Goal: Task Accomplishment & Management: Manage account settings

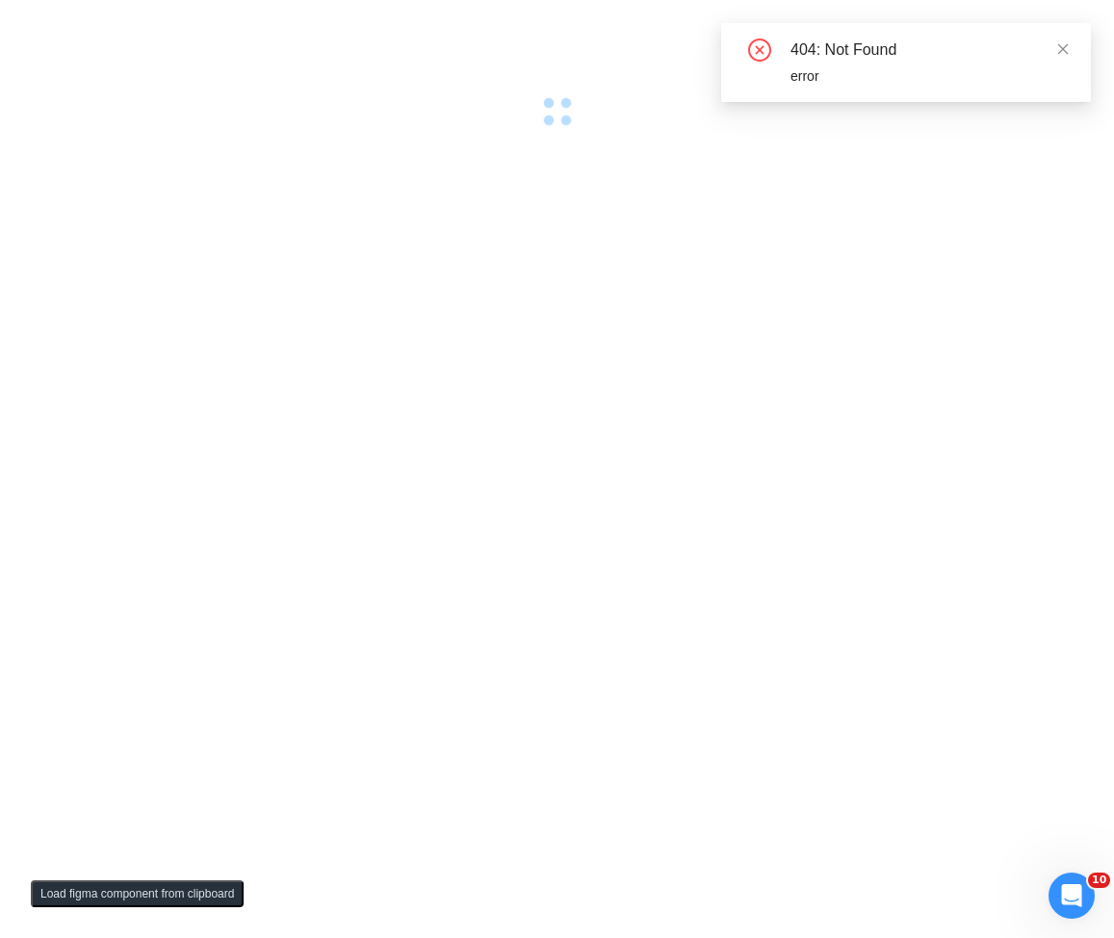
click at [516, 199] on div at bounding box center [557, 469] width 1114 height 938
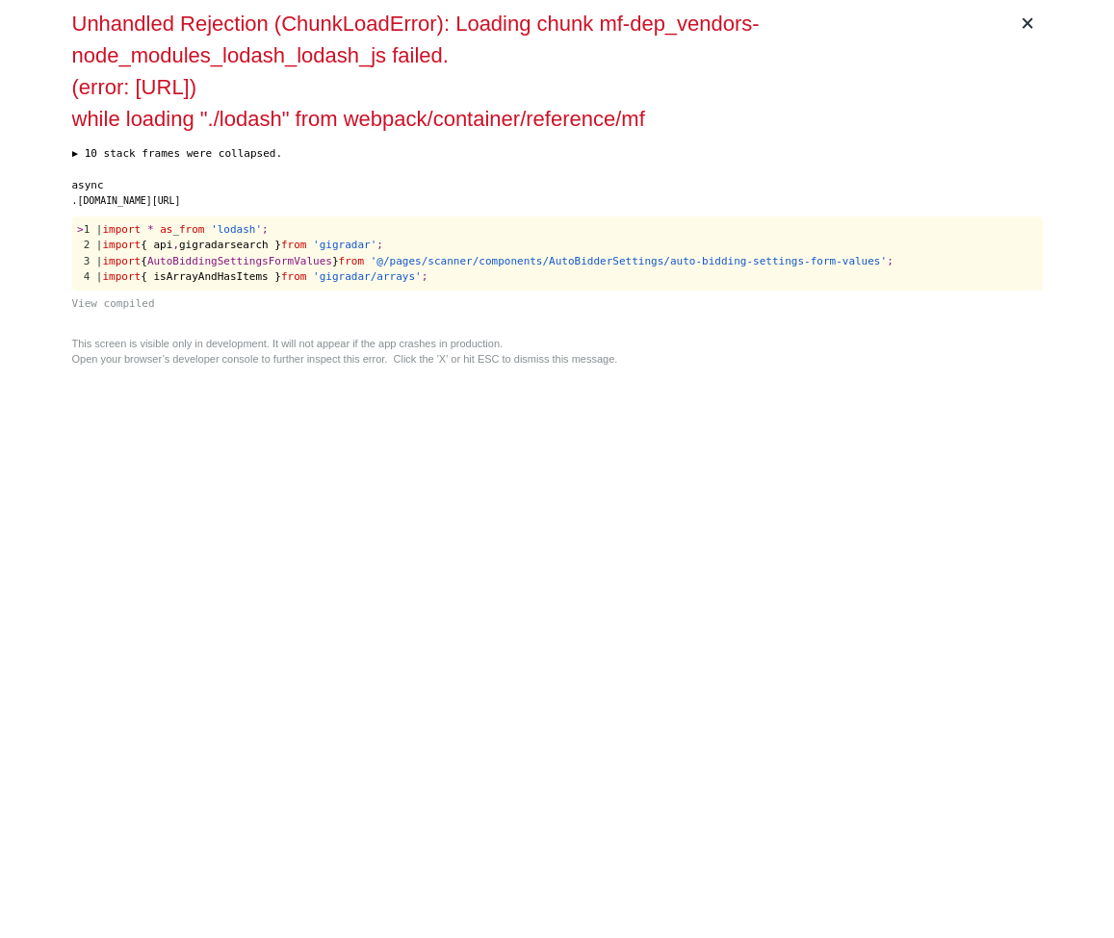
click at [515, 199] on div ".gigradar.io/src/utils/scanners.ts:1" at bounding box center [557, 201] width 970 height 14
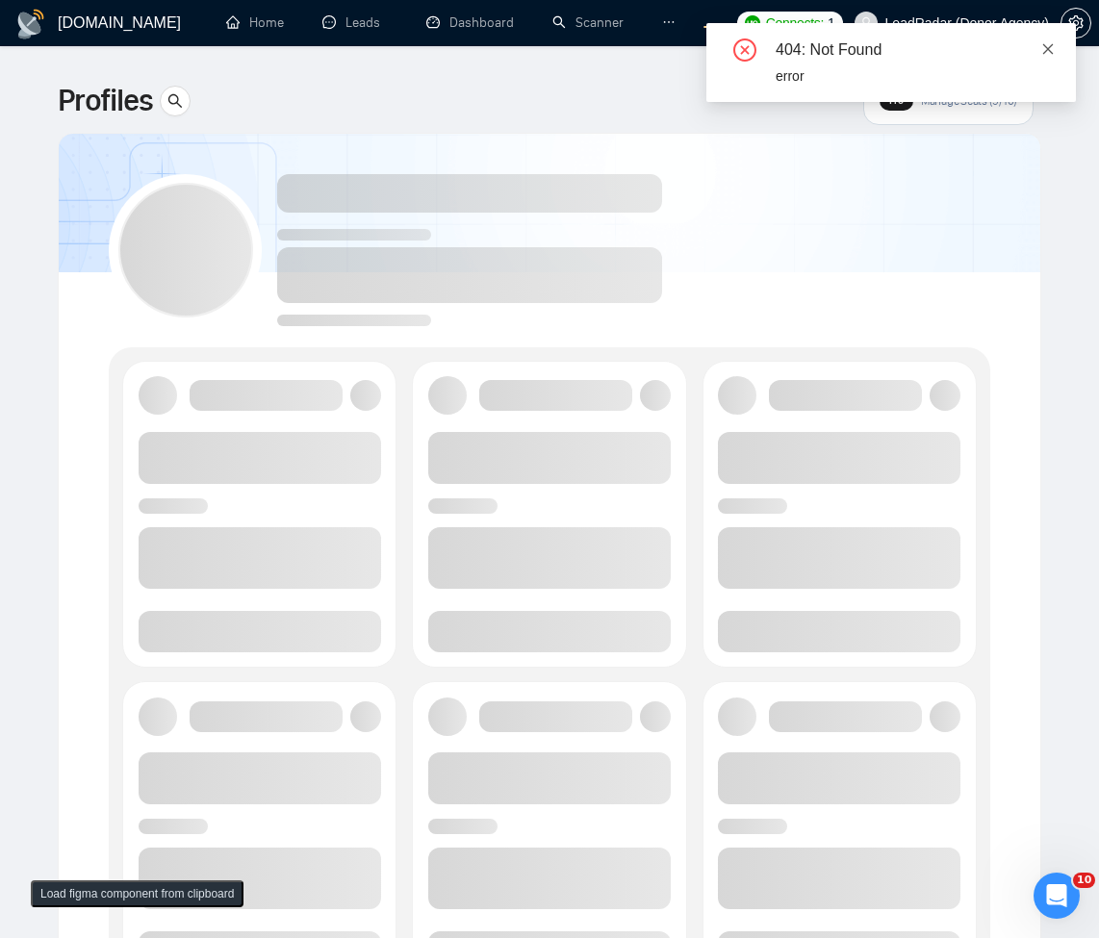
click at [1044, 58] on link at bounding box center [1047, 48] width 13 height 21
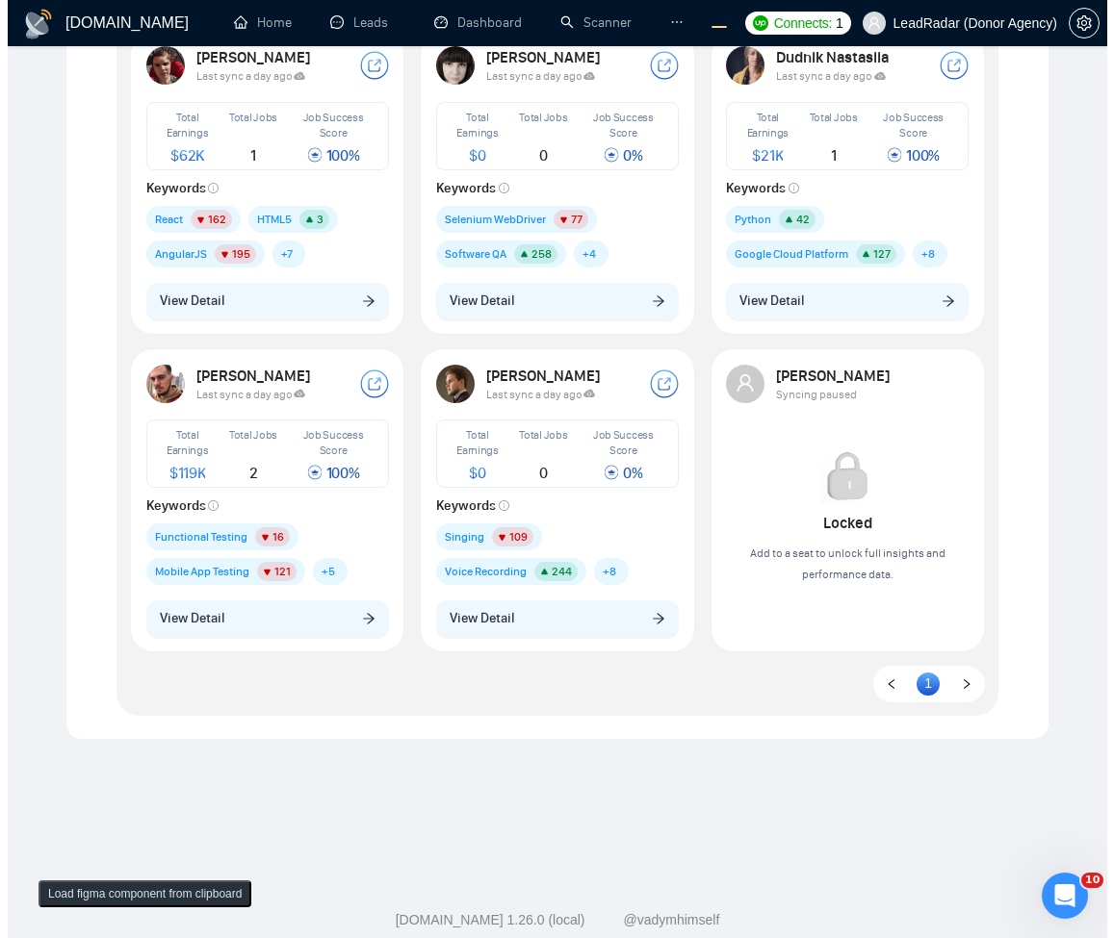
scroll to position [229, 0]
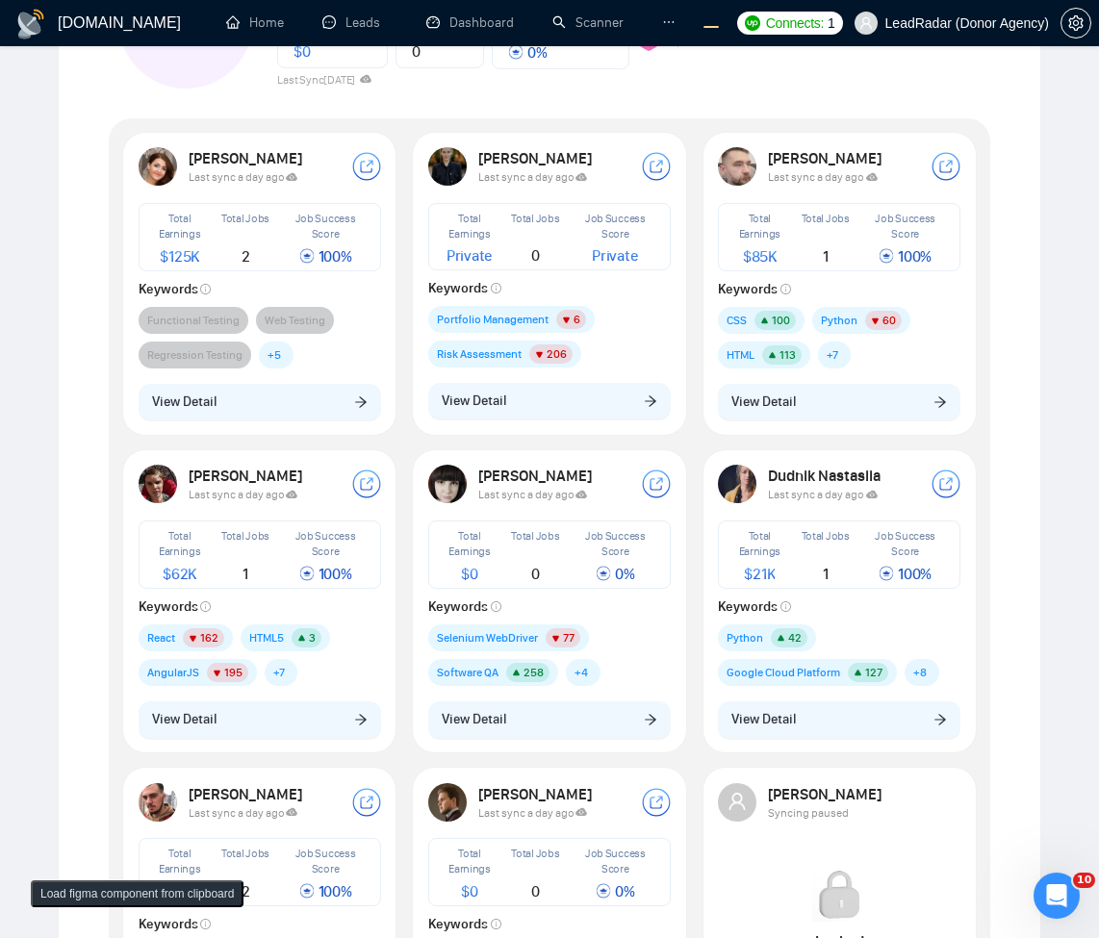
click at [613, 381] on div "Lena Schmidt Last sync a day ago Total Earnings Private Total Jobs 0 Job Succes…" at bounding box center [550, 283] width 266 height 295
click at [582, 388] on button "View Detail" at bounding box center [549, 401] width 243 height 37
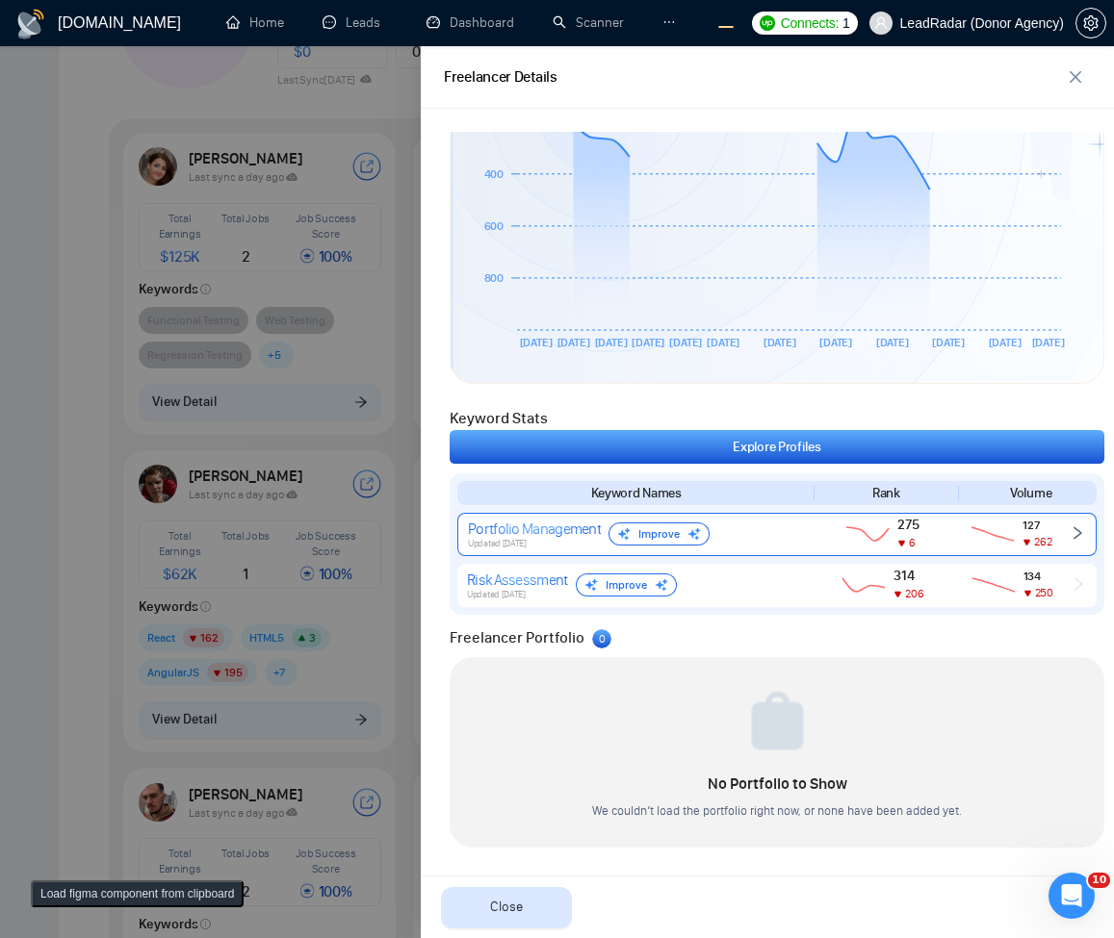
scroll to position [577, 0]
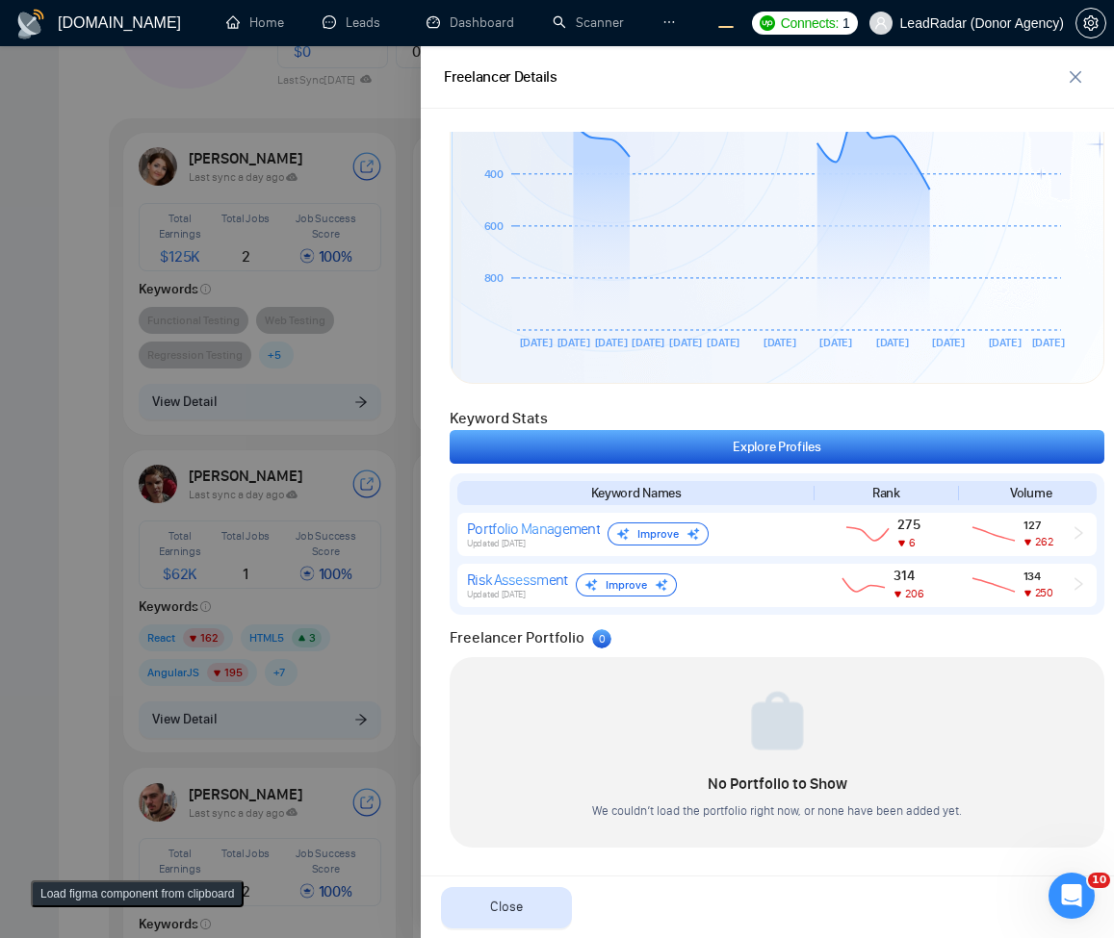
click at [280, 276] on div at bounding box center [557, 492] width 1114 height 892
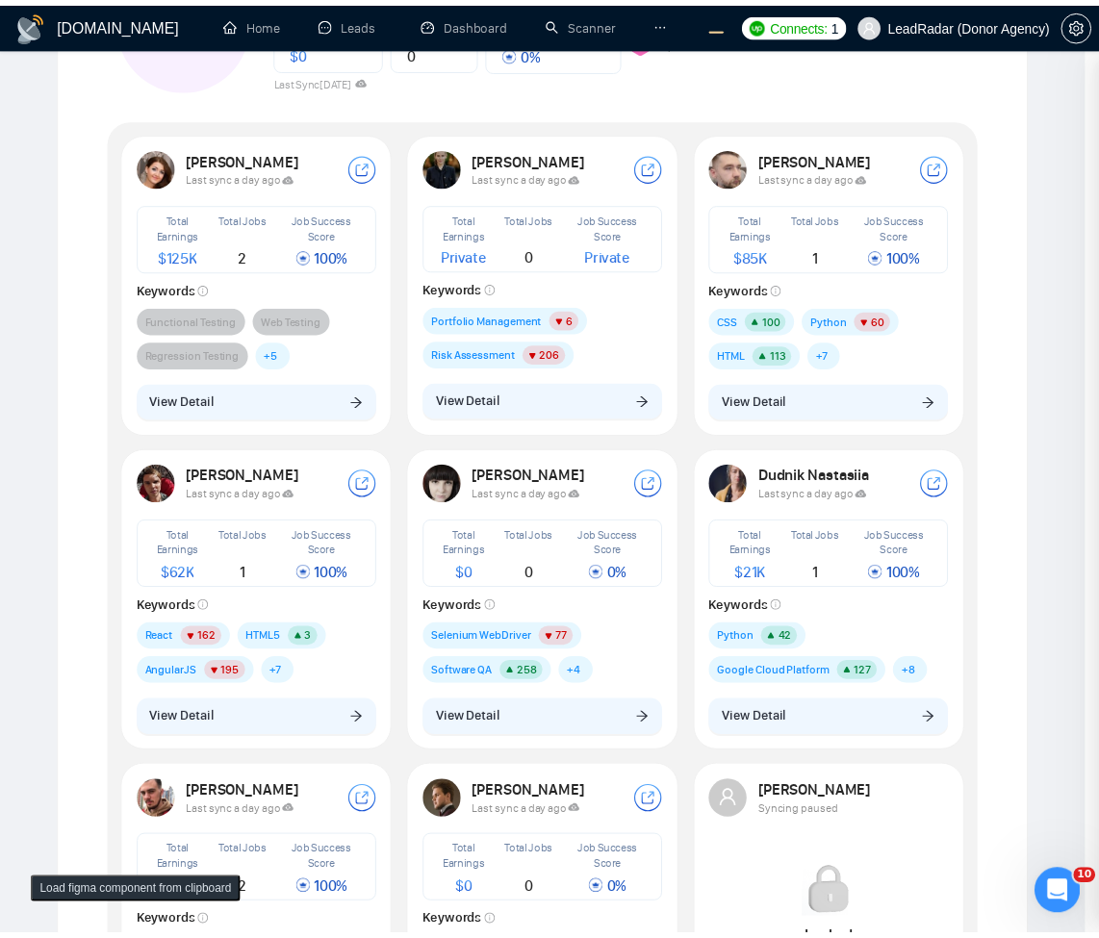
scroll to position [0, 0]
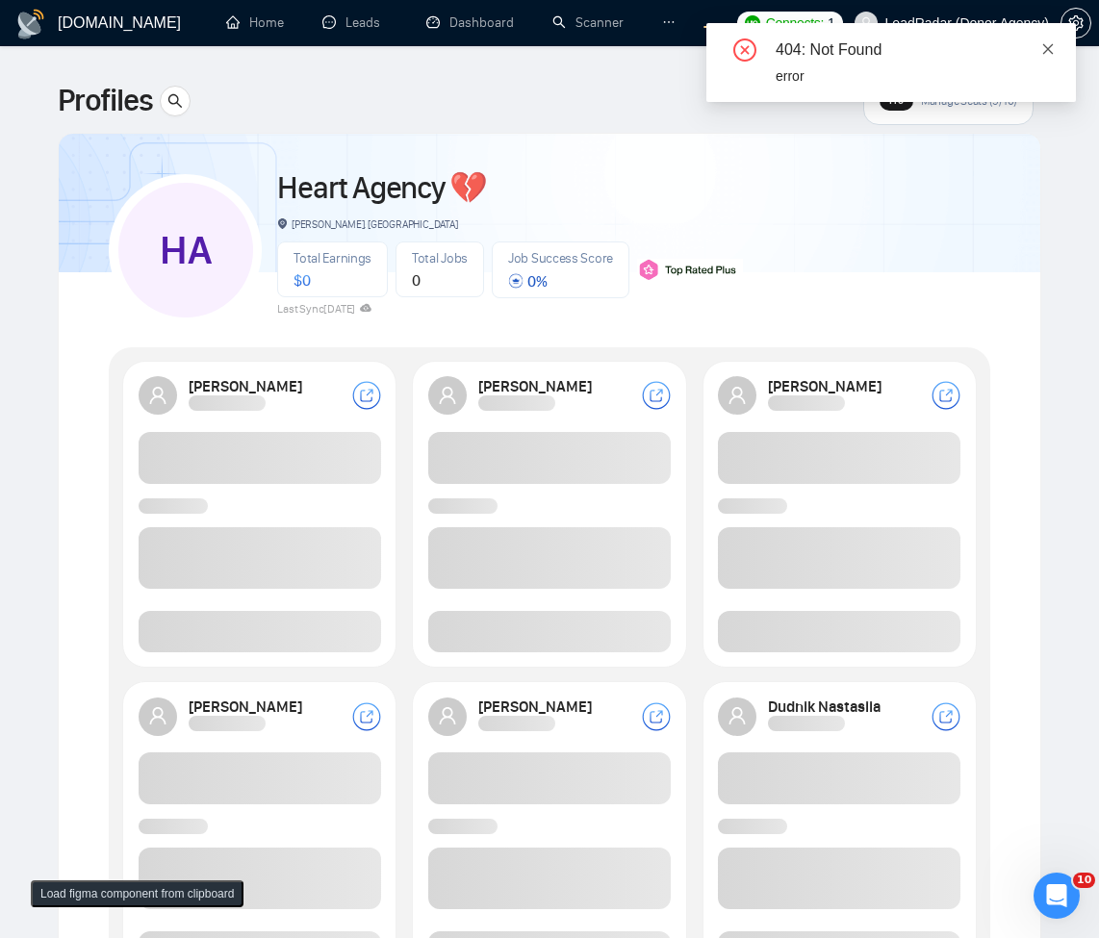
click at [1048, 48] on icon "close" at bounding box center [1048, 48] width 11 height 11
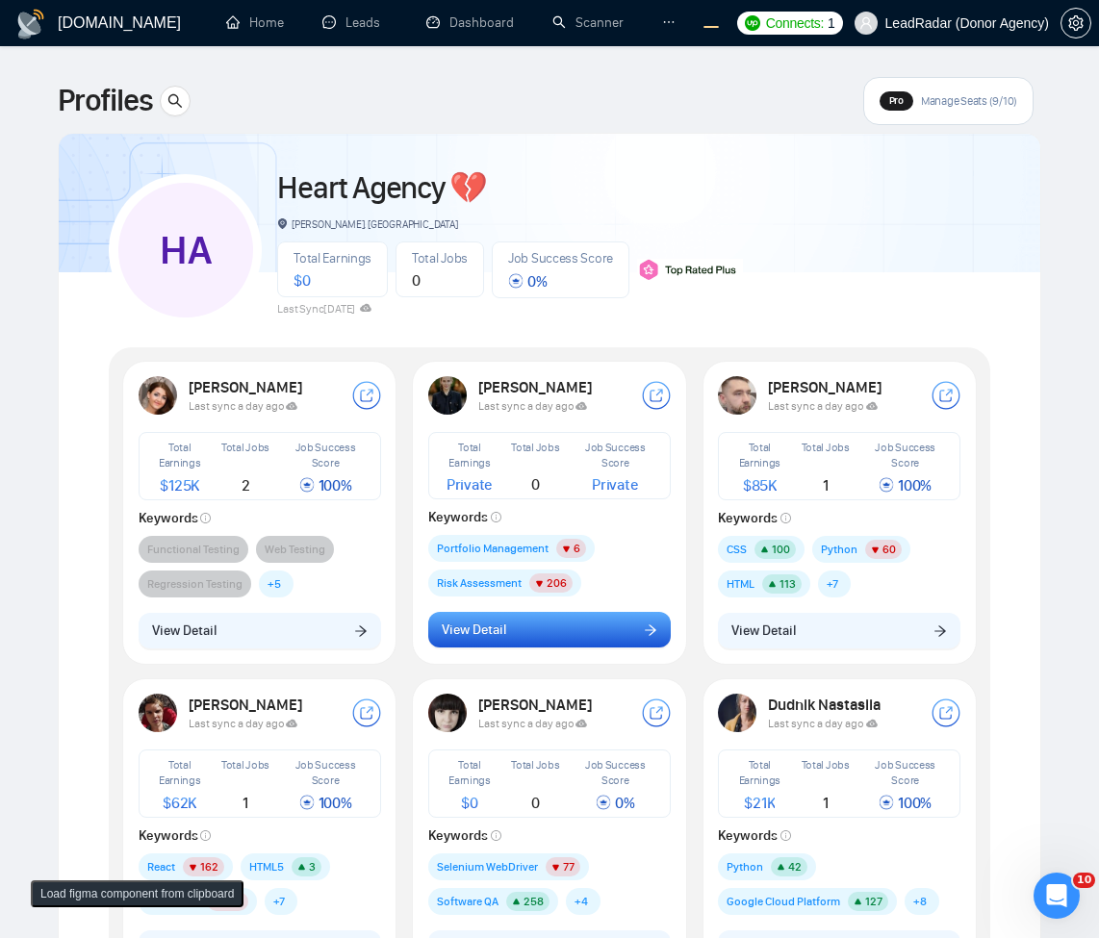
click at [546, 643] on button "View Detail" at bounding box center [549, 630] width 243 height 37
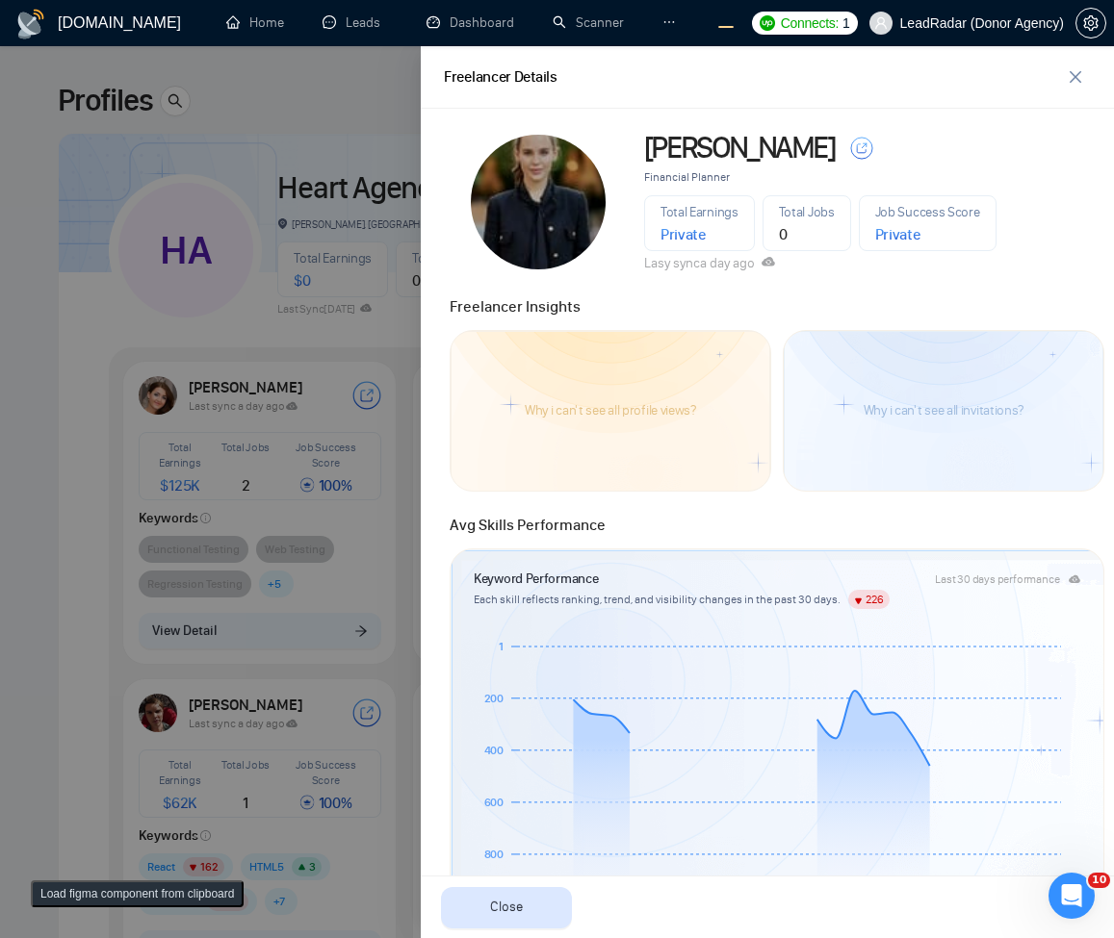
scroll to position [577, 0]
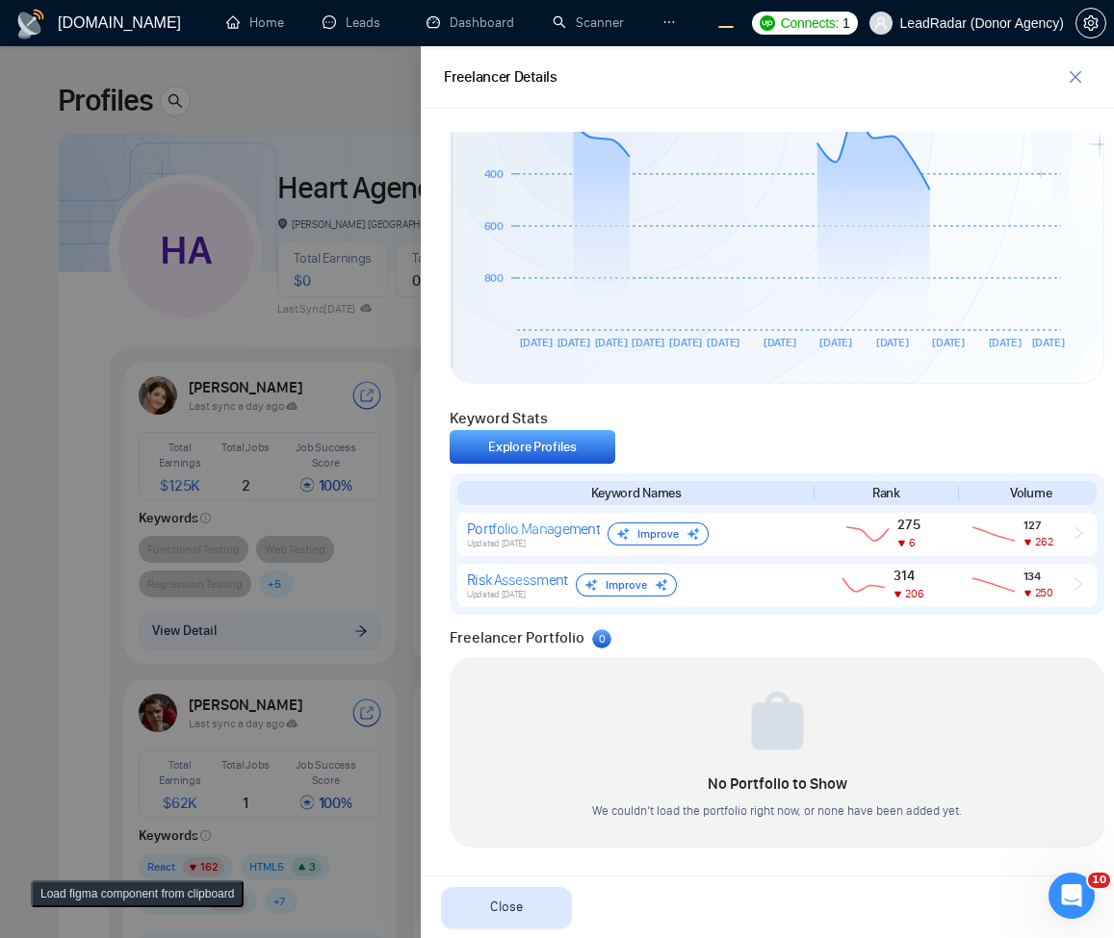
click at [735, 404] on div "Keyword Stats Explore Profiles Keyword Names Rank Volume Portfolio Management U…" at bounding box center [777, 505] width 666 height 218
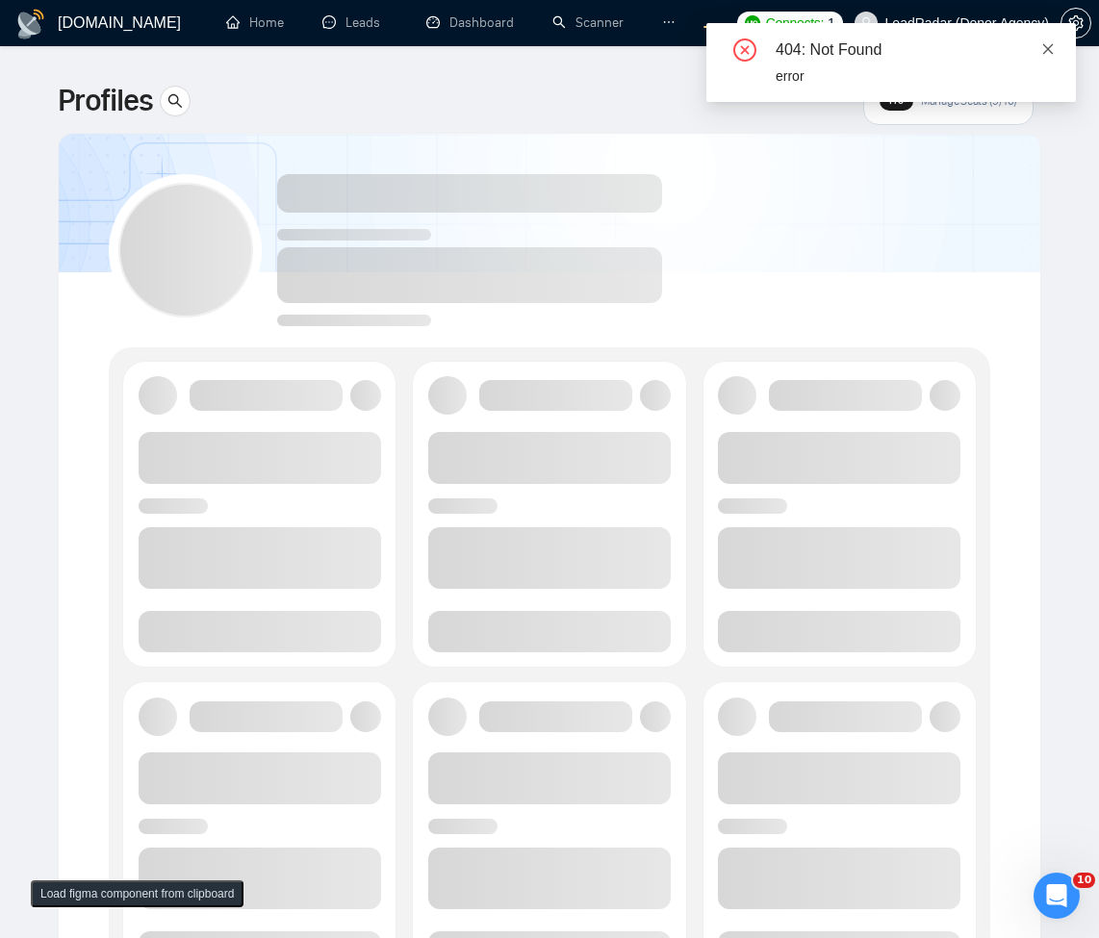
click at [1044, 51] on icon "close" at bounding box center [1047, 48] width 13 height 13
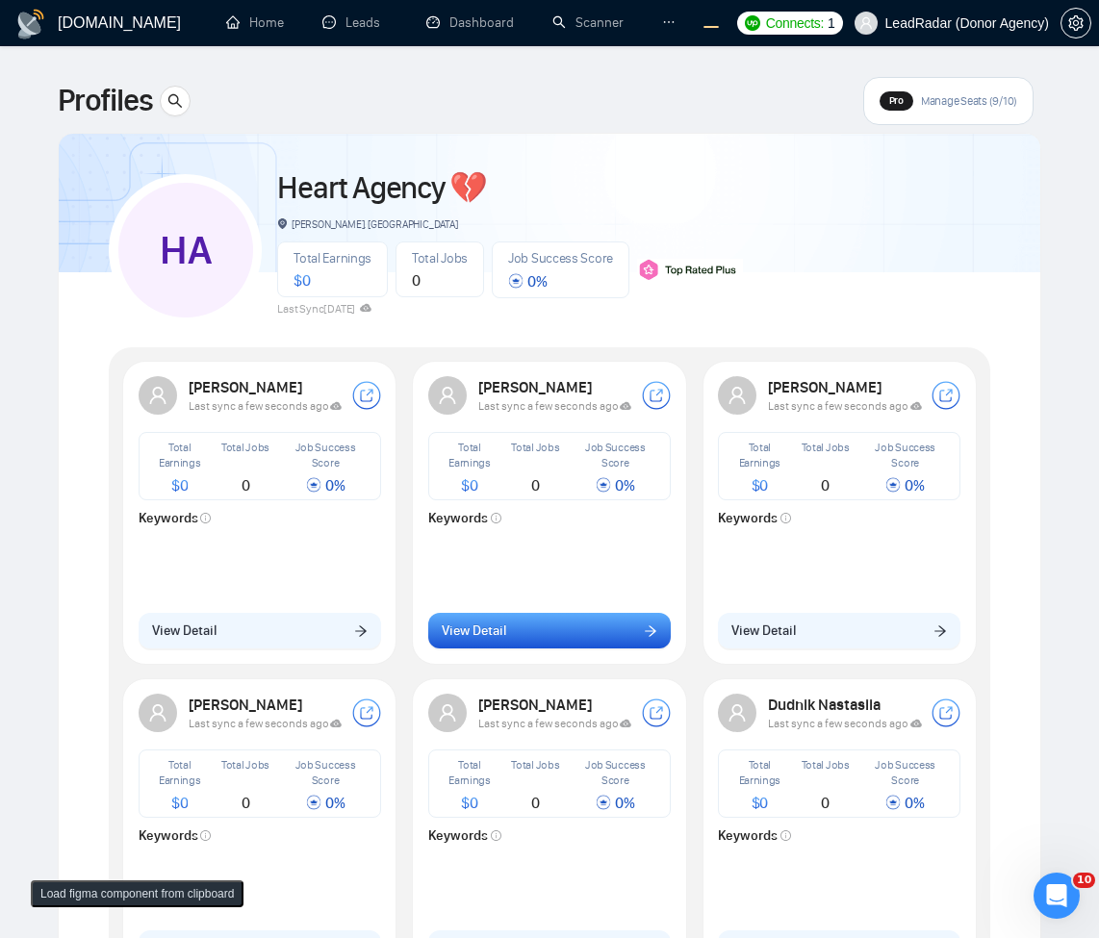
click at [520, 628] on button "View Detail" at bounding box center [549, 631] width 243 height 37
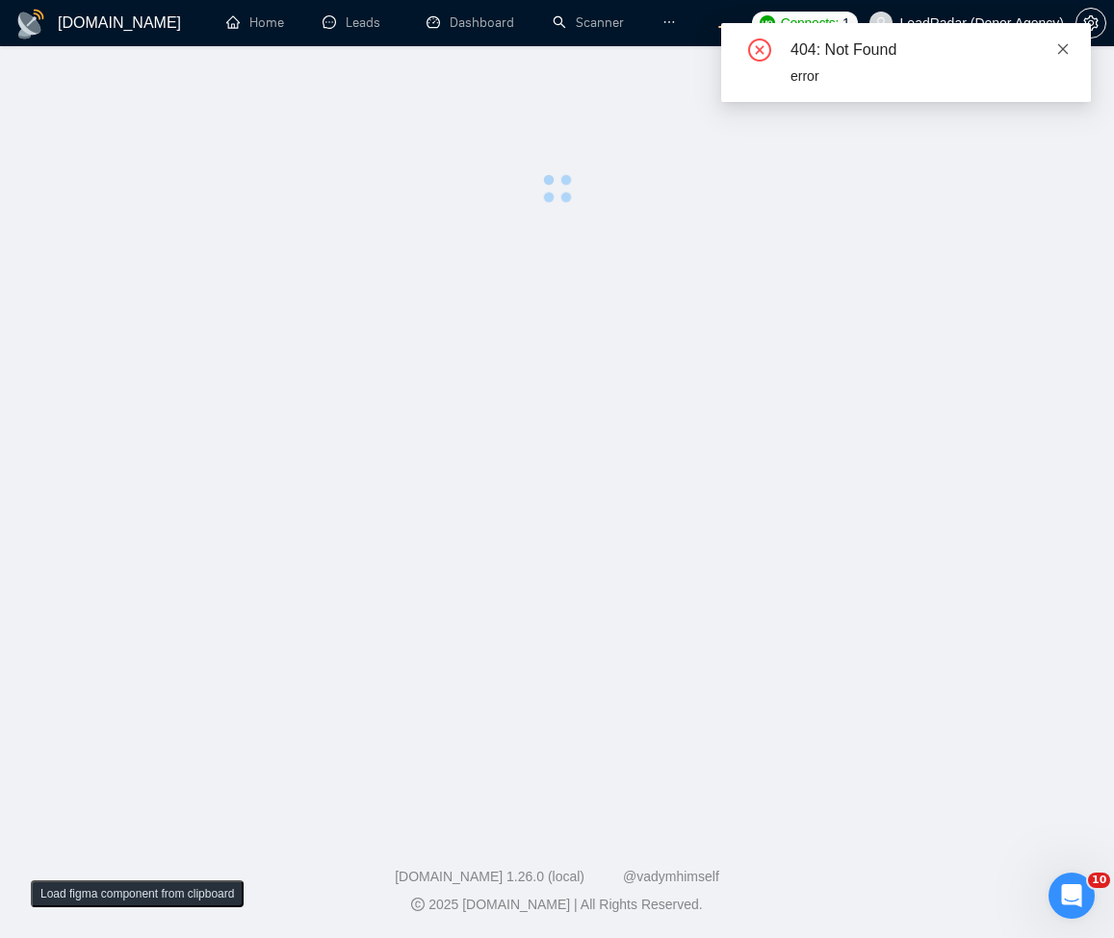
click at [1060, 52] on icon "close" at bounding box center [1063, 48] width 11 height 11
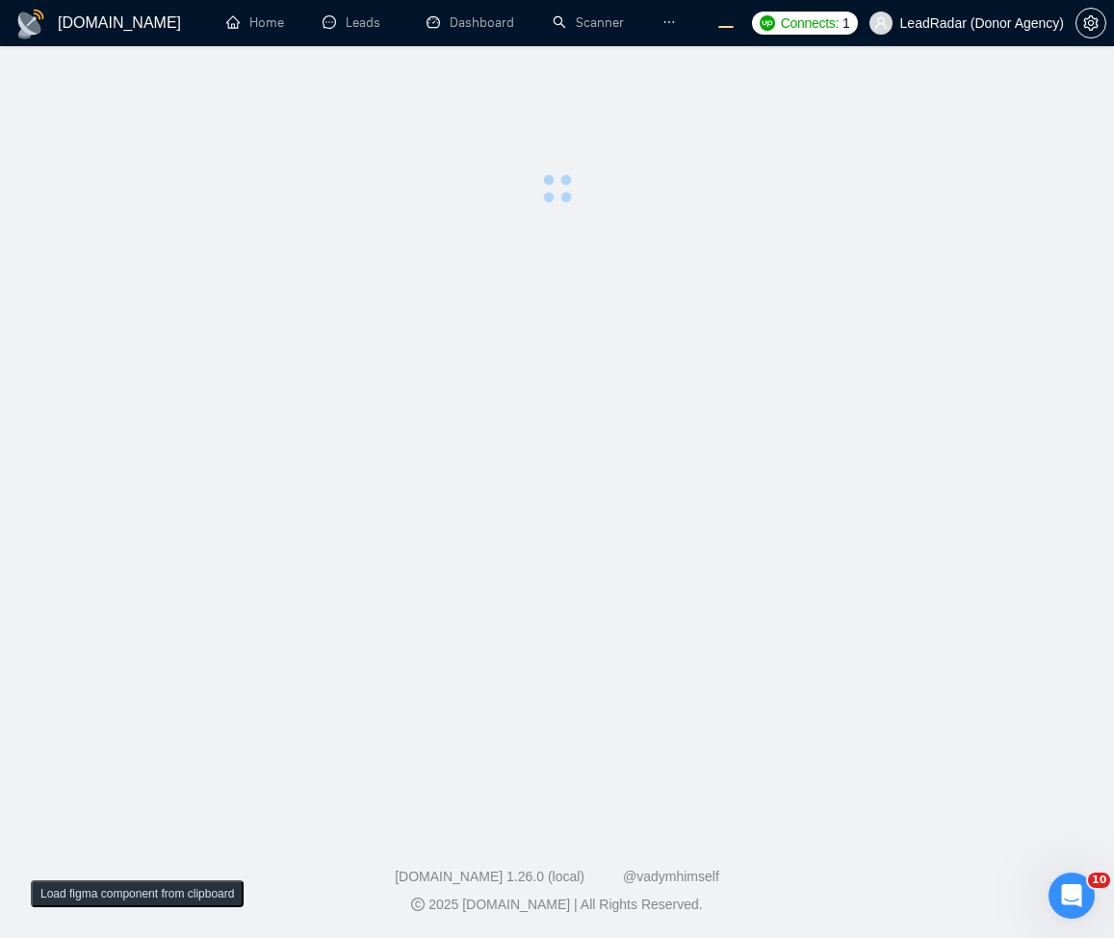
click at [689, 435] on main at bounding box center [557, 433] width 1052 height 713
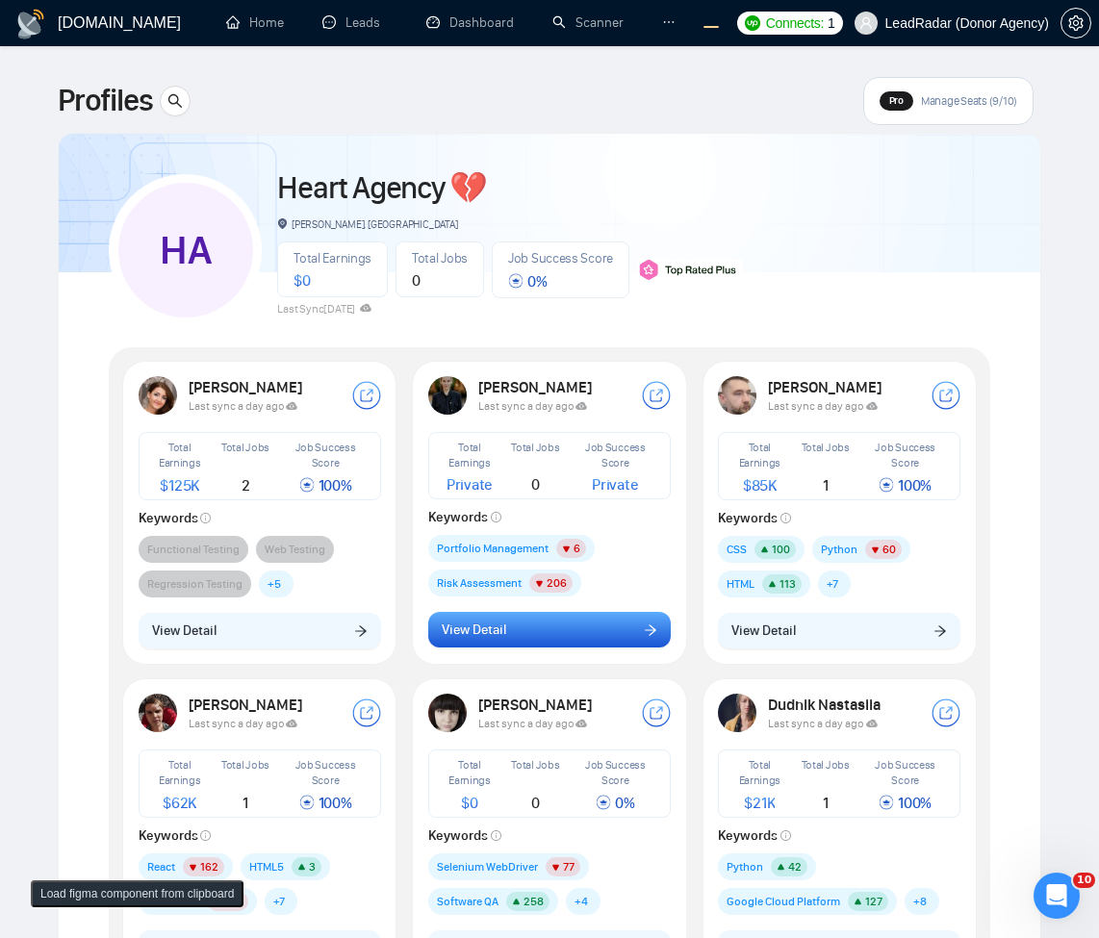
click at [650, 629] on icon "arrow-right" at bounding box center [650, 630] width 13 height 13
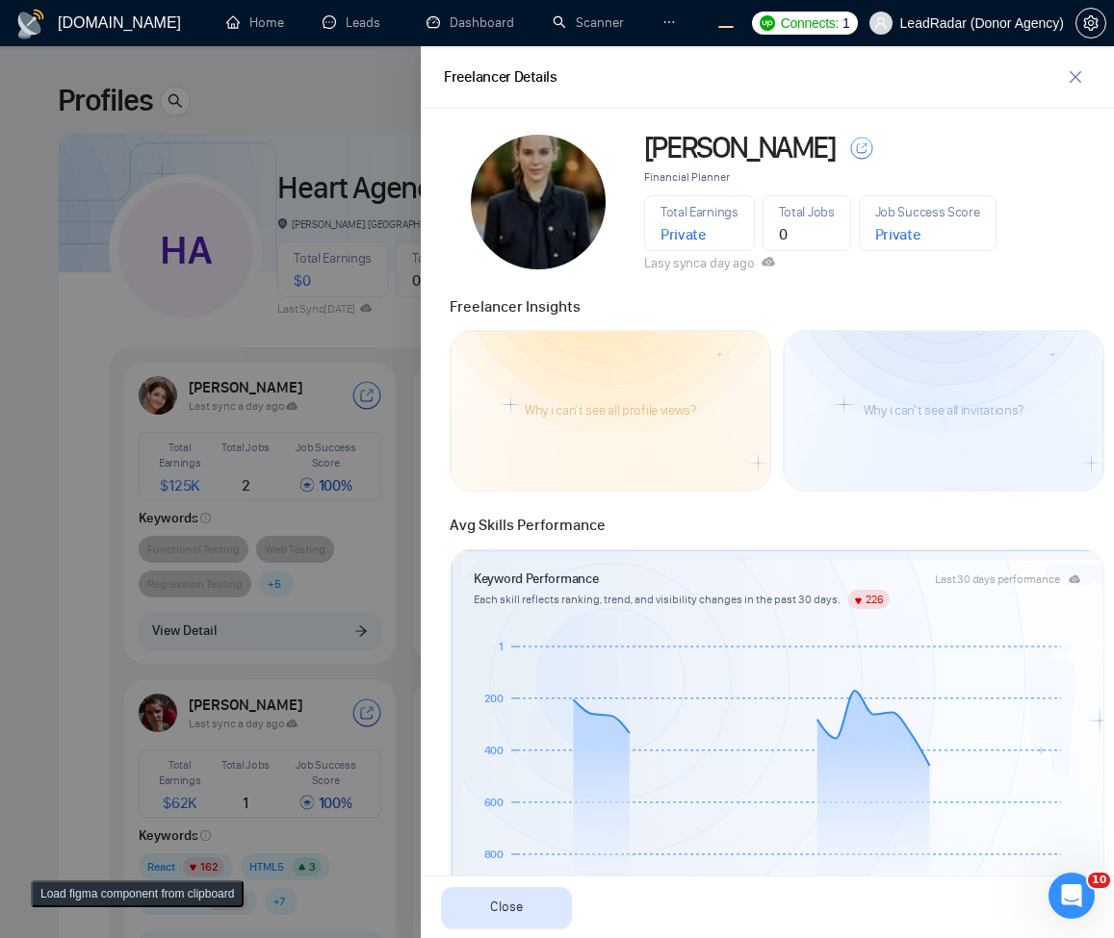
scroll to position [567, 0]
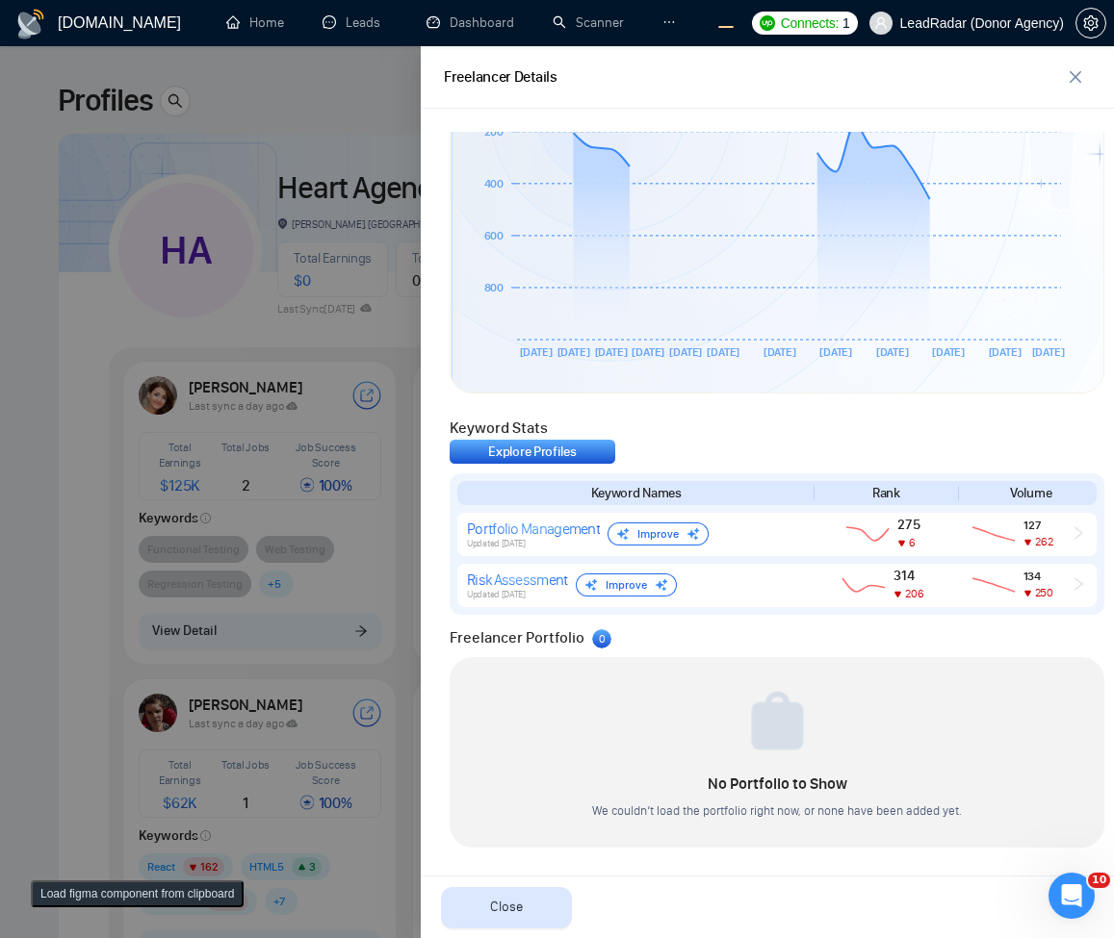
click at [859, 406] on div "Keyword Stats Explore Profiles Keyword Names Rank Volume Portfolio Management U…" at bounding box center [777, 509] width 666 height 209
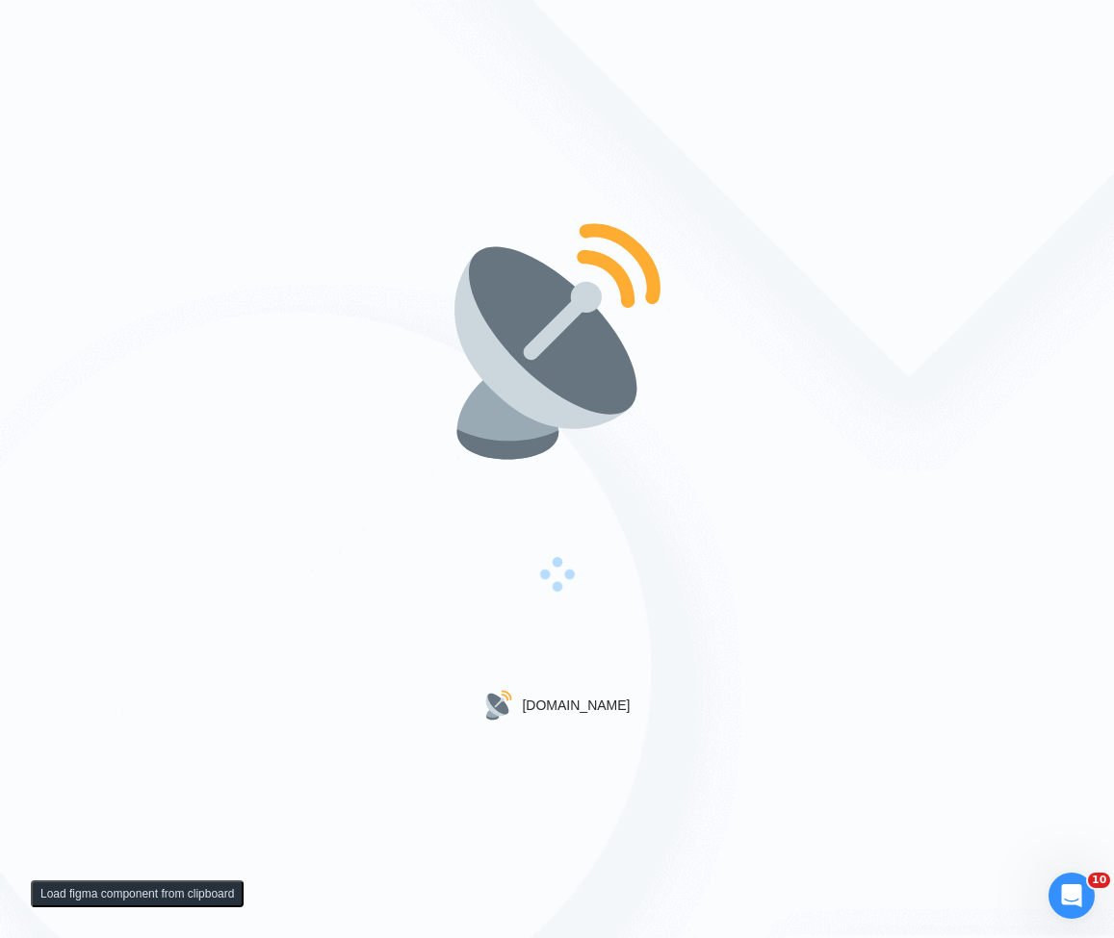
click at [313, 176] on div "[DOMAIN_NAME]" at bounding box center [557, 469] width 1114 height 938
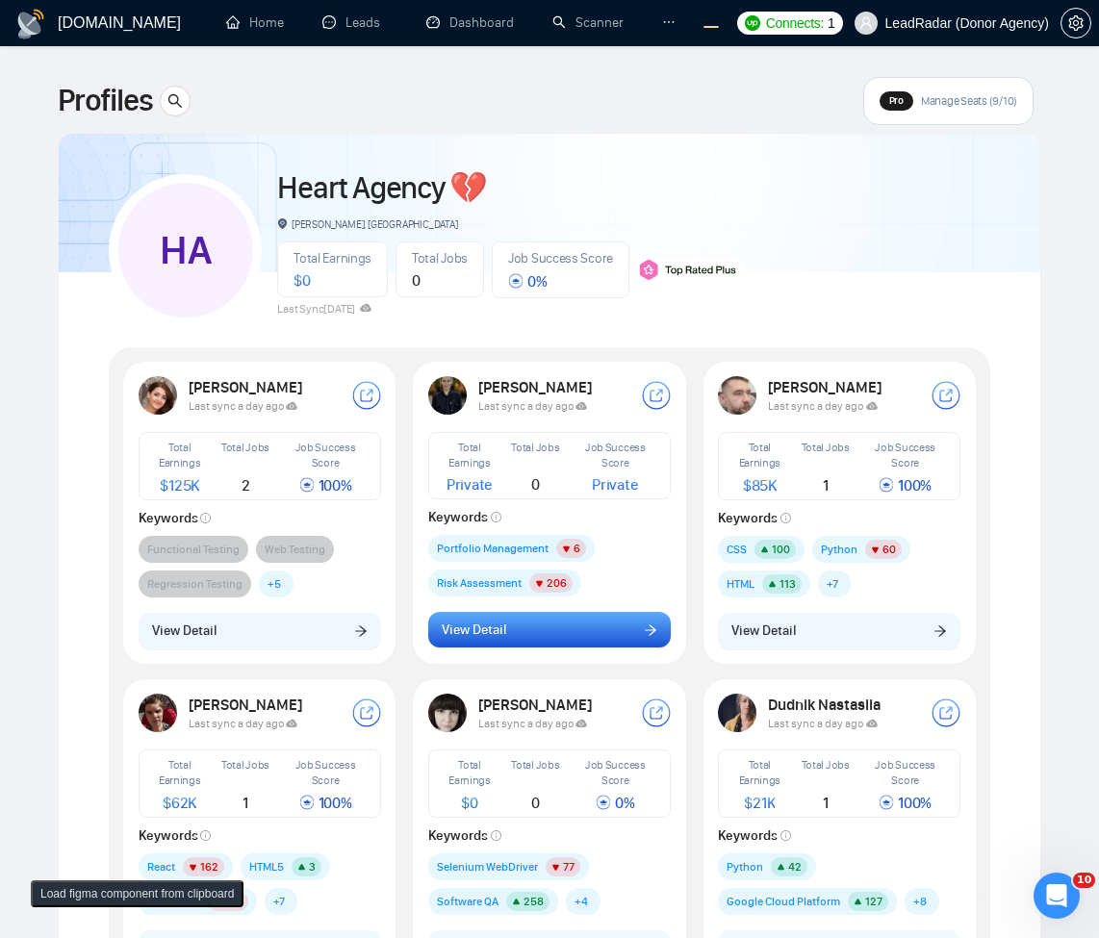
click at [632, 622] on button "View Detail" at bounding box center [549, 630] width 243 height 37
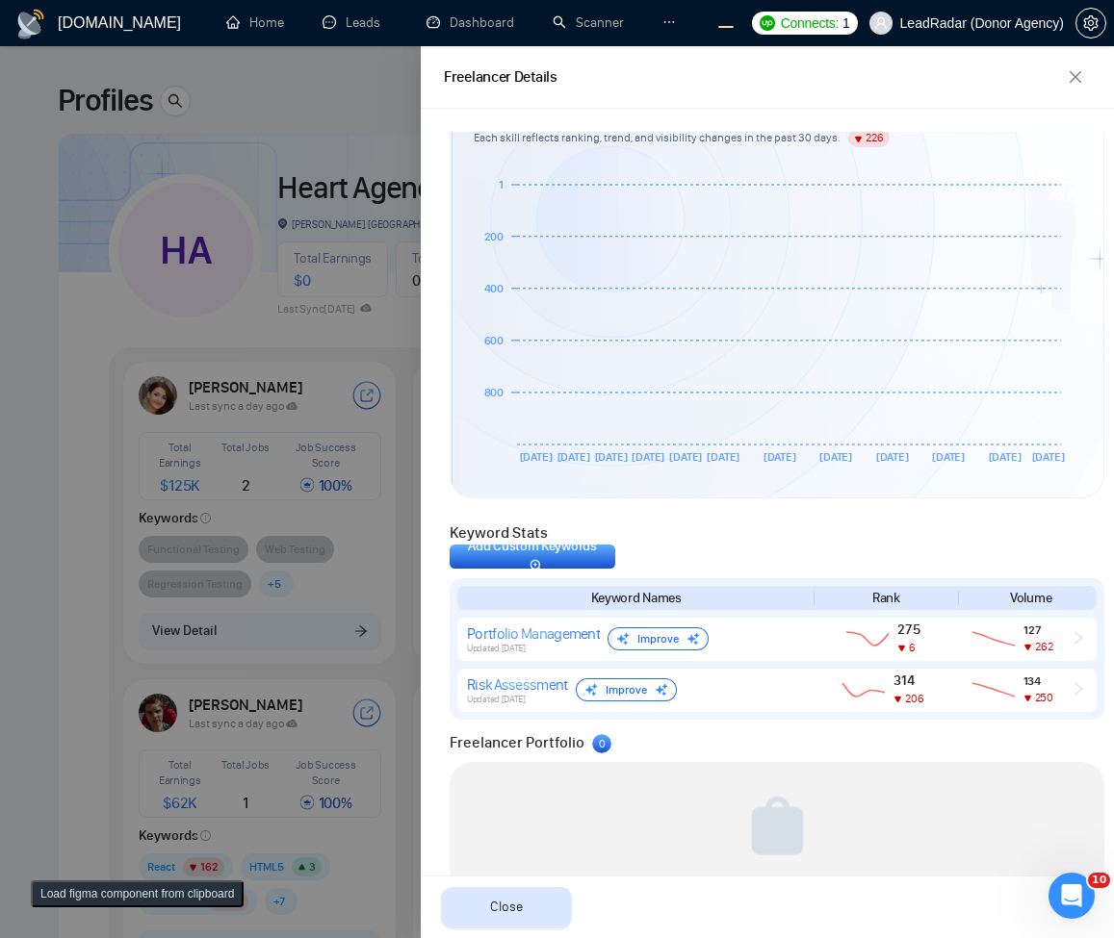
scroll to position [460, 0]
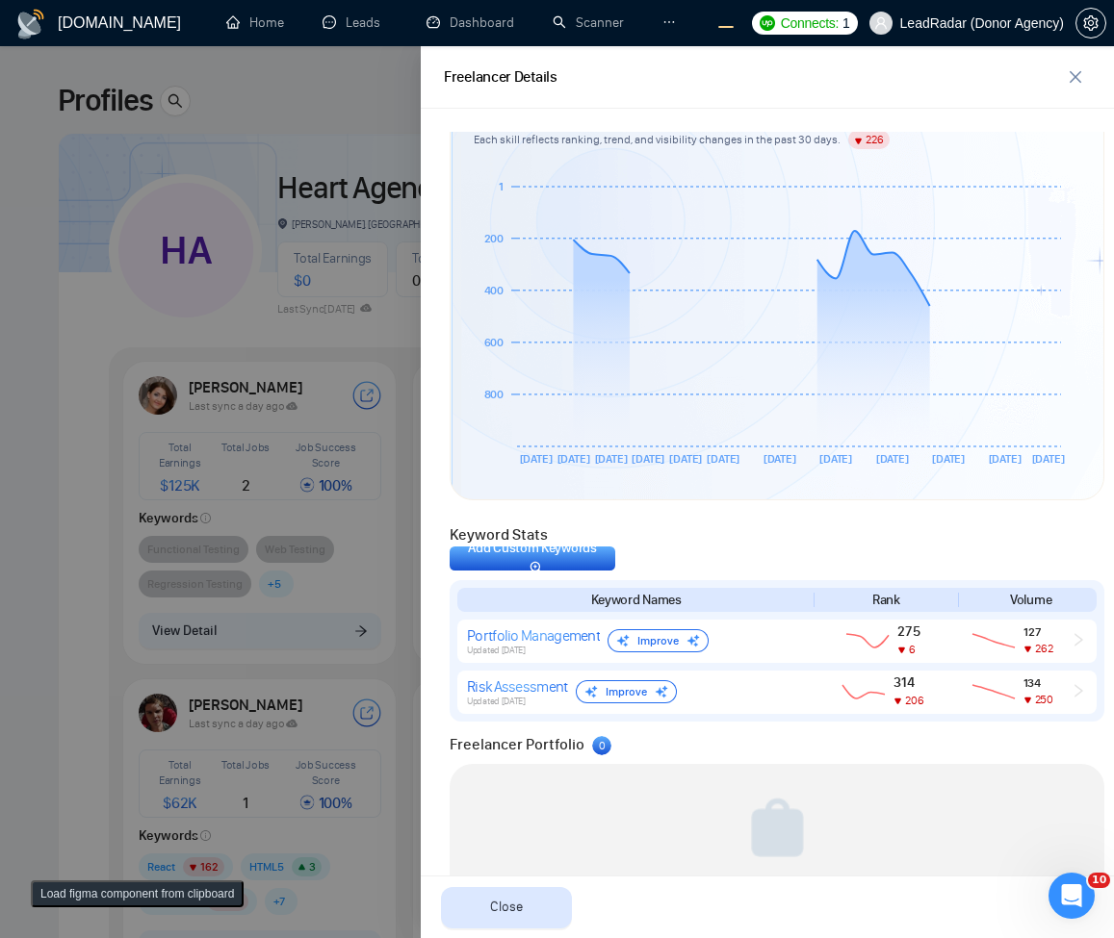
click at [22, 420] on div at bounding box center [557, 492] width 1114 height 892
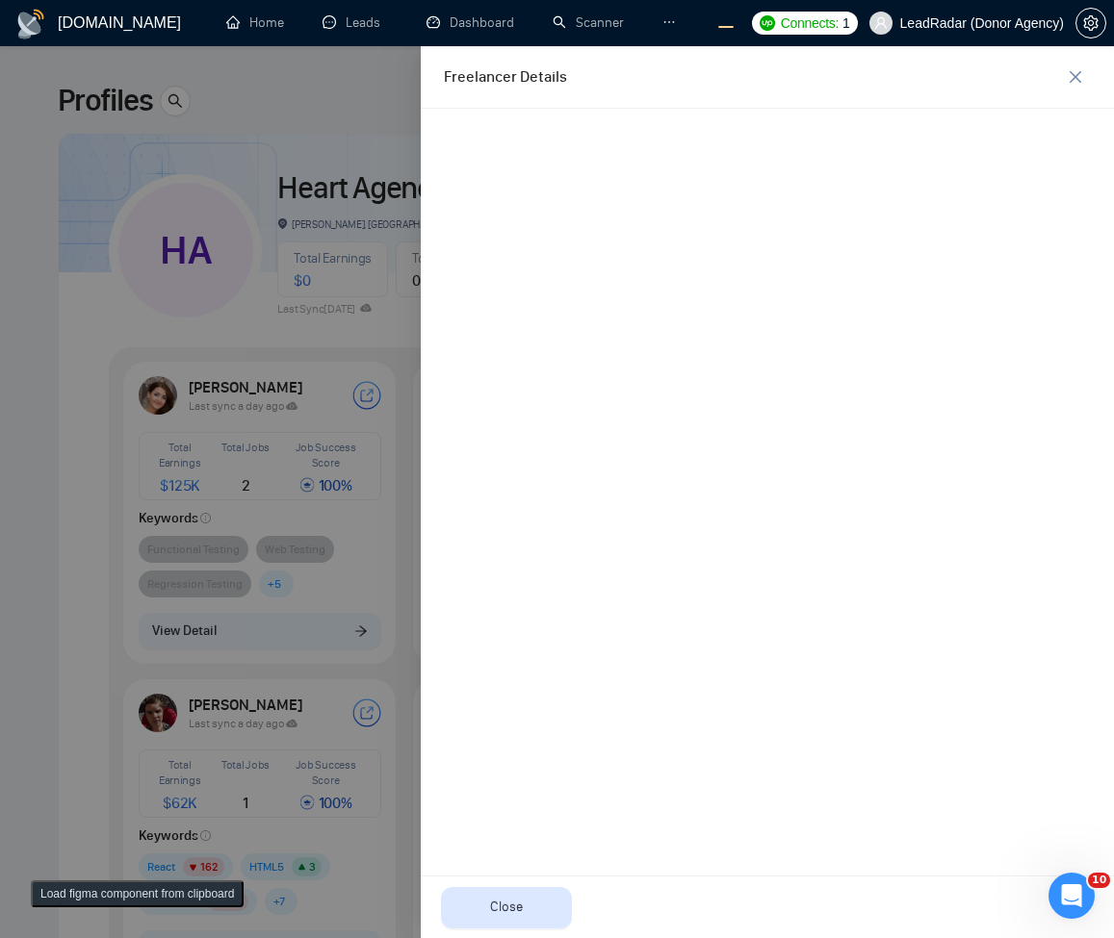
scroll to position [0, 0]
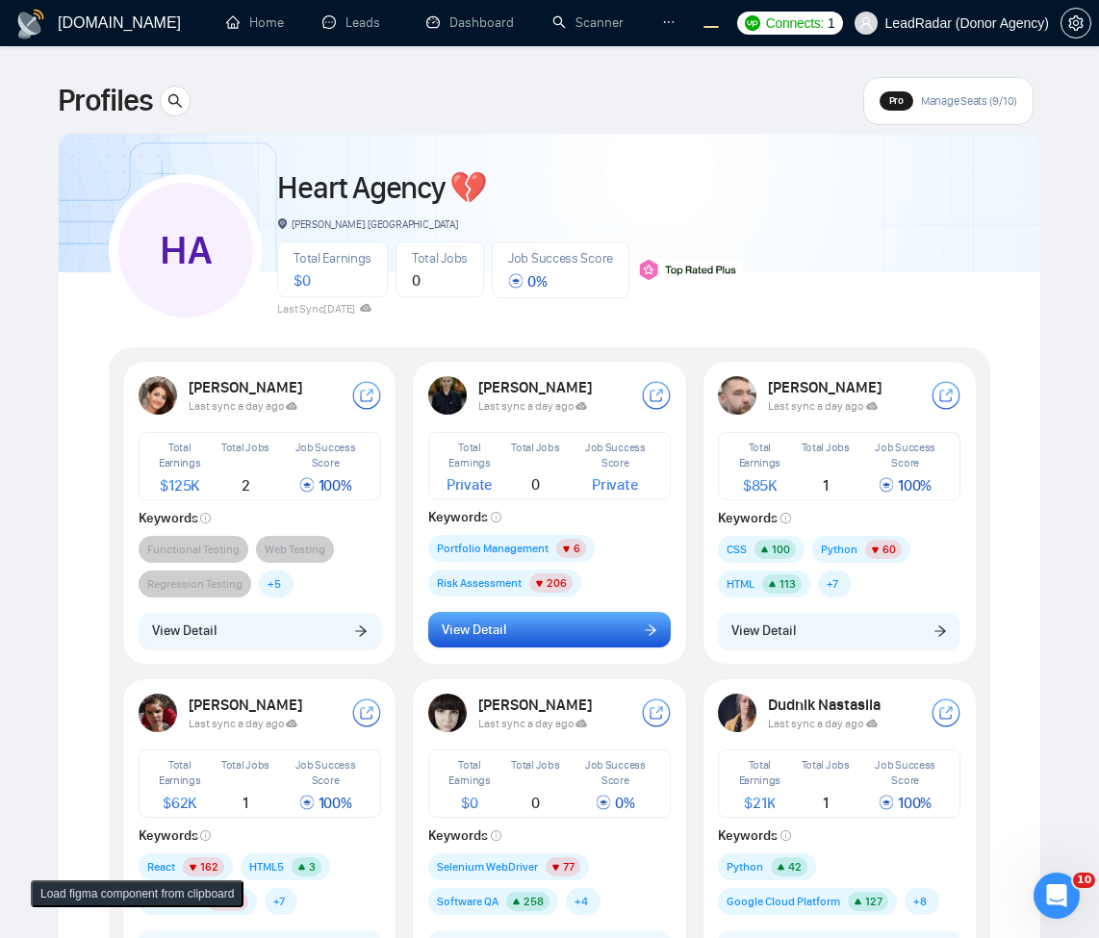
click at [495, 643] on button "View Detail" at bounding box center [549, 630] width 243 height 37
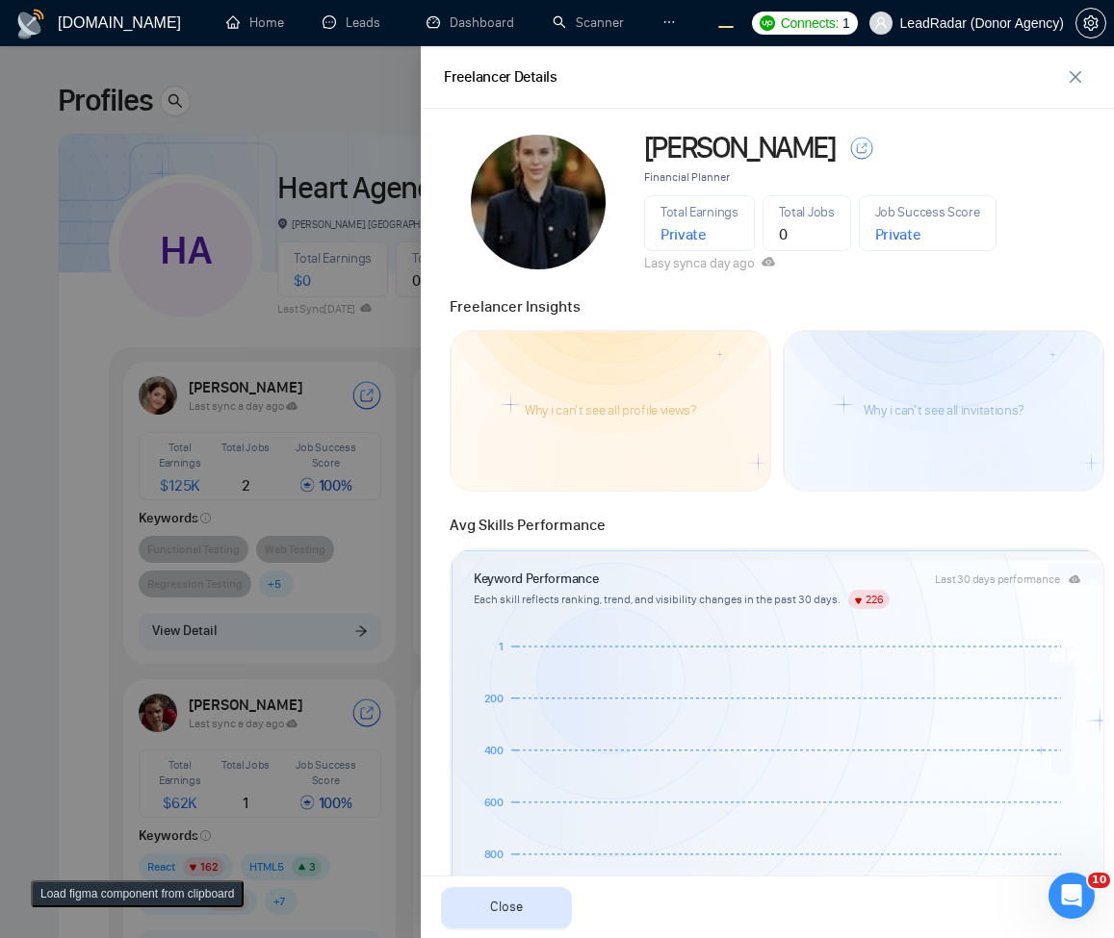
scroll to position [462, 0]
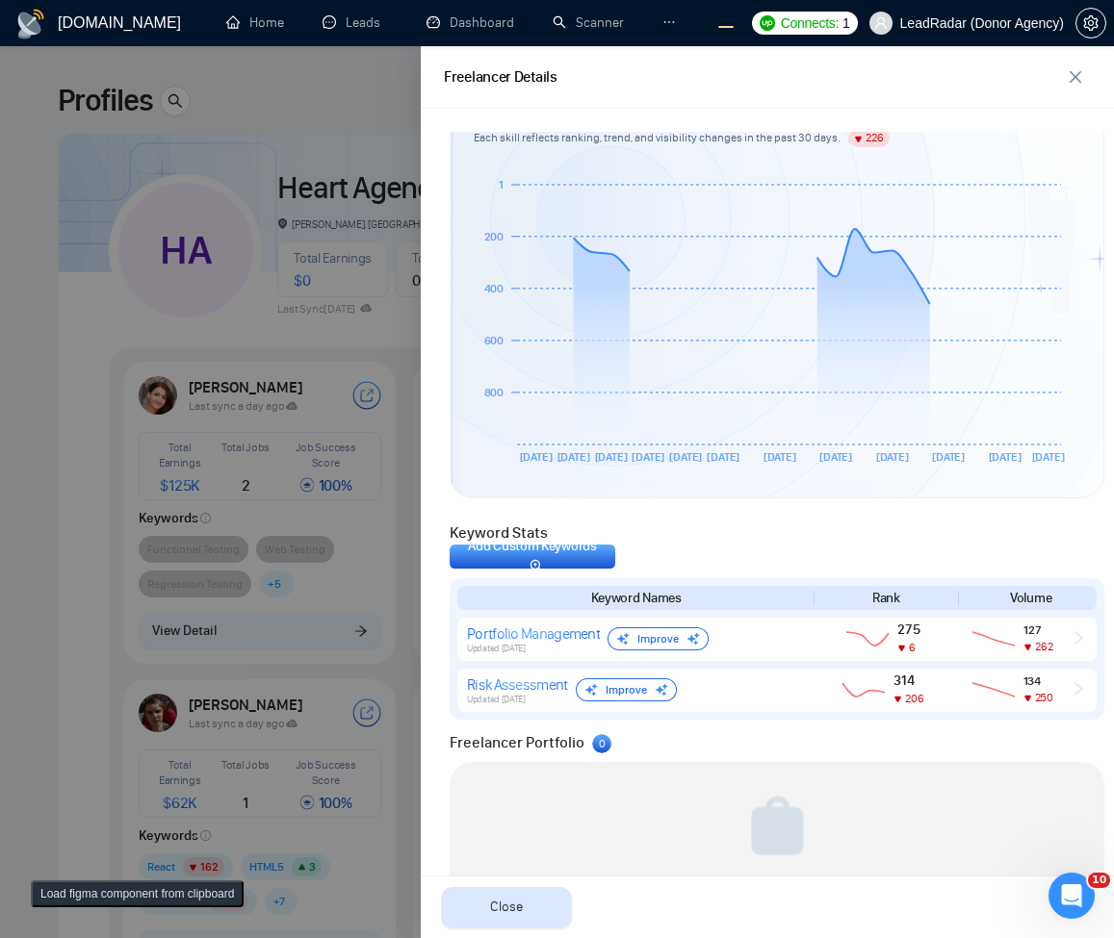
click at [301, 542] on div at bounding box center [557, 492] width 1114 height 892
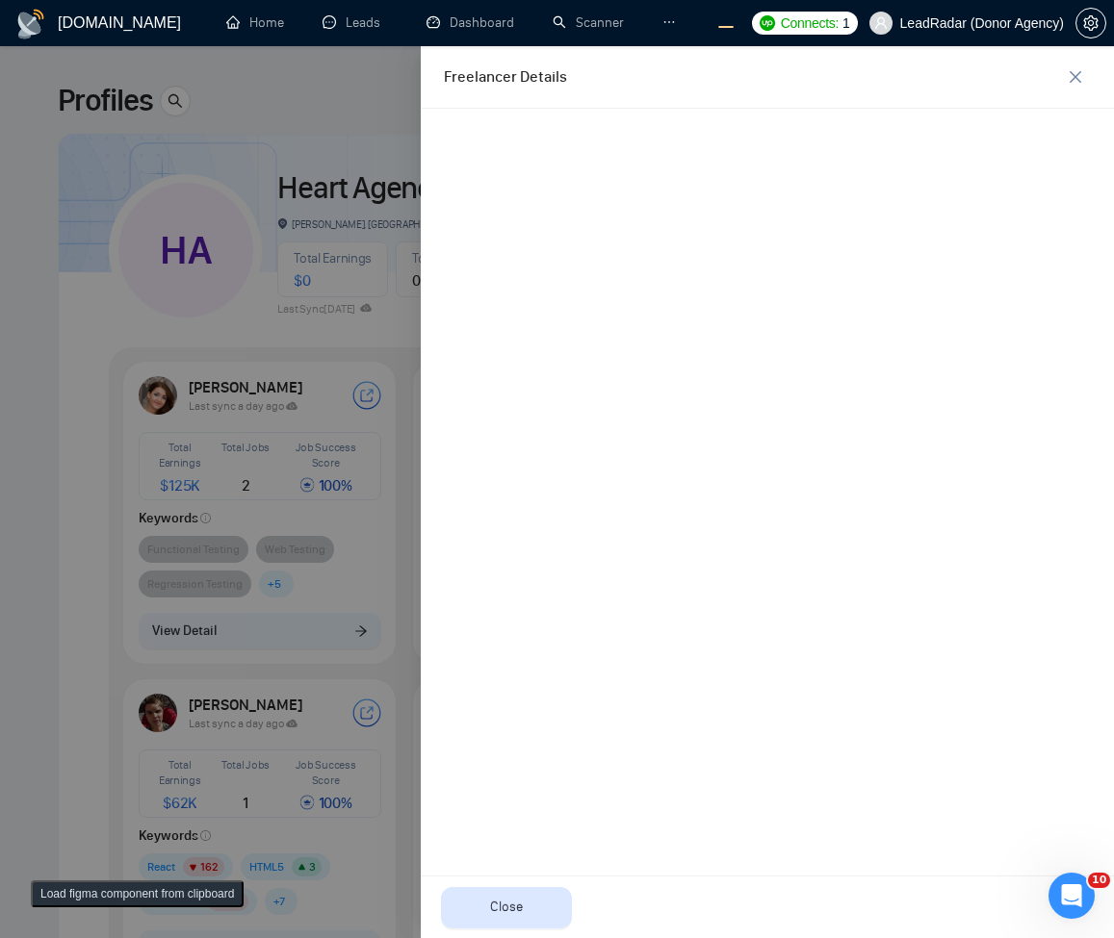
scroll to position [0, 0]
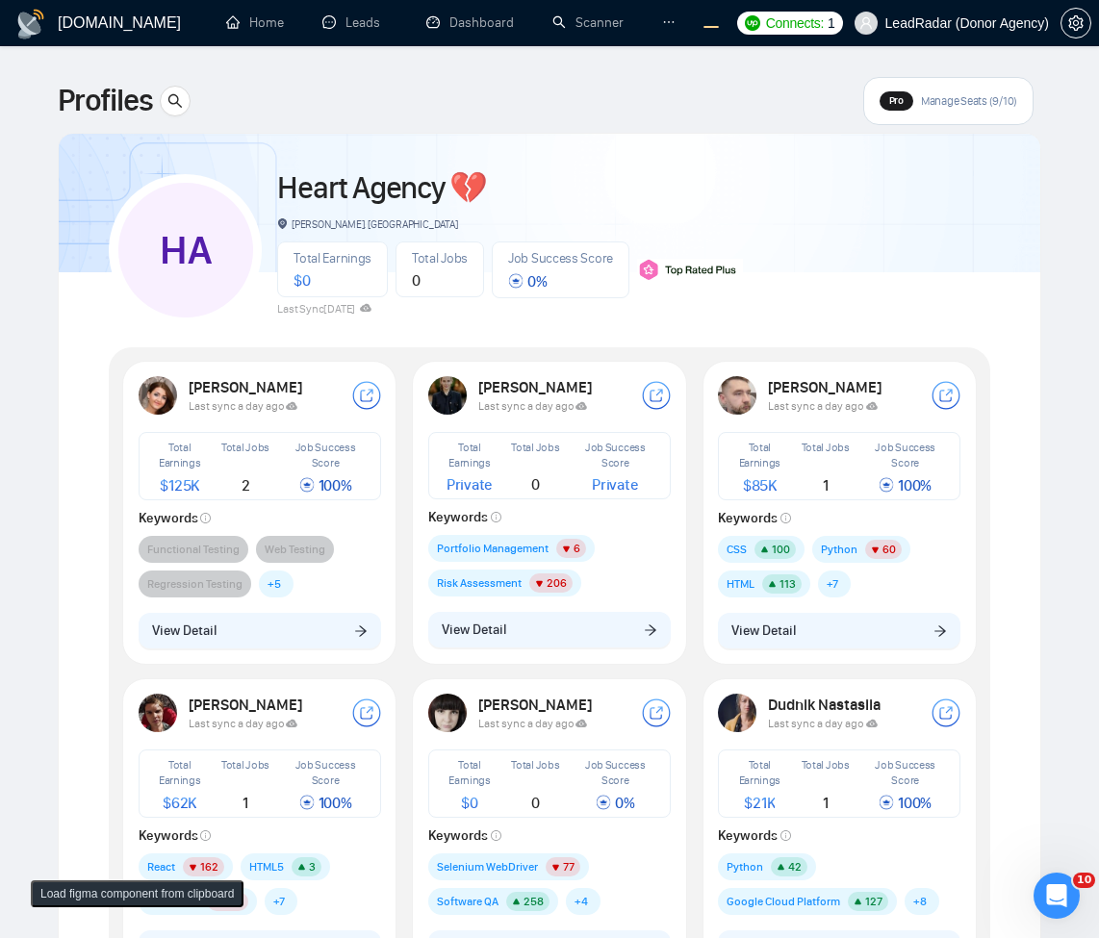
click at [495, 655] on div "Lena Schmidt Last sync a day ago Total Earnings Private Total Jobs 0 Job Succes…" at bounding box center [550, 512] width 266 height 295
click at [562, 625] on button "View Detail" at bounding box center [549, 630] width 243 height 37
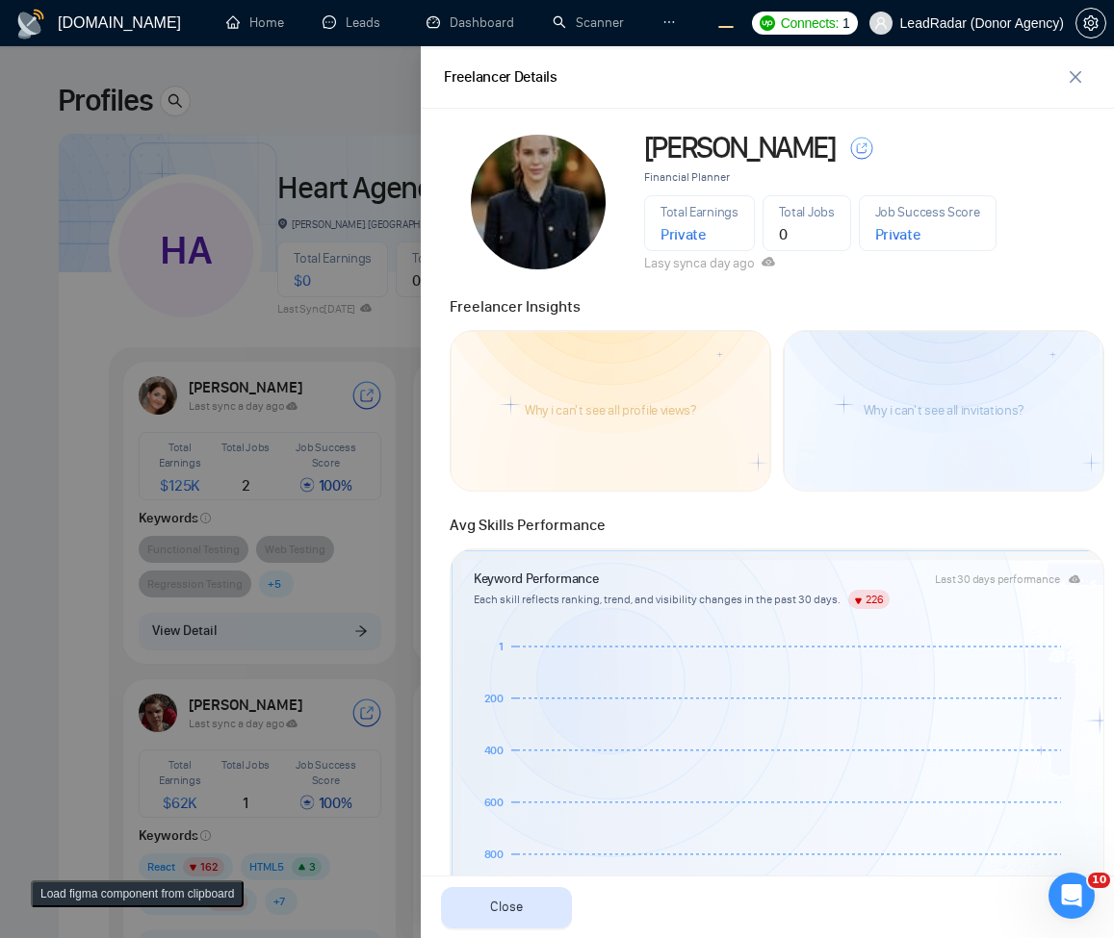
scroll to position [554, 0]
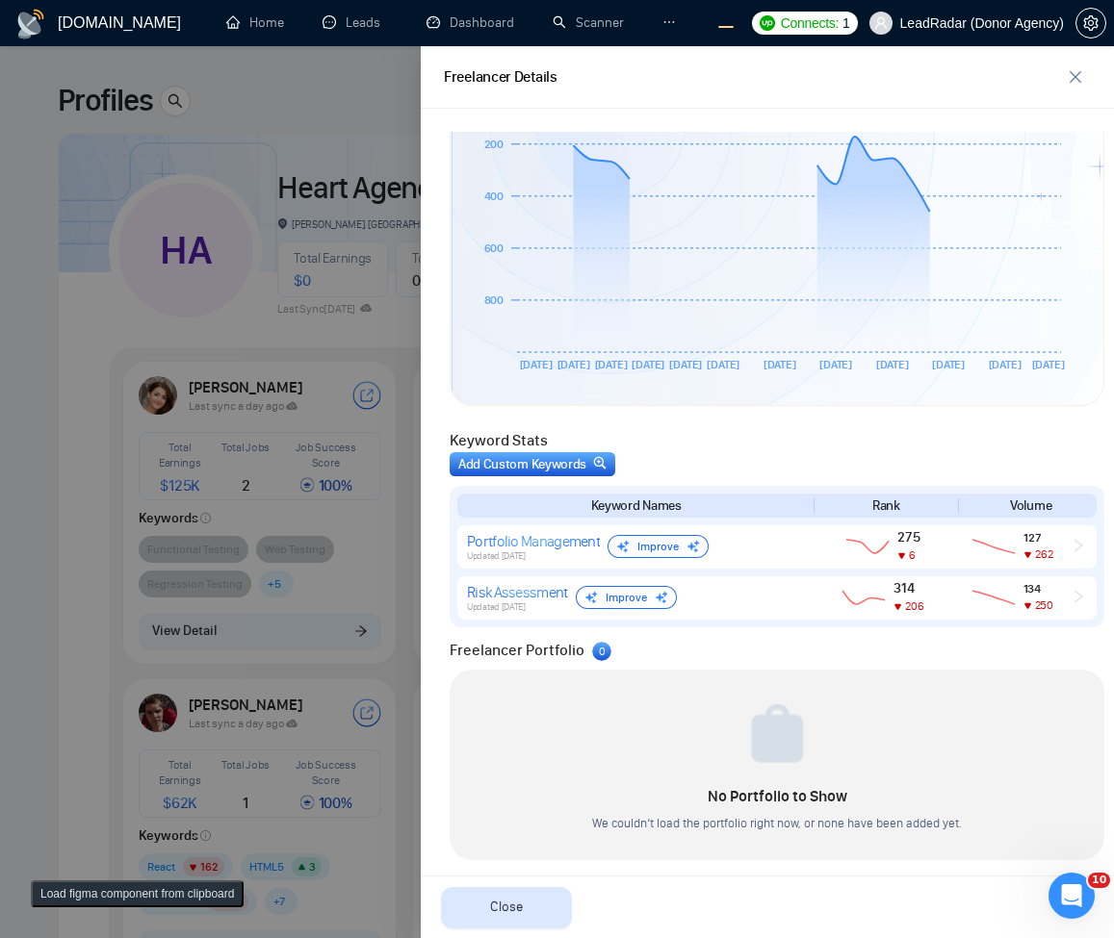
click at [290, 403] on div at bounding box center [557, 492] width 1114 height 892
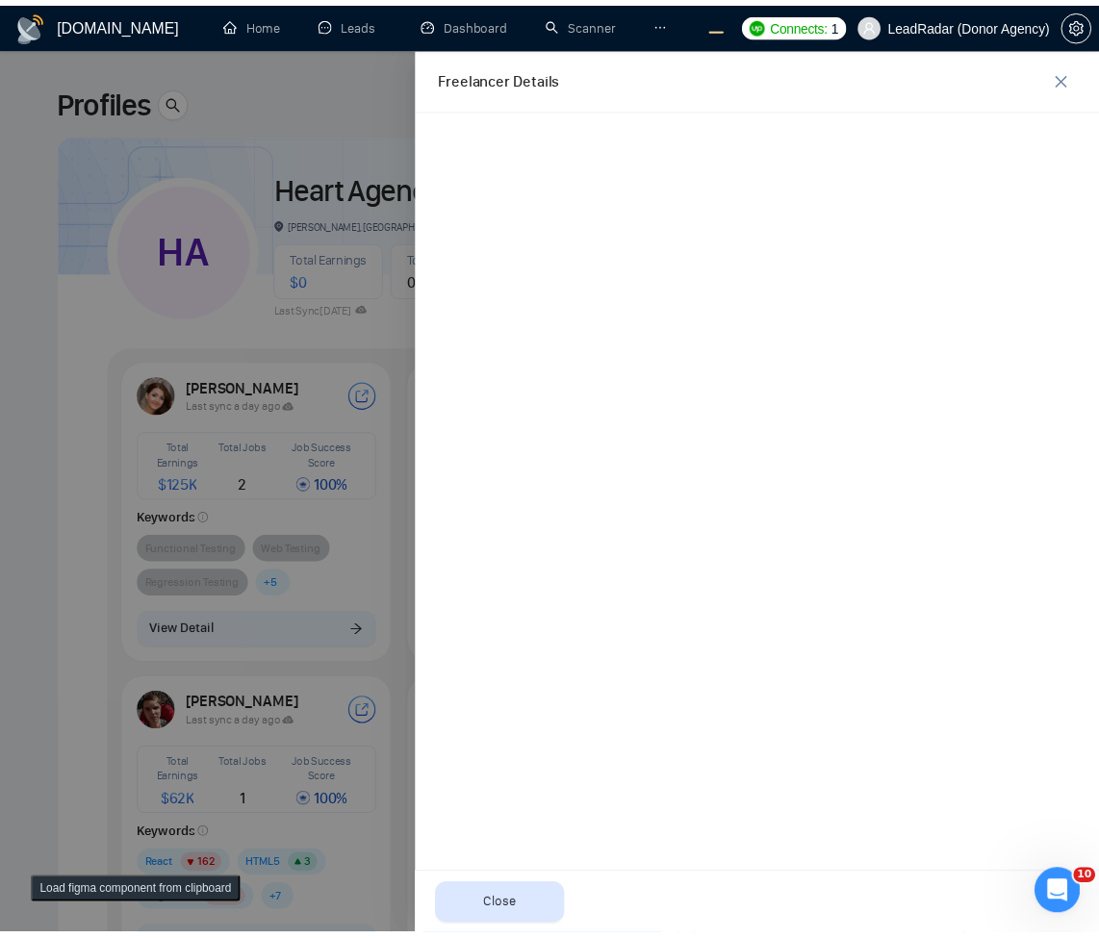
scroll to position [0, 0]
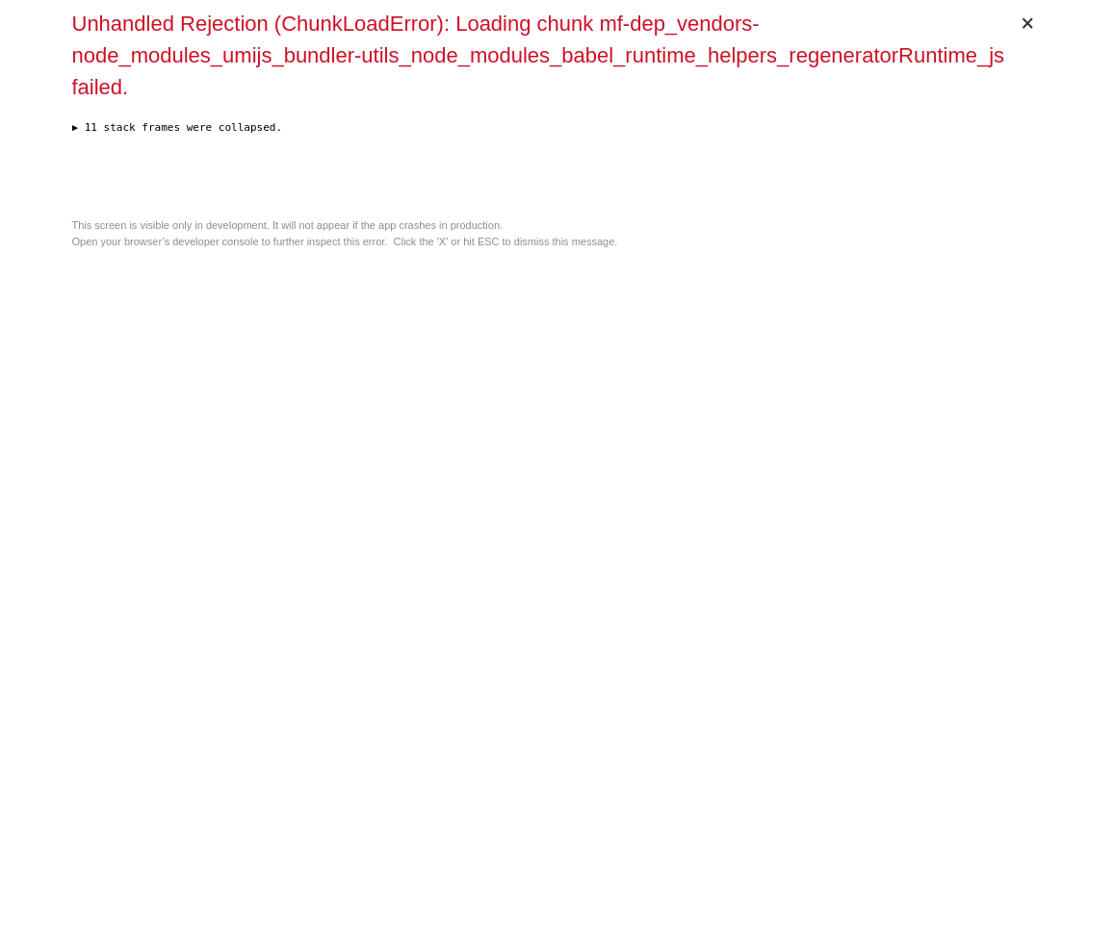
click at [625, 249] on div "This screen is visible only in development. It will not appear if the app crash…" at bounding box center [557, 234] width 970 height 32
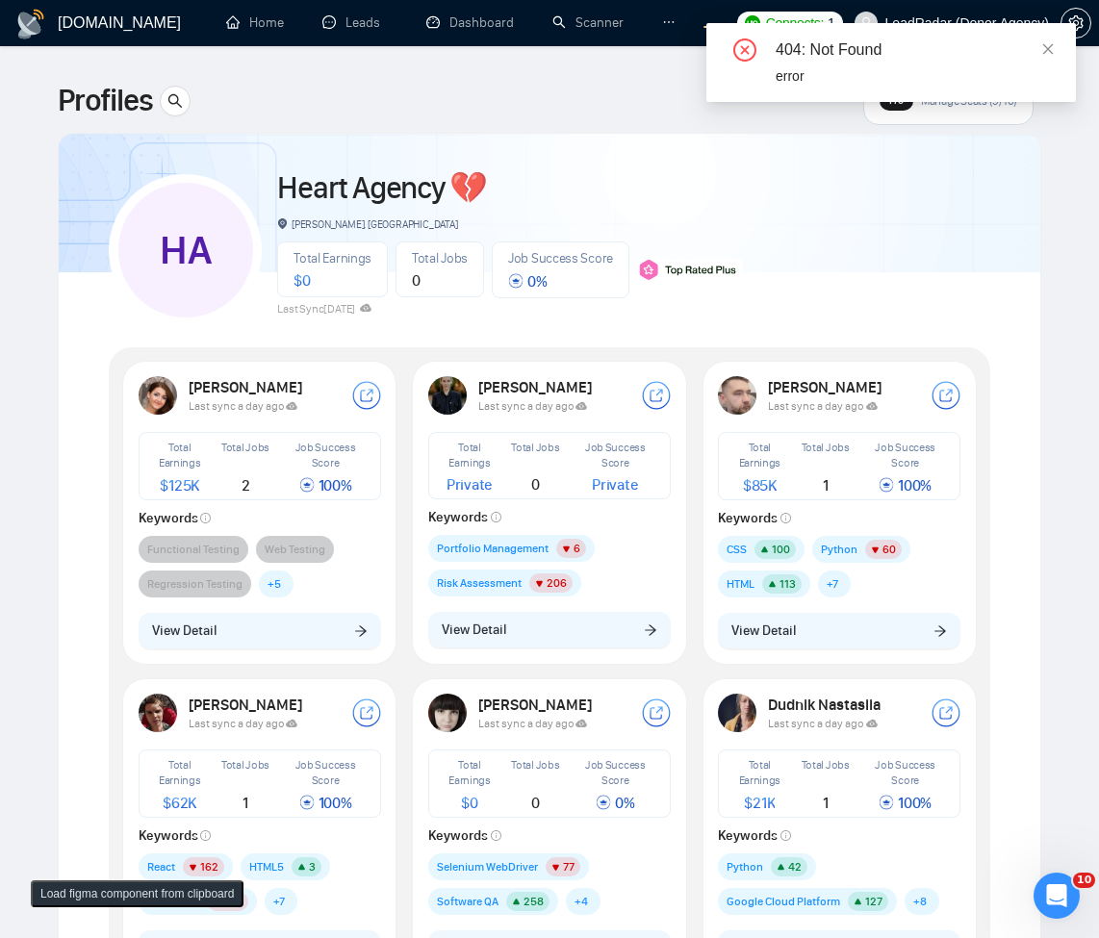
click at [1040, 54] on div "404: Not Found" at bounding box center [914, 49] width 277 height 23
click at [1050, 54] on icon "close" at bounding box center [1047, 48] width 13 height 13
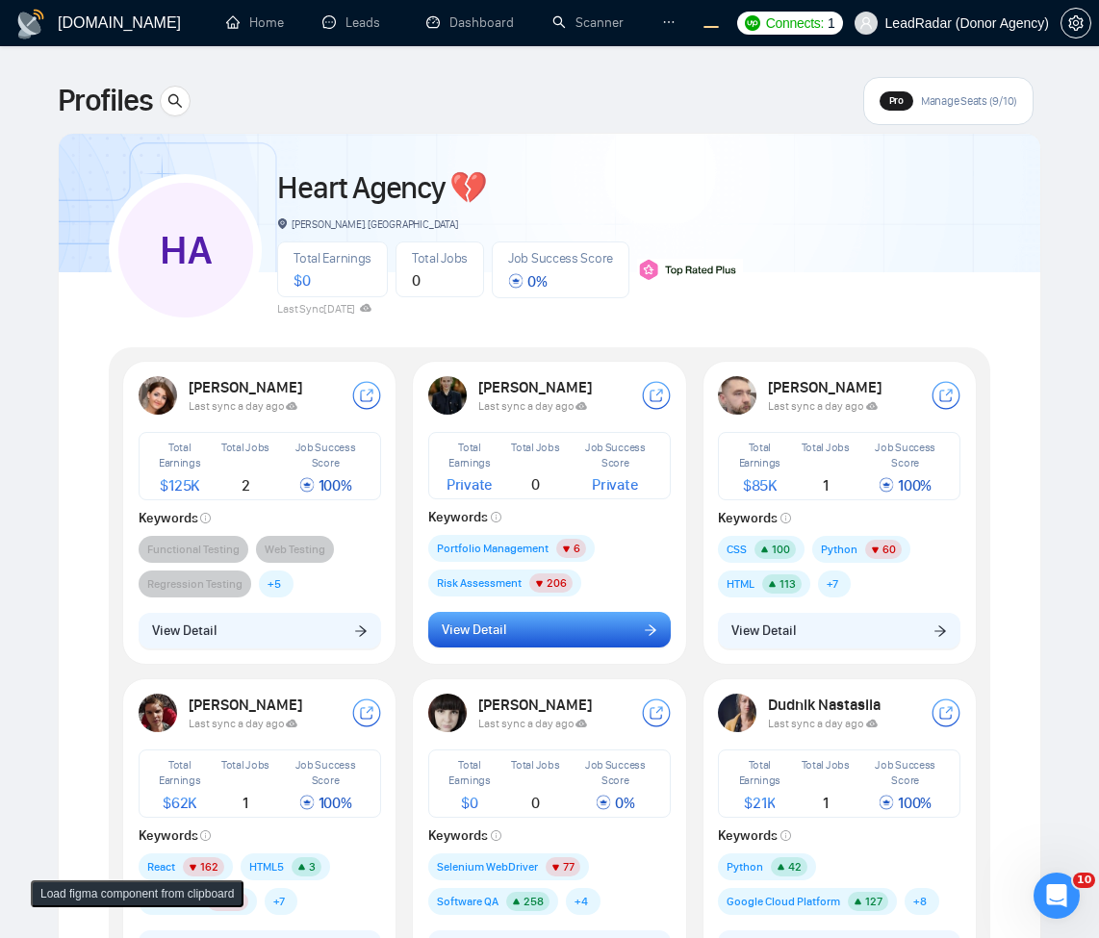
click at [539, 641] on button "View Detail" at bounding box center [549, 630] width 243 height 37
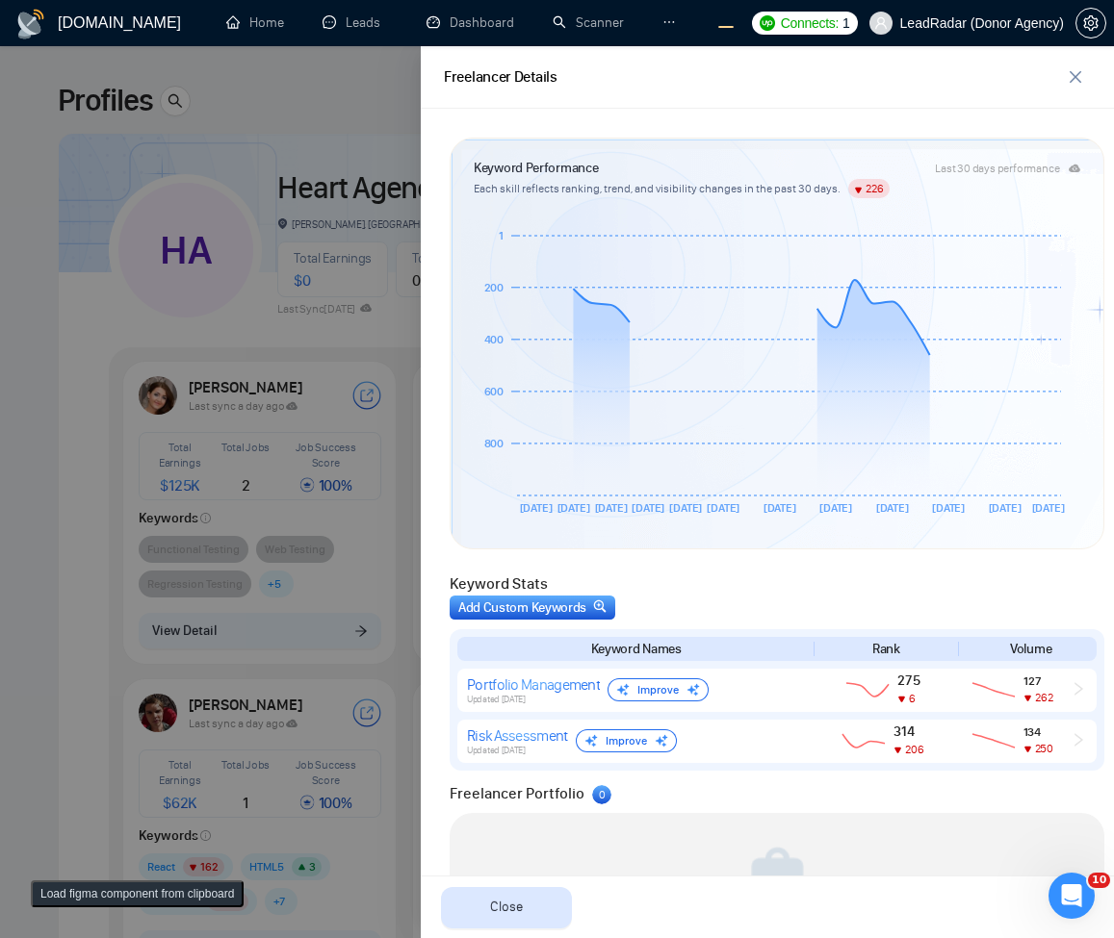
scroll to position [567, 0]
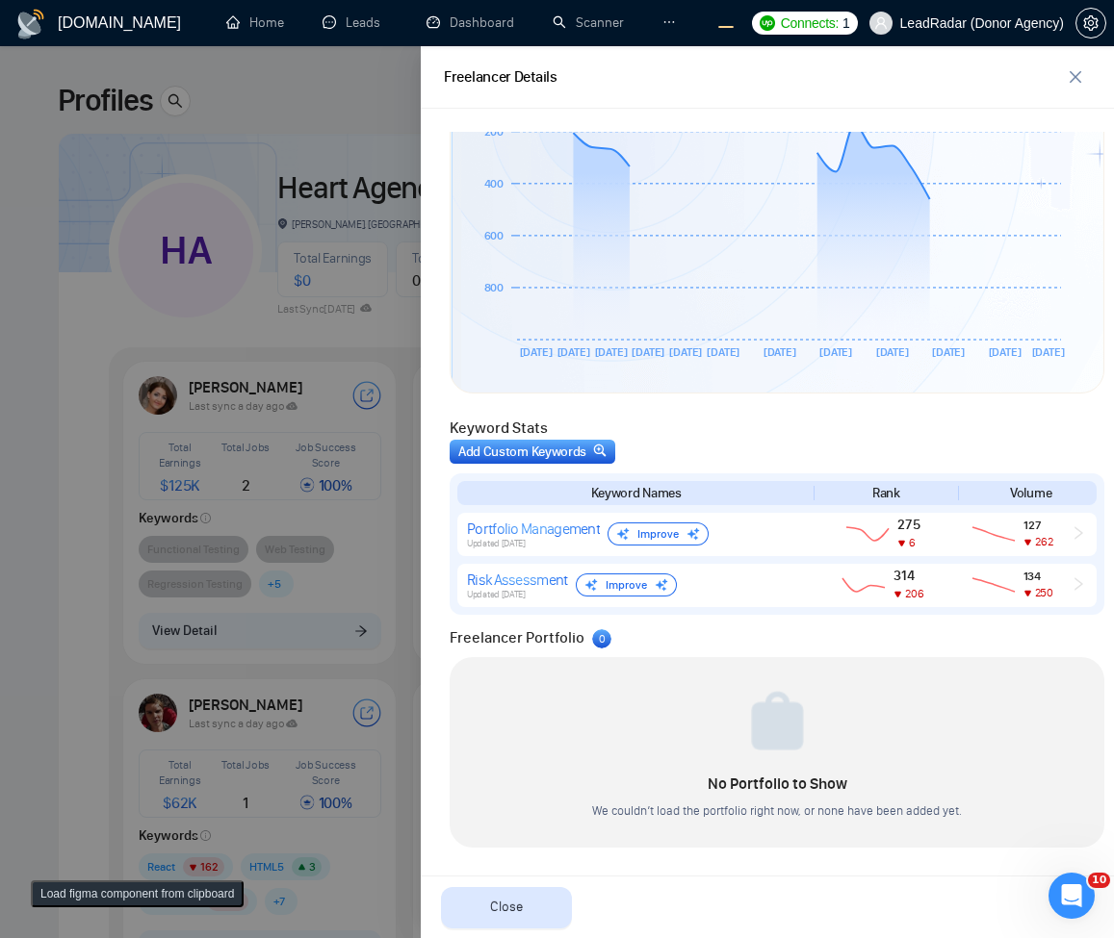
click at [1059, 76] on div "Freelancer Details" at bounding box center [752, 77] width 616 height 24
click at [1064, 76] on span "close" at bounding box center [1075, 76] width 29 height 15
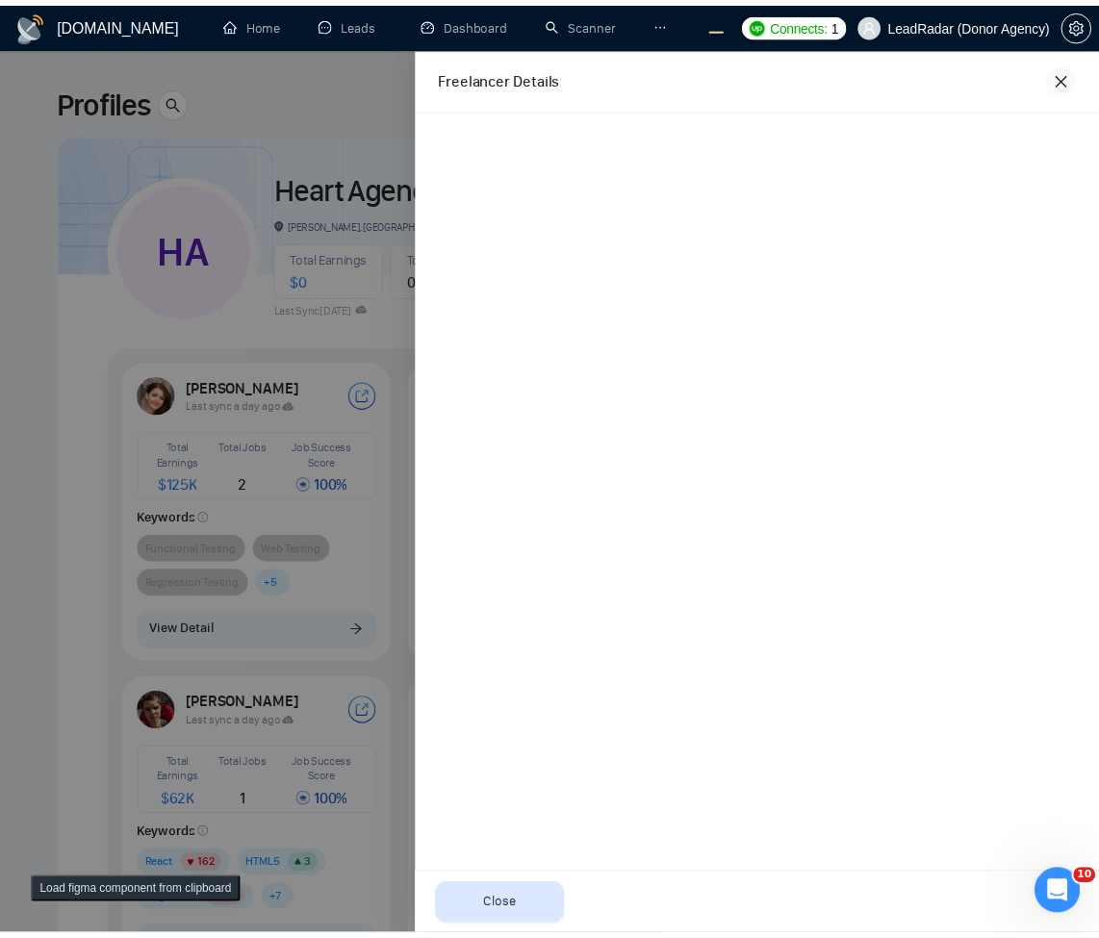
scroll to position [0, 0]
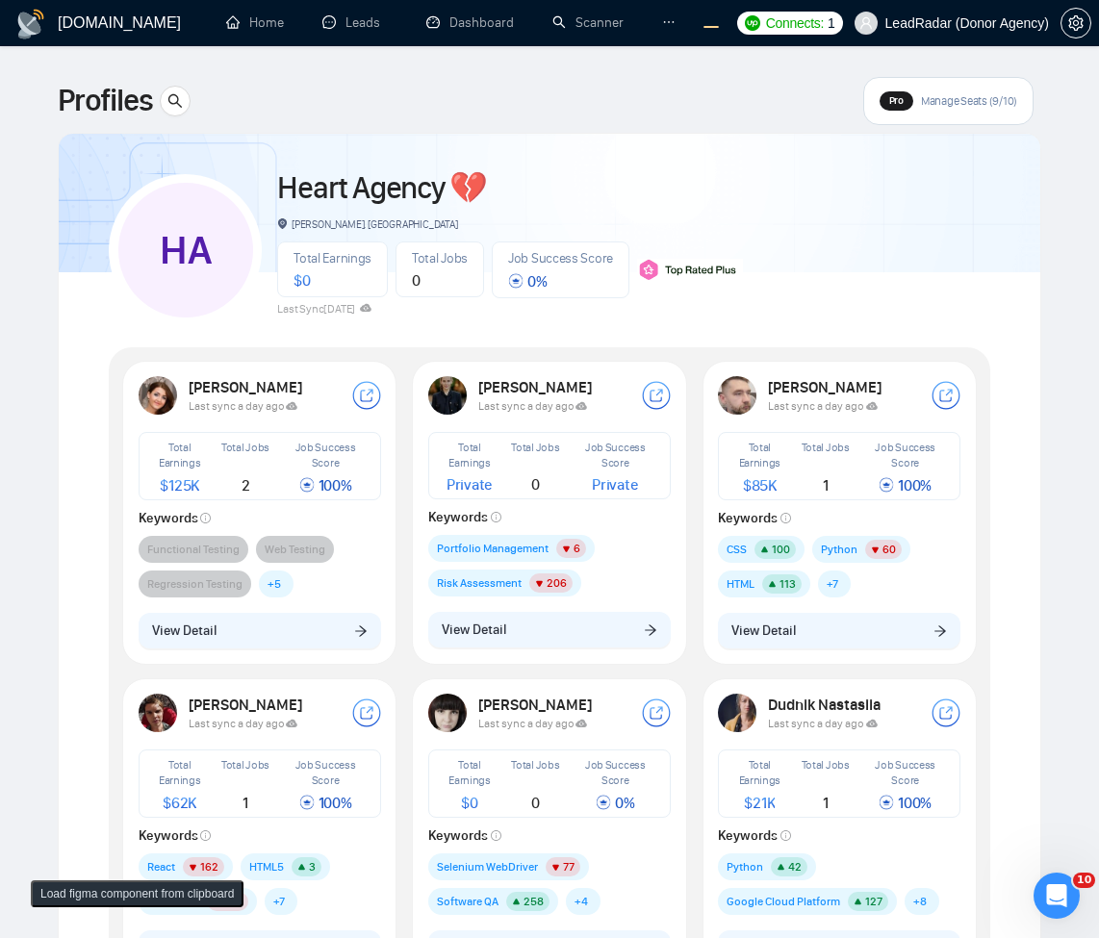
click at [808, 303] on div "HA Heart Agency 💔 [PERSON_NAME], [GEOGRAPHIC_DATA] Total Earnings $ 0 Total Job…" at bounding box center [550, 242] width 882 height 170
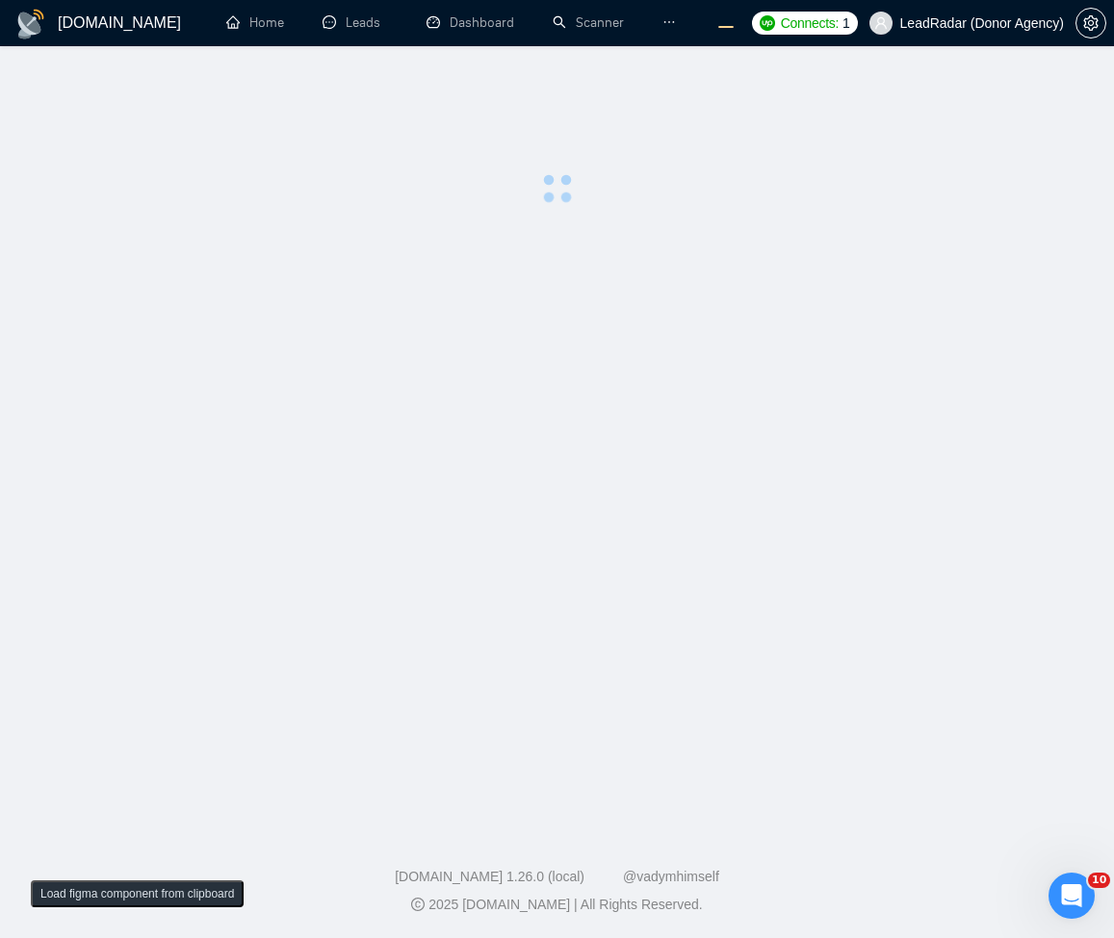
click at [603, 246] on main at bounding box center [557, 433] width 1052 height 713
click at [585, 401] on main at bounding box center [557, 433] width 1052 height 713
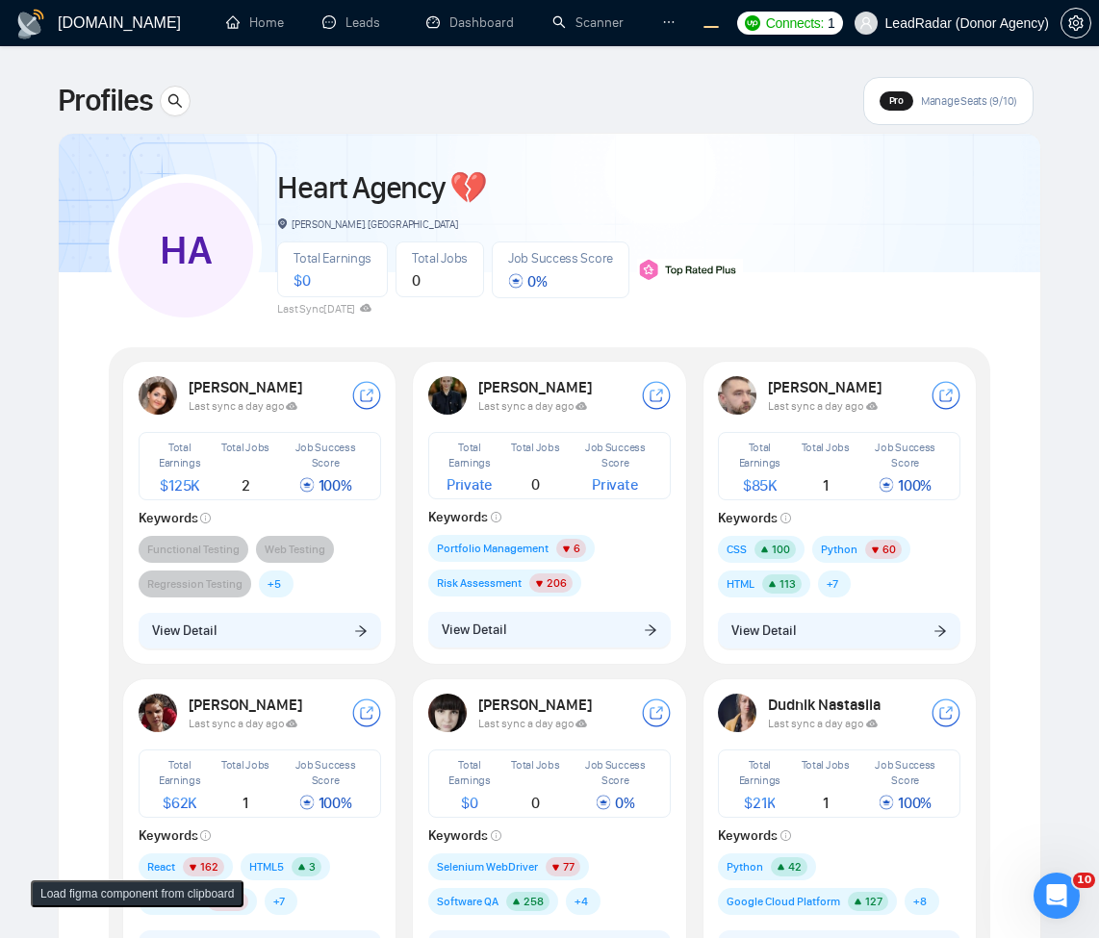
click at [615, 654] on div "Lena Schmidt Last sync a day ago Total Earnings Private Total Jobs 0 Job Succes…" at bounding box center [550, 512] width 266 height 295
click at [623, 619] on button "View Detail" at bounding box center [549, 630] width 243 height 37
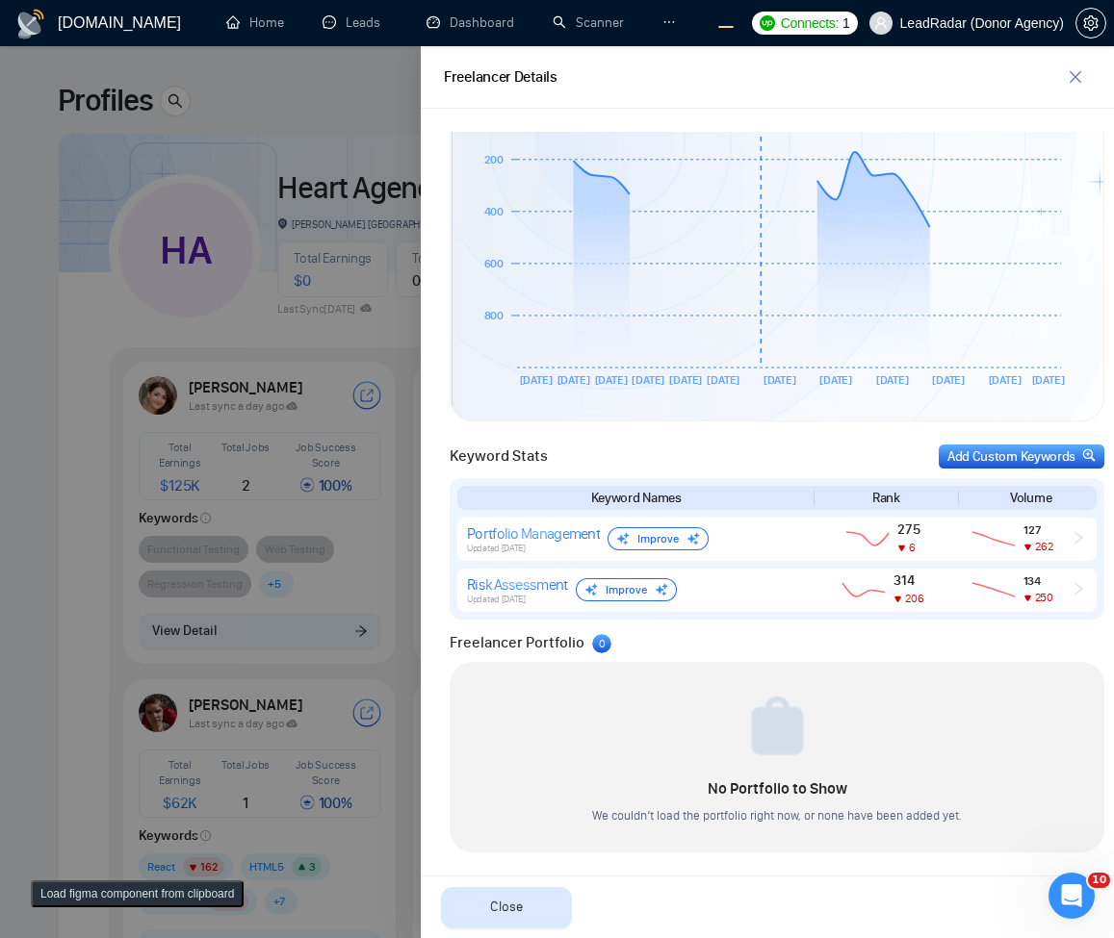
scroll to position [544, 0]
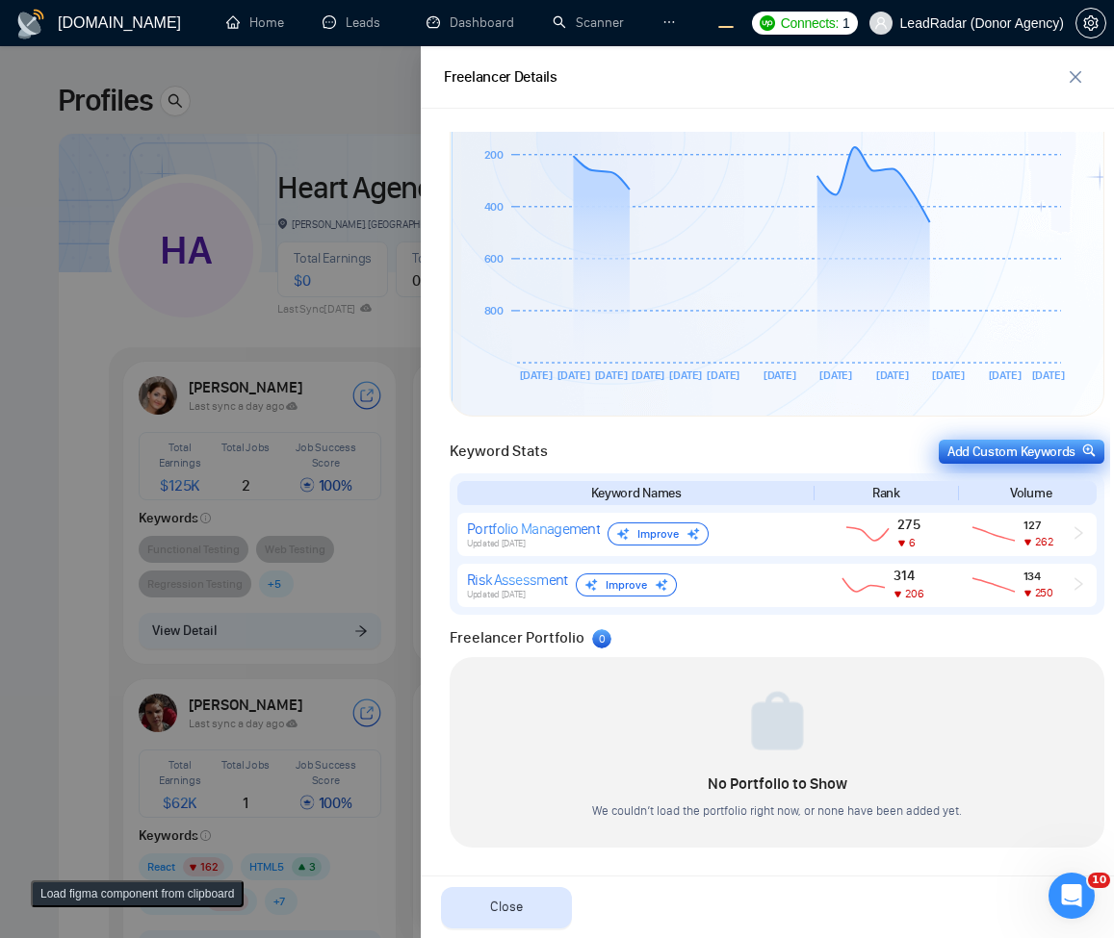
click at [988, 463] on button "Add Custom Keywords" at bounding box center [1021, 452] width 166 height 24
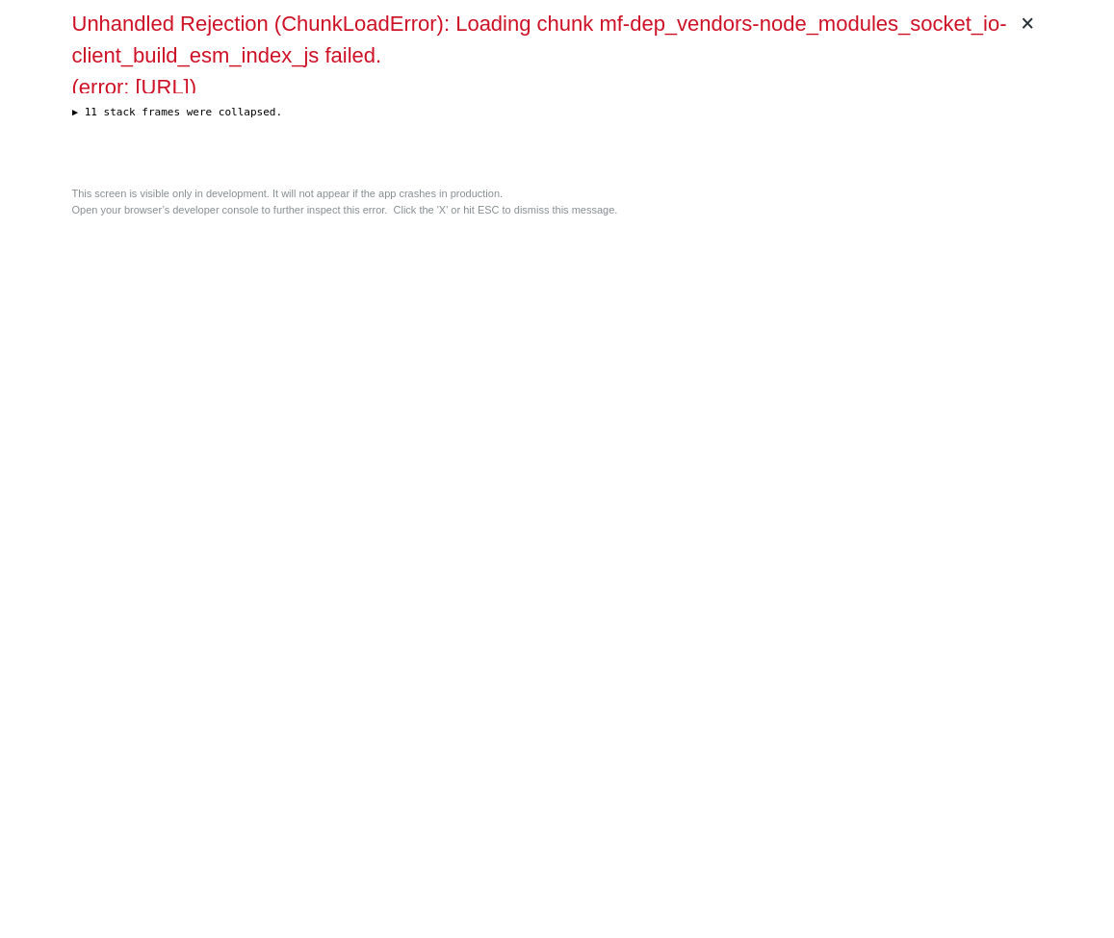
click at [448, 381] on div "× Unhandled Rejection (ChunkLoadError): Loading chunk mf-dep_vendors-node_modul…" at bounding box center [557, 469] width 986 height 938
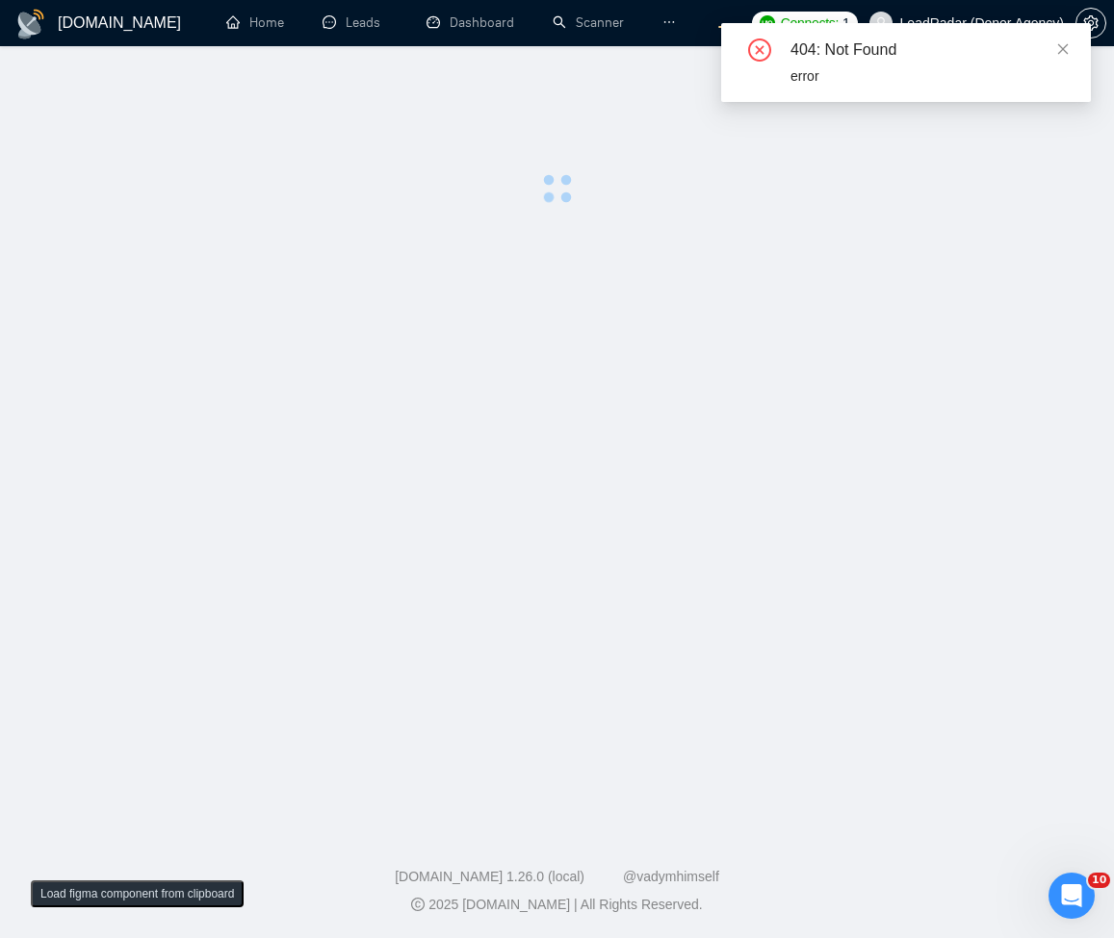
click at [1054, 42] on div "404: Not Found" at bounding box center [928, 49] width 277 height 23
click at [1067, 55] on icon "close" at bounding box center [1062, 48] width 13 height 13
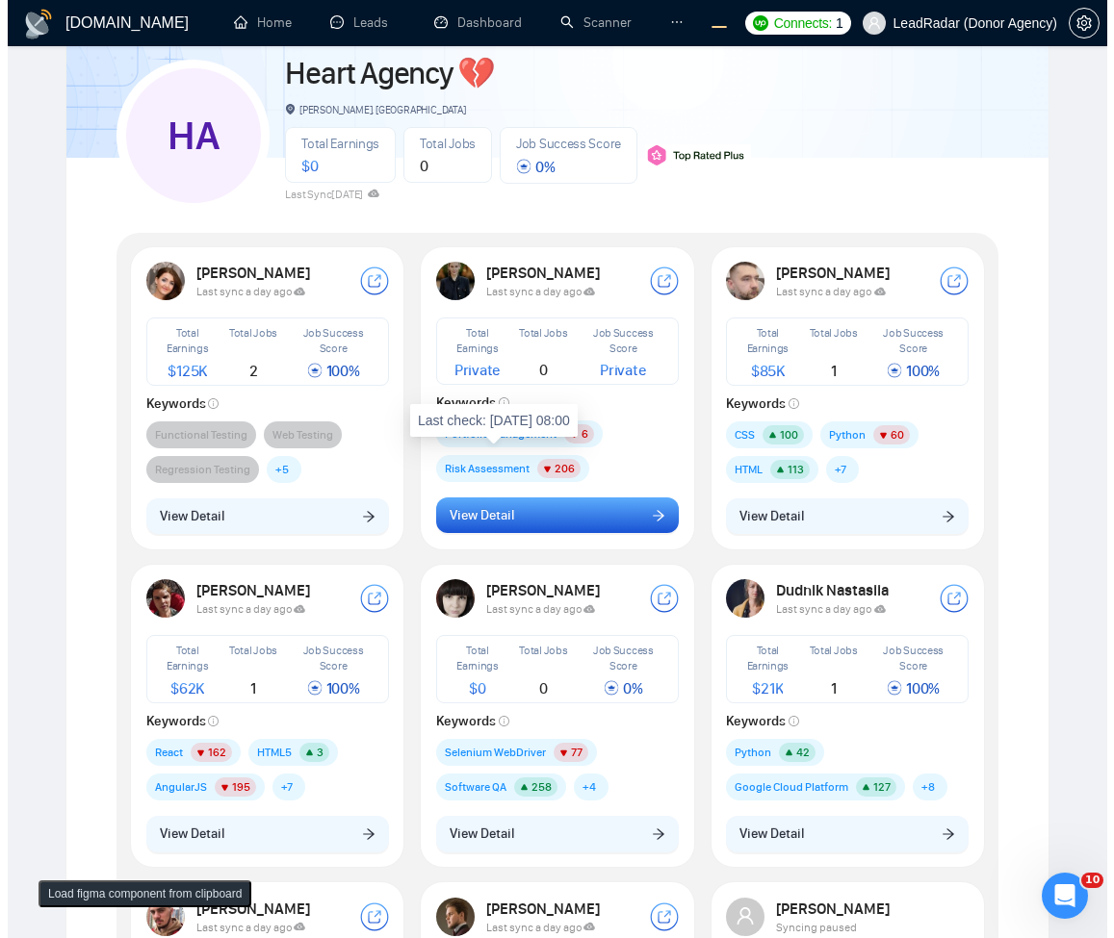
scroll to position [115, 0]
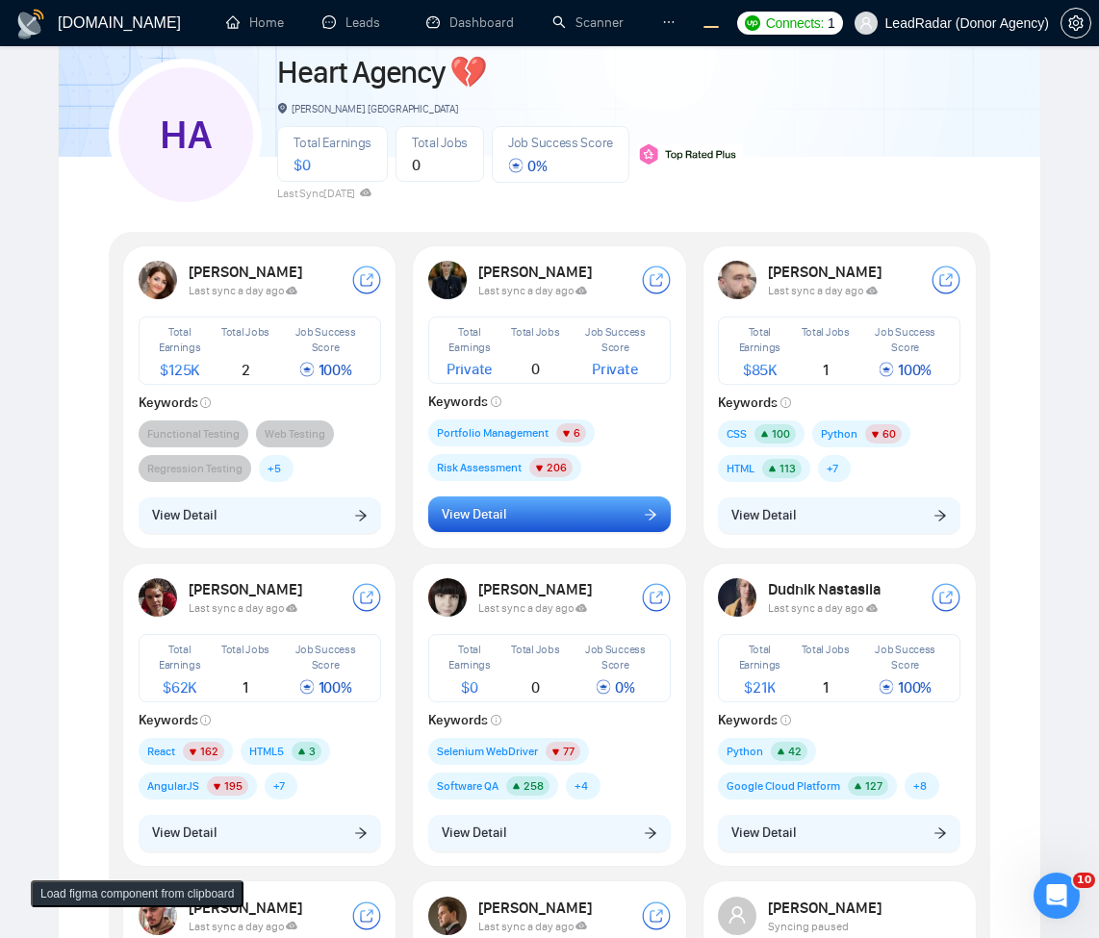
click at [569, 519] on button "View Detail" at bounding box center [549, 515] width 243 height 37
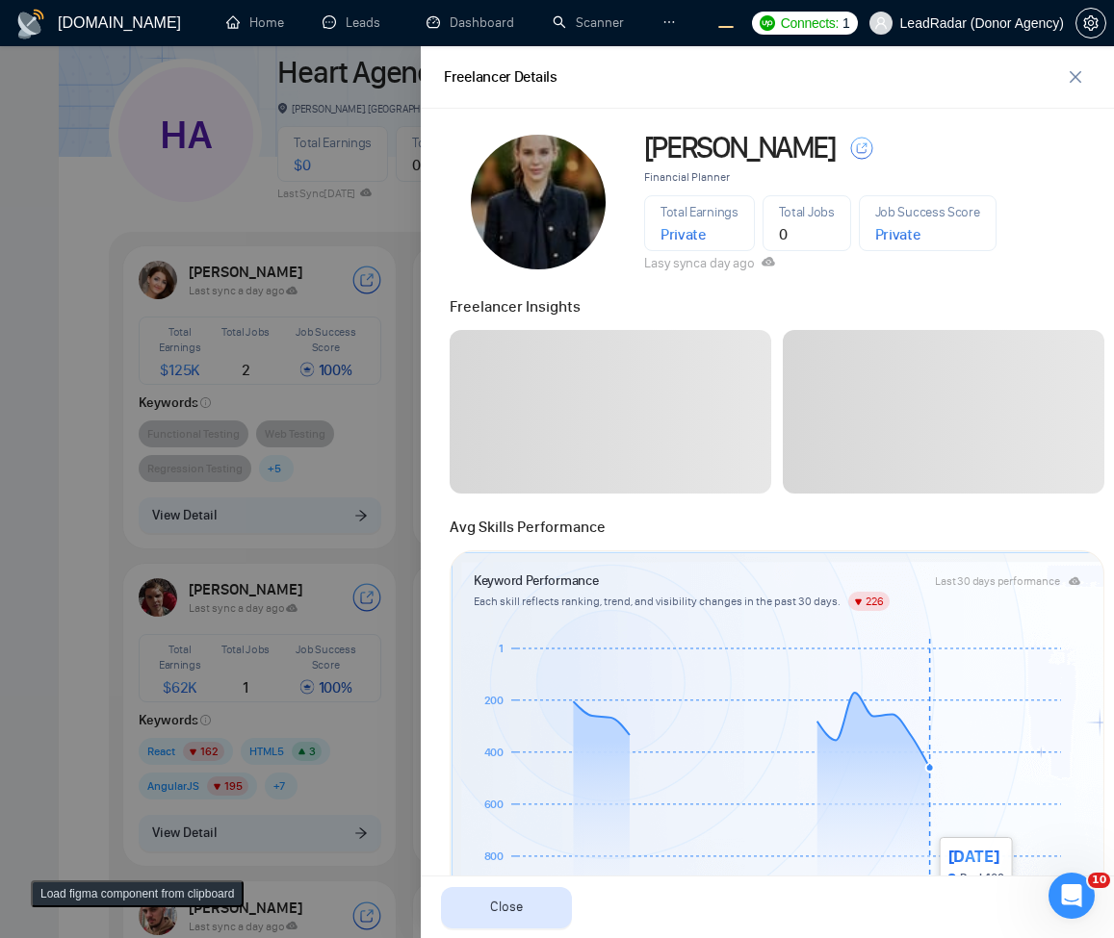
scroll to position [546, 0]
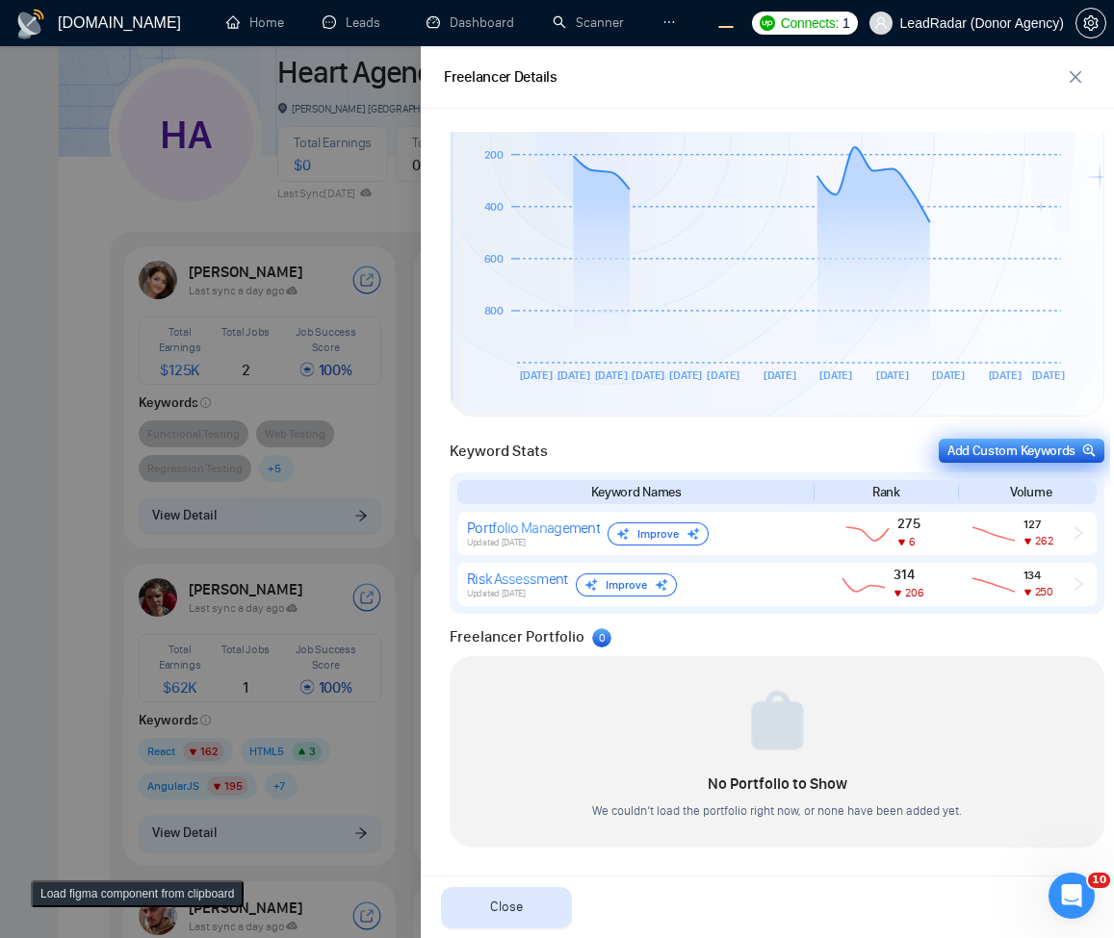
click at [1034, 458] on div "Add Custom Keywords" at bounding box center [1021, 451] width 148 height 20
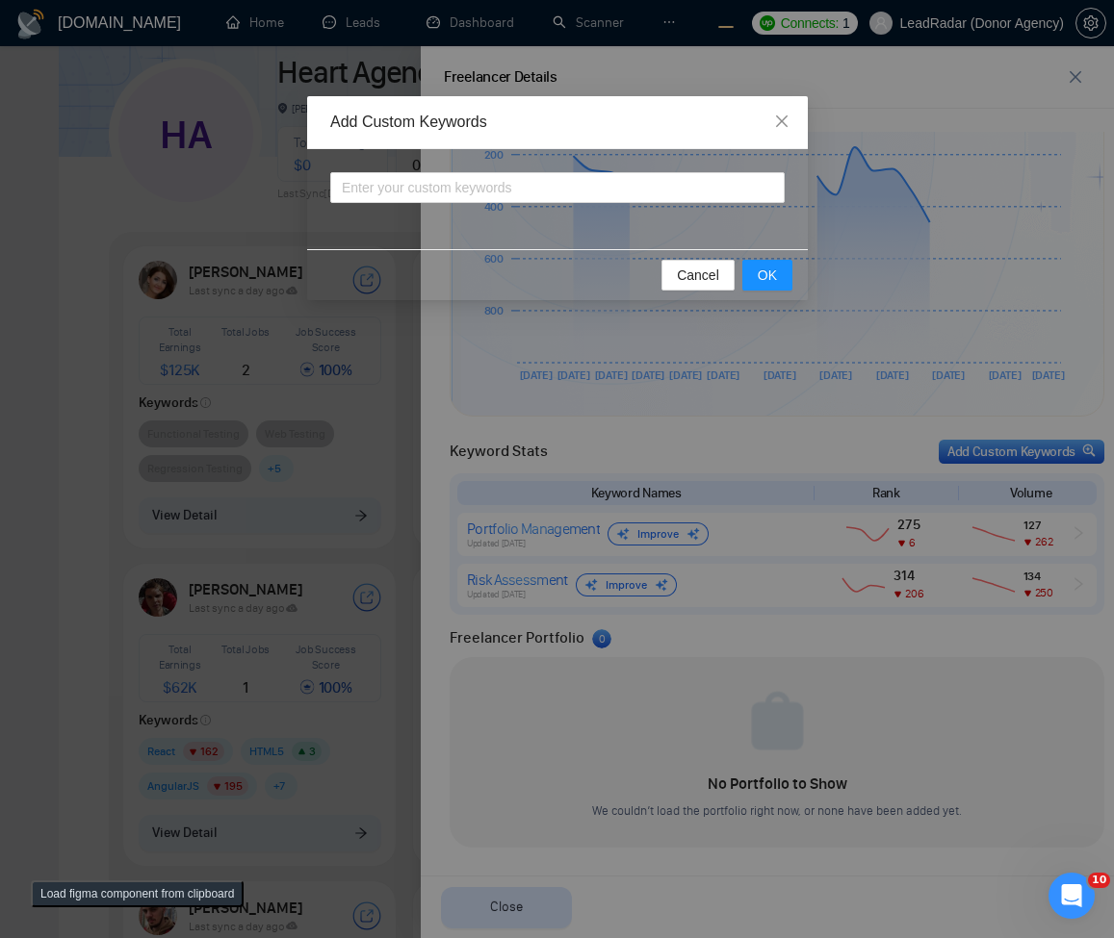
scroll to position [544, 0]
click at [540, 194] on input "text" at bounding box center [557, 187] width 454 height 31
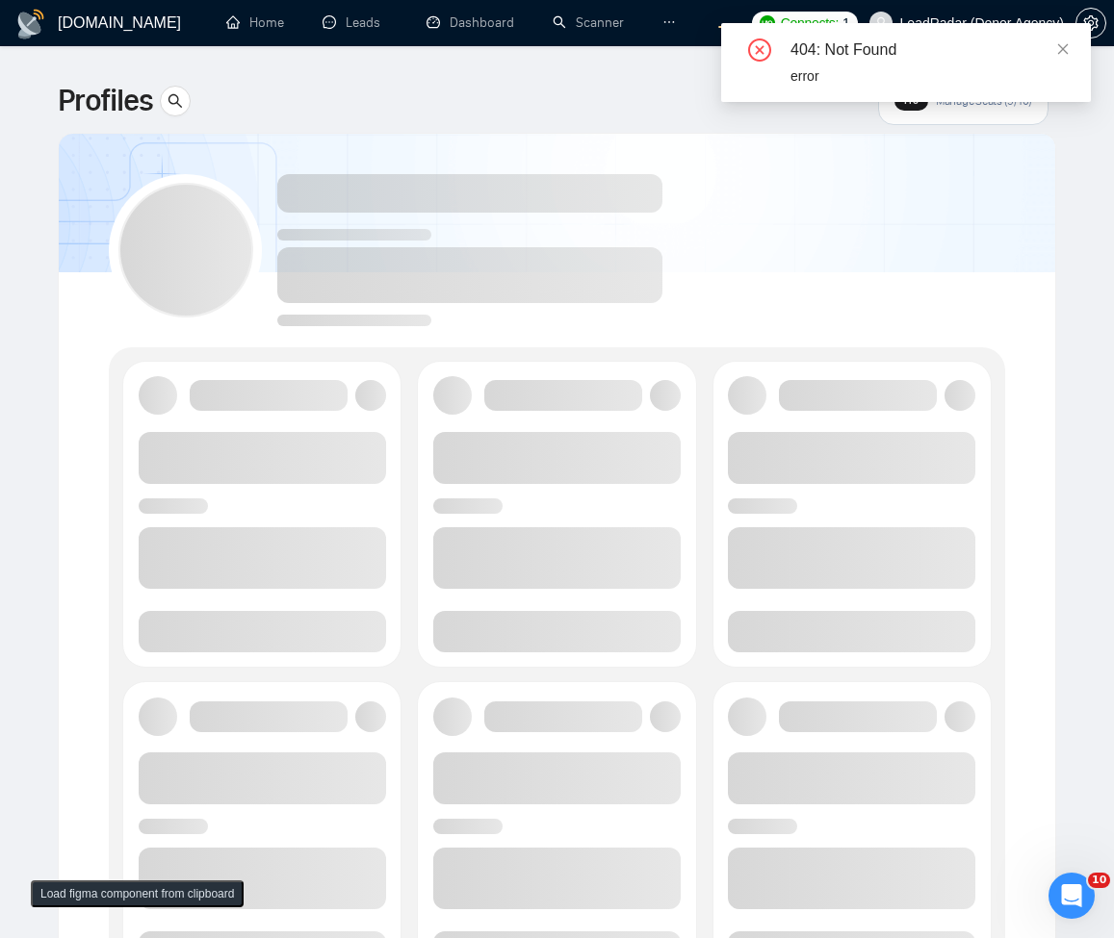
scroll to position [112, 0]
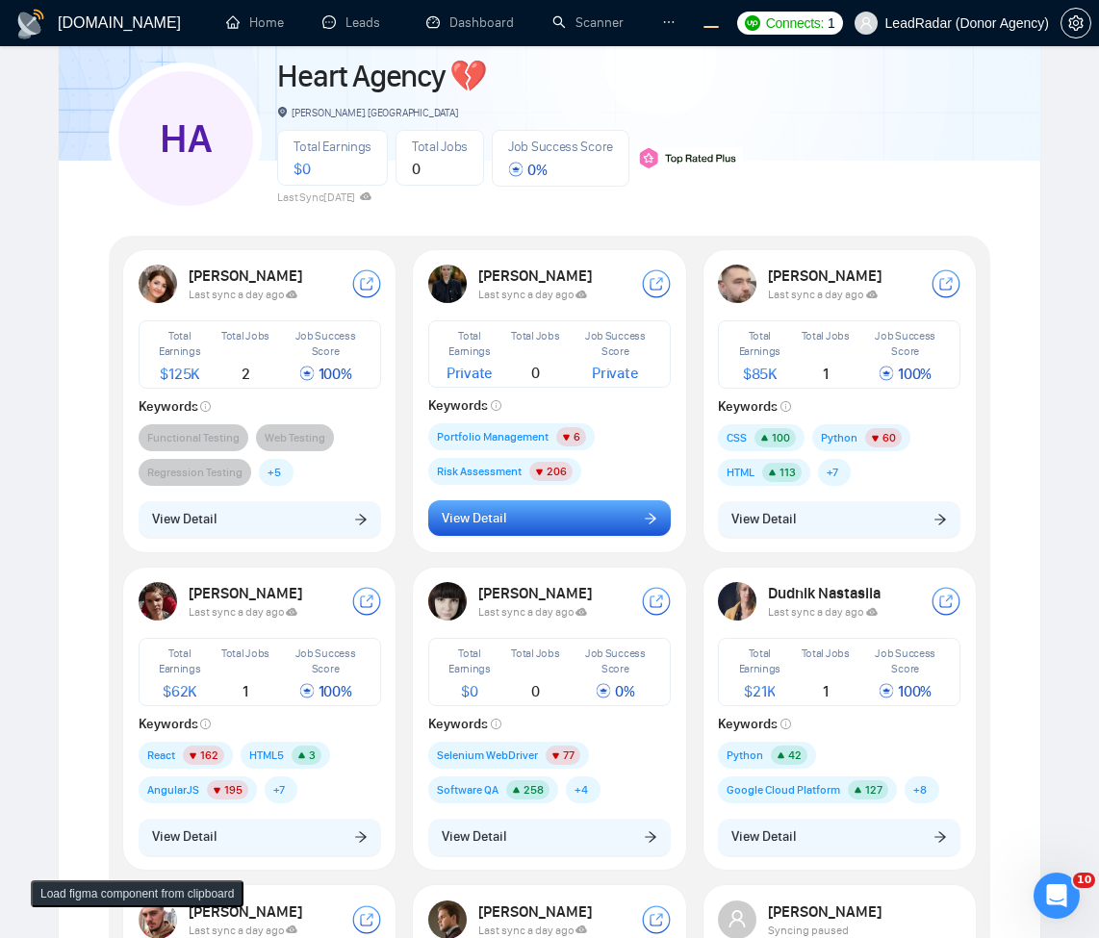
click at [567, 527] on button "View Detail" at bounding box center [549, 518] width 243 height 37
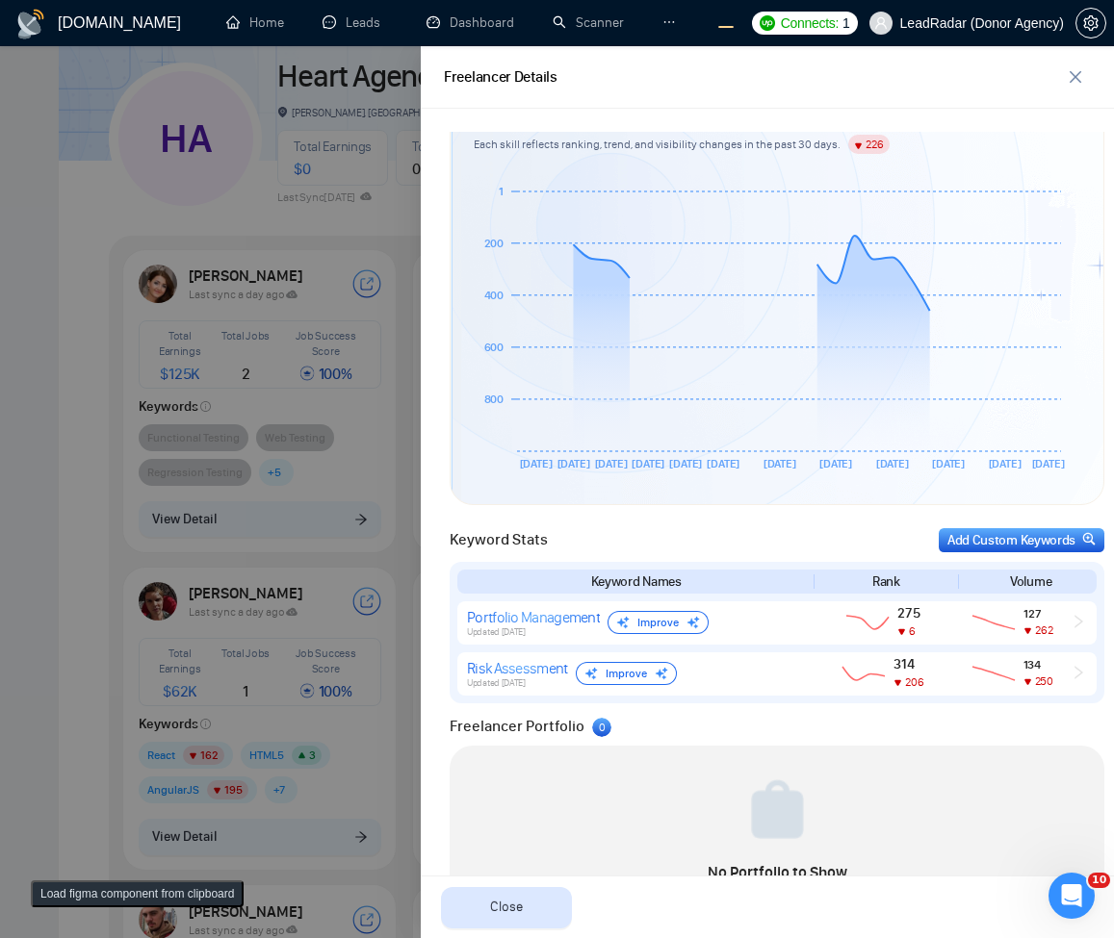
scroll to position [462, 0]
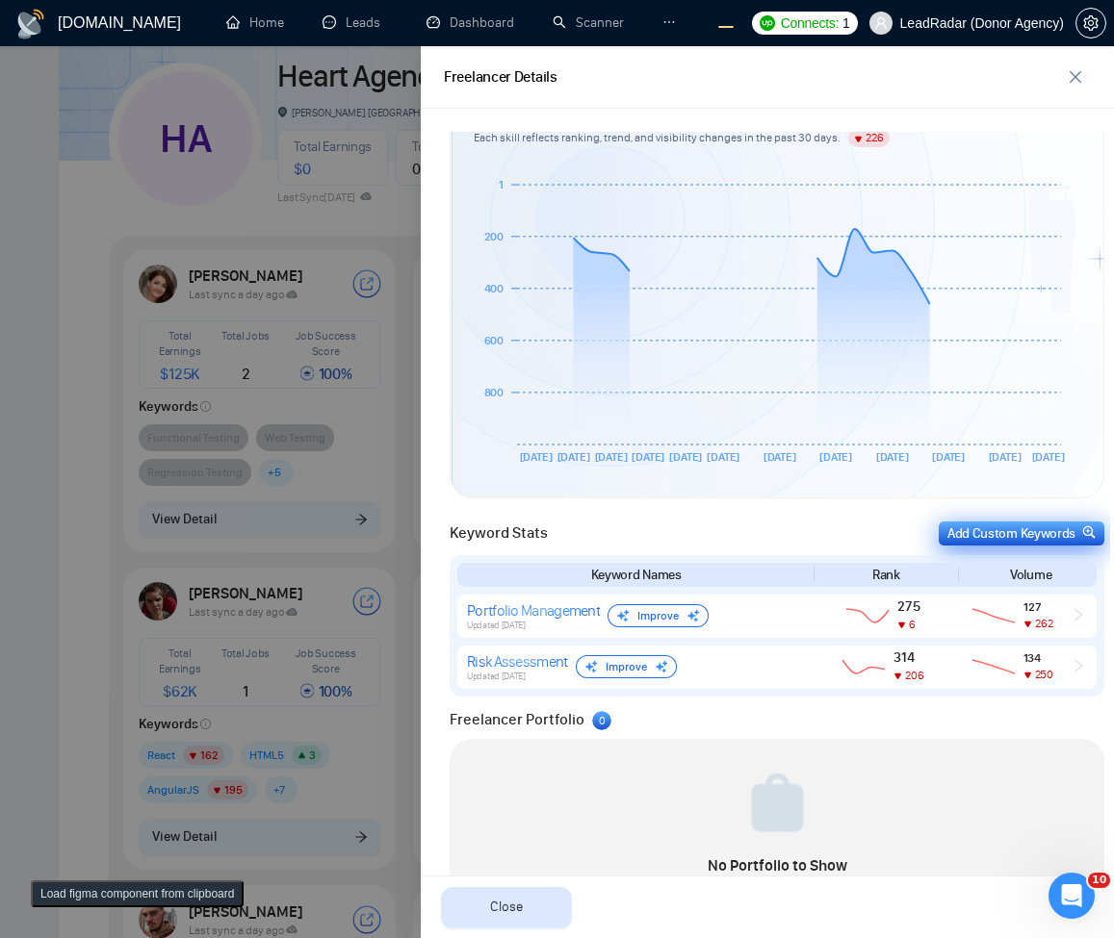
click at [1009, 540] on div "Add Custom Keywords" at bounding box center [1021, 534] width 148 height 20
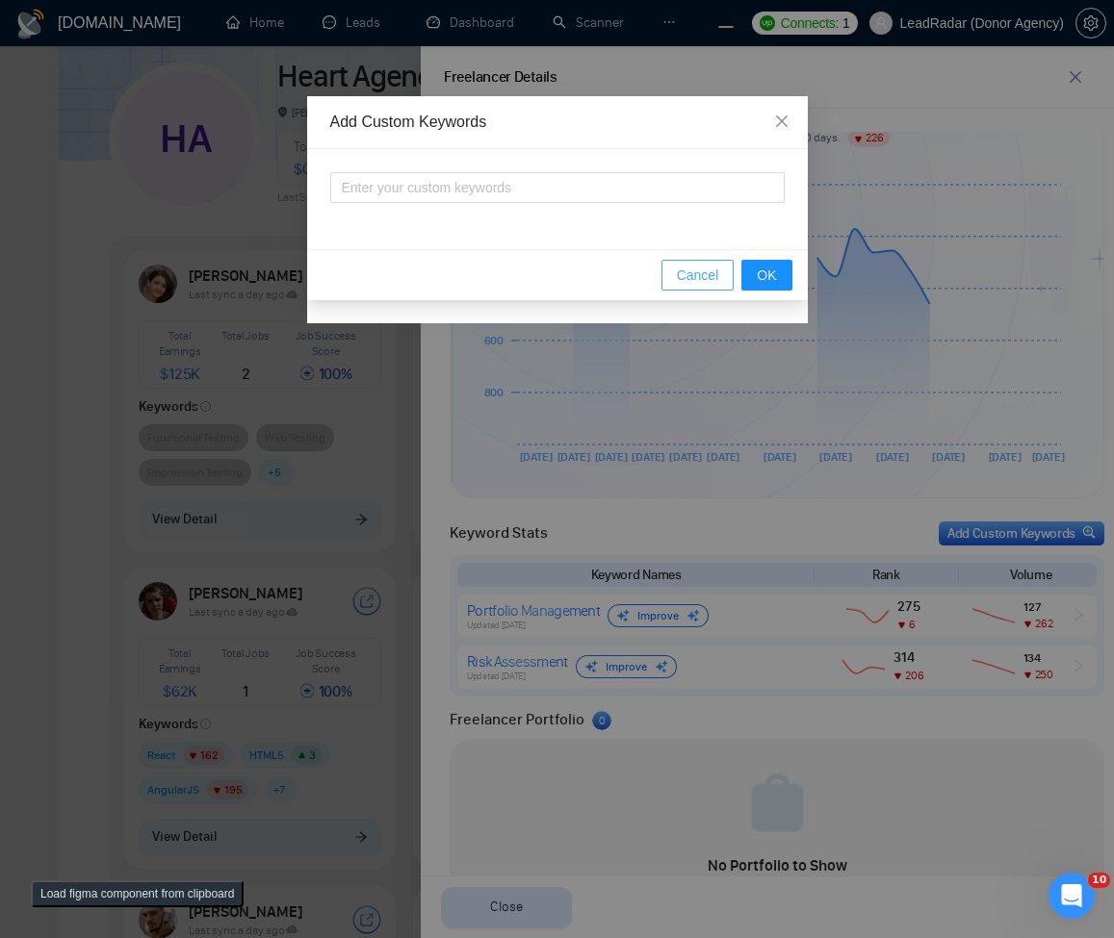
click at [699, 274] on span "Cancel" at bounding box center [698, 275] width 42 height 21
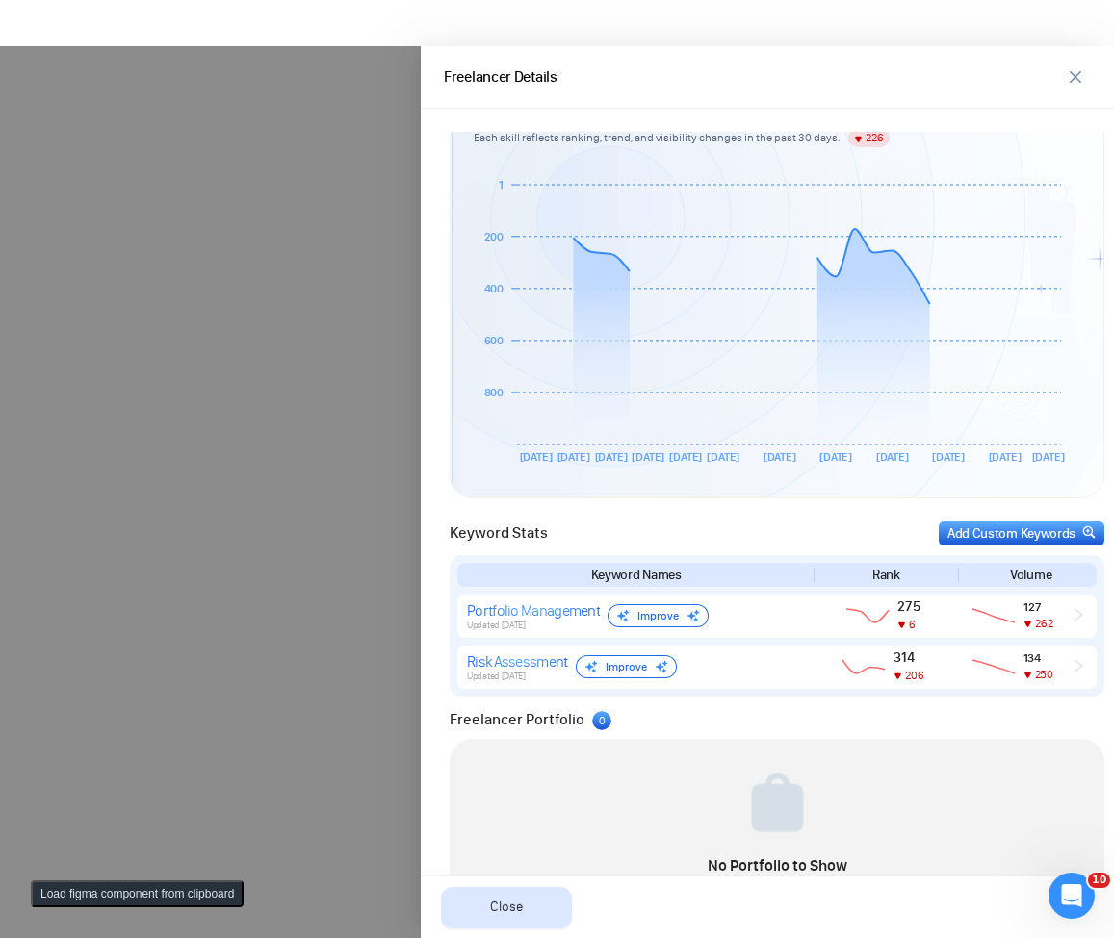
scroll to position [0, 0]
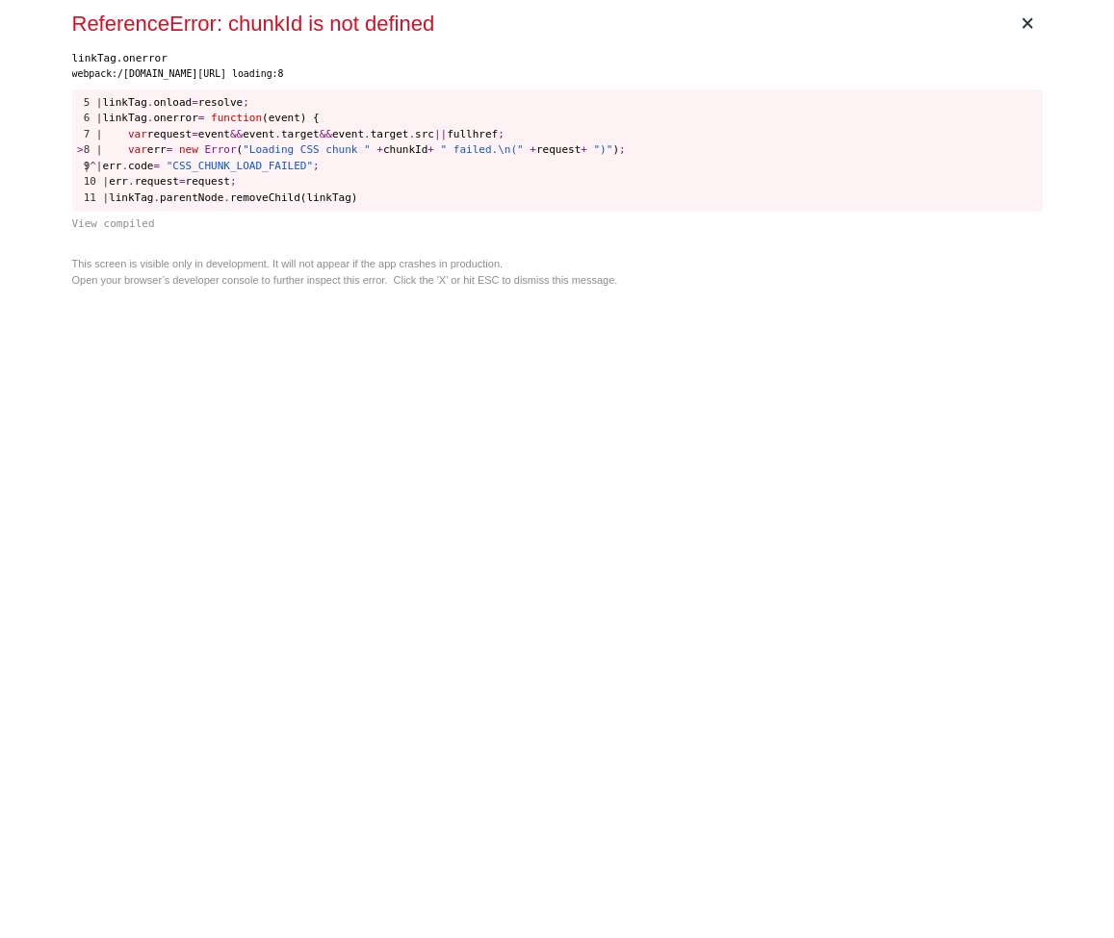
click at [705, 328] on div "× ReferenceError: chunkId is not defined linkTag.onerror webpack:/[DOMAIN_NAME]…" at bounding box center [557, 469] width 986 height 938
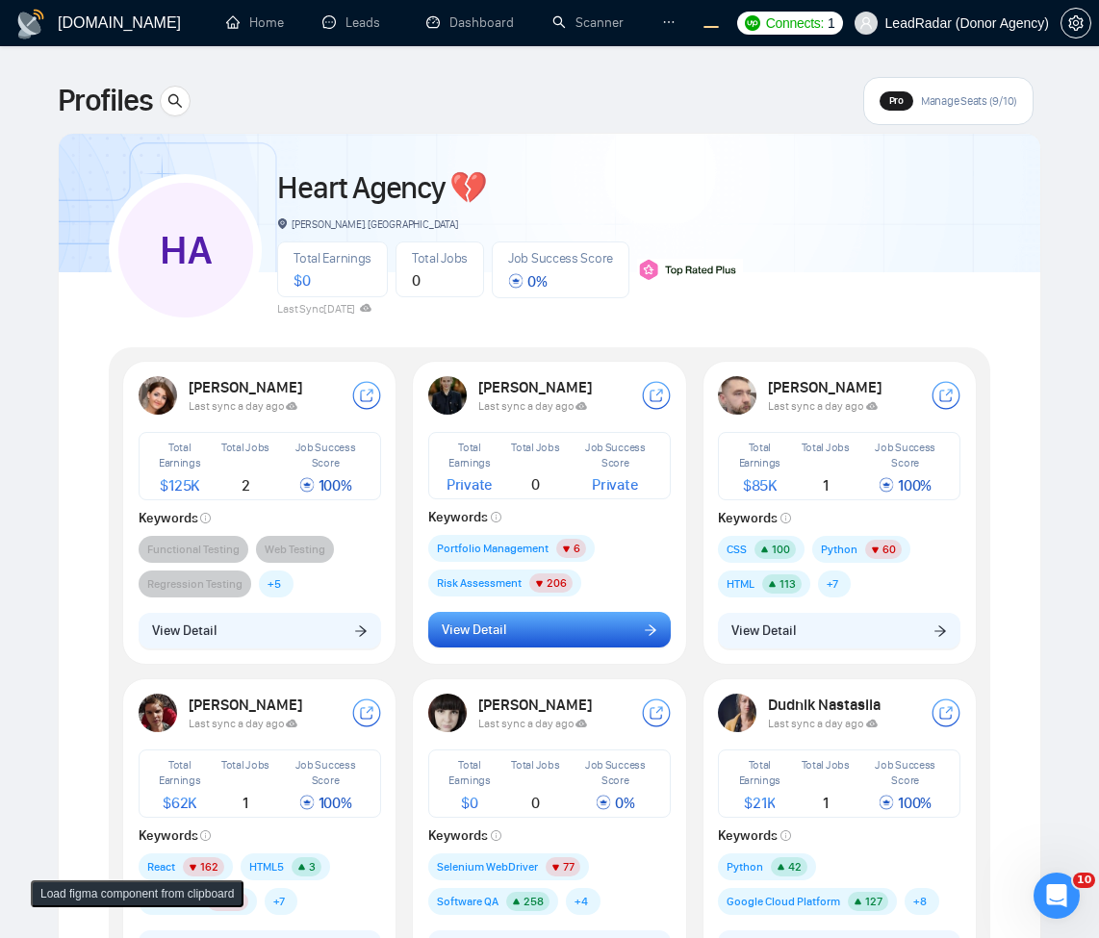
click at [649, 641] on button "View Detail" at bounding box center [549, 630] width 243 height 37
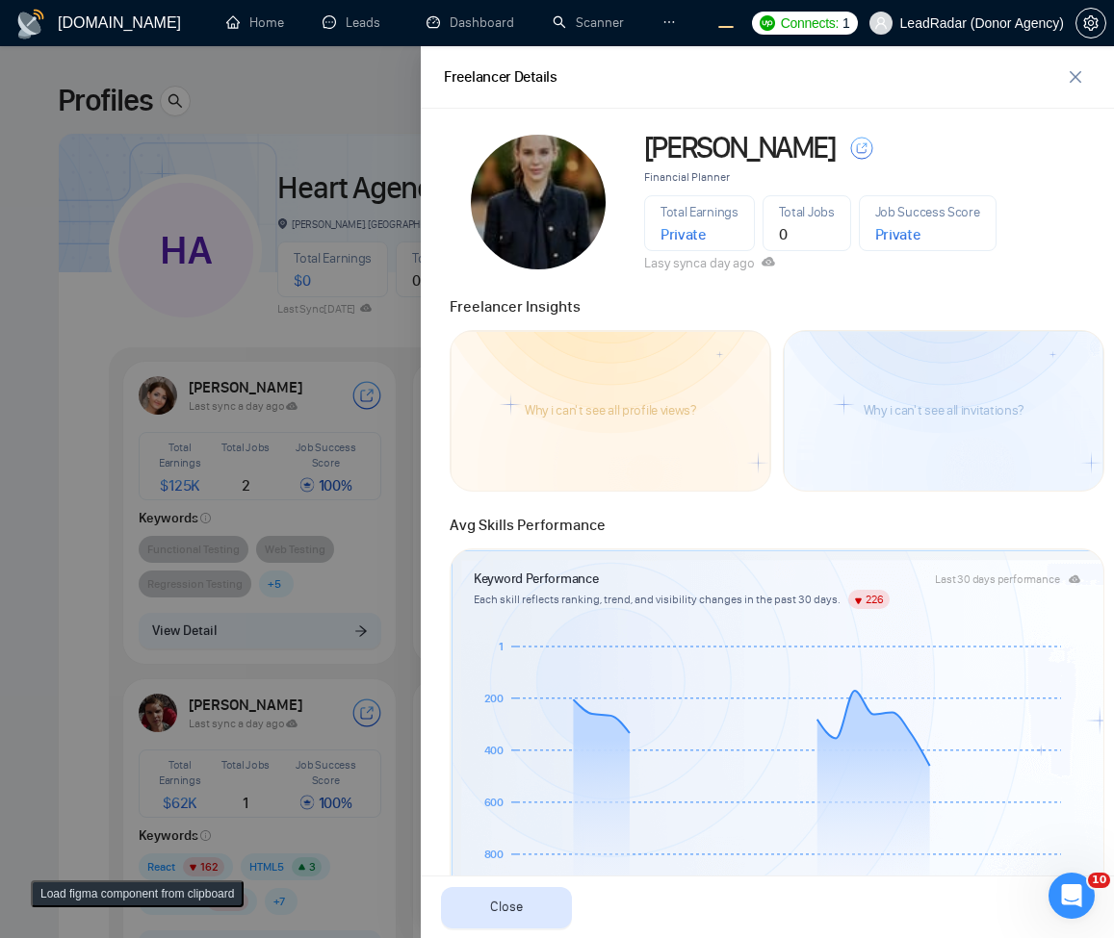
scroll to position [544, 0]
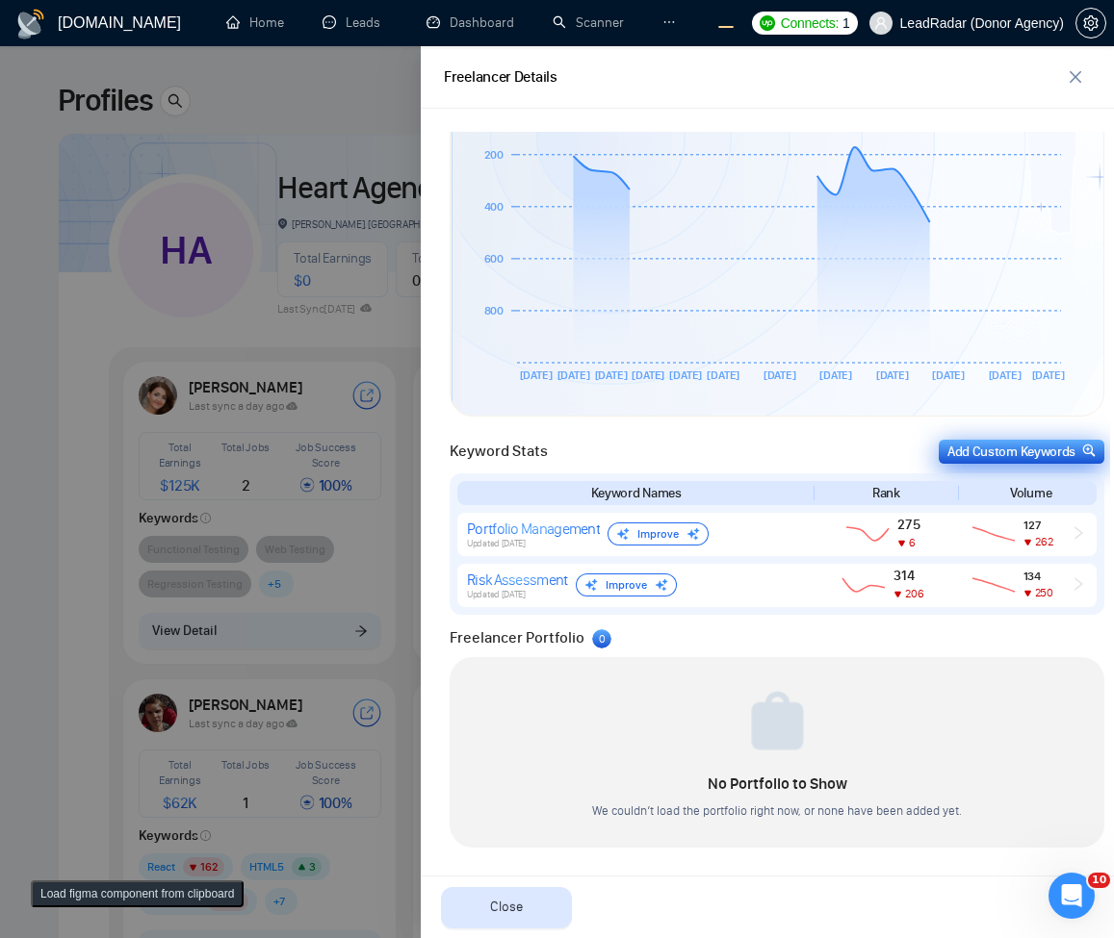
click at [989, 449] on div "Add Custom Keywords" at bounding box center [1021, 452] width 148 height 20
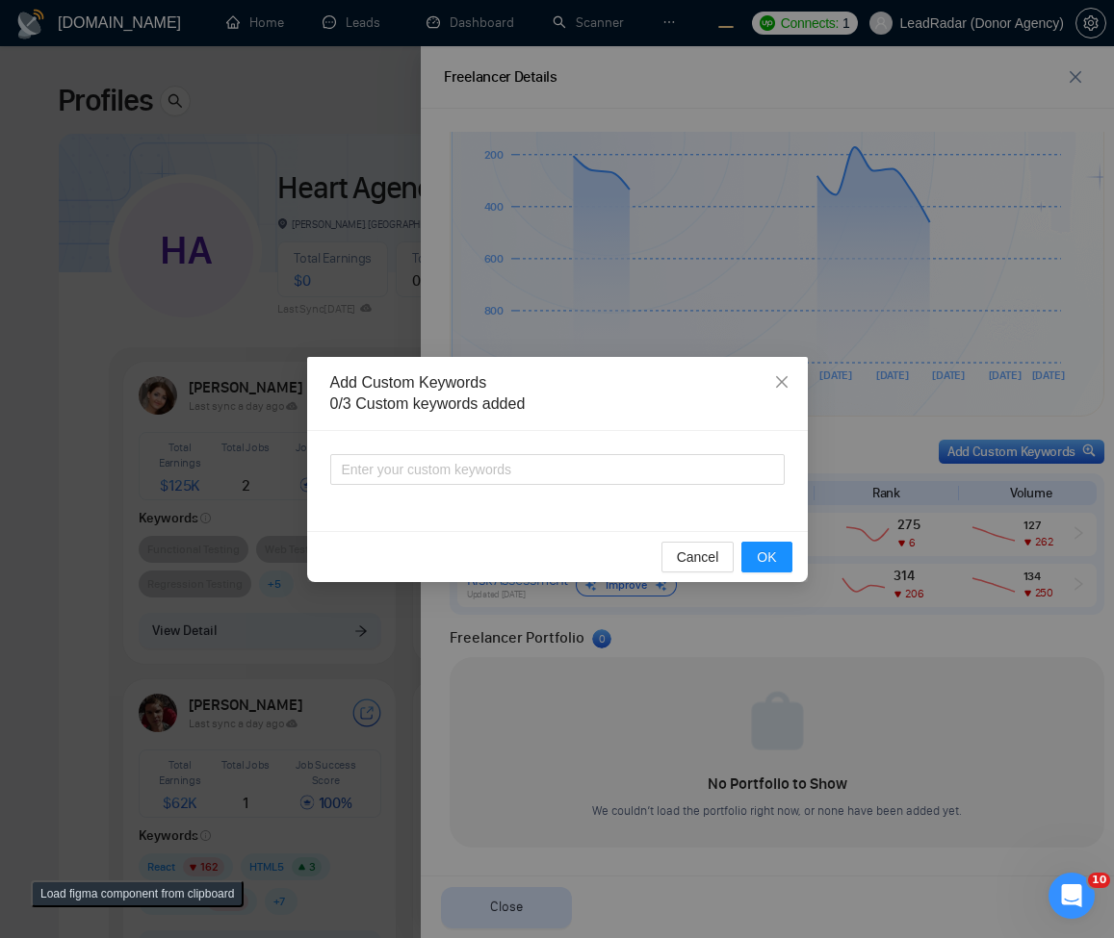
click at [717, 196] on div "Add Custom Keywords 0/3 Custom keywords added Cancel OK" at bounding box center [557, 469] width 1114 height 938
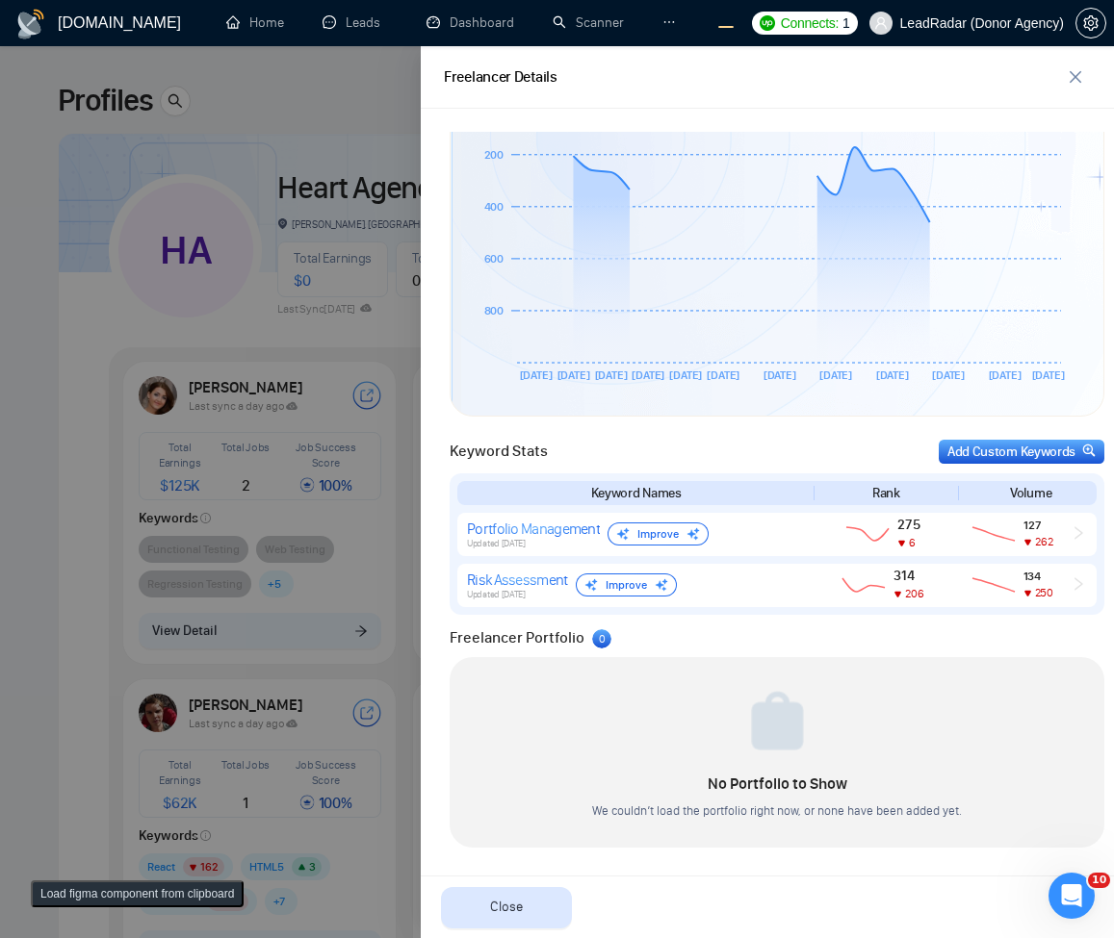
click at [214, 249] on div at bounding box center [557, 492] width 1114 height 892
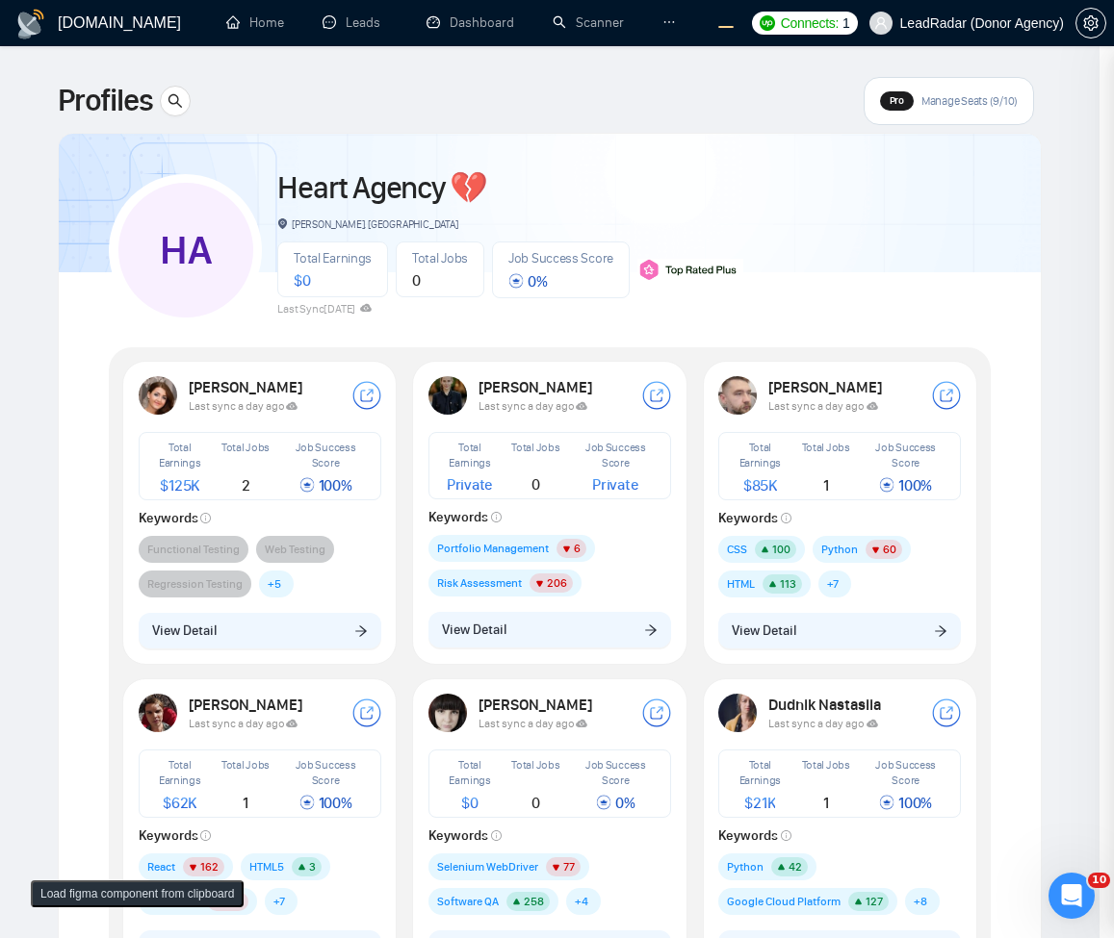
scroll to position [0, 0]
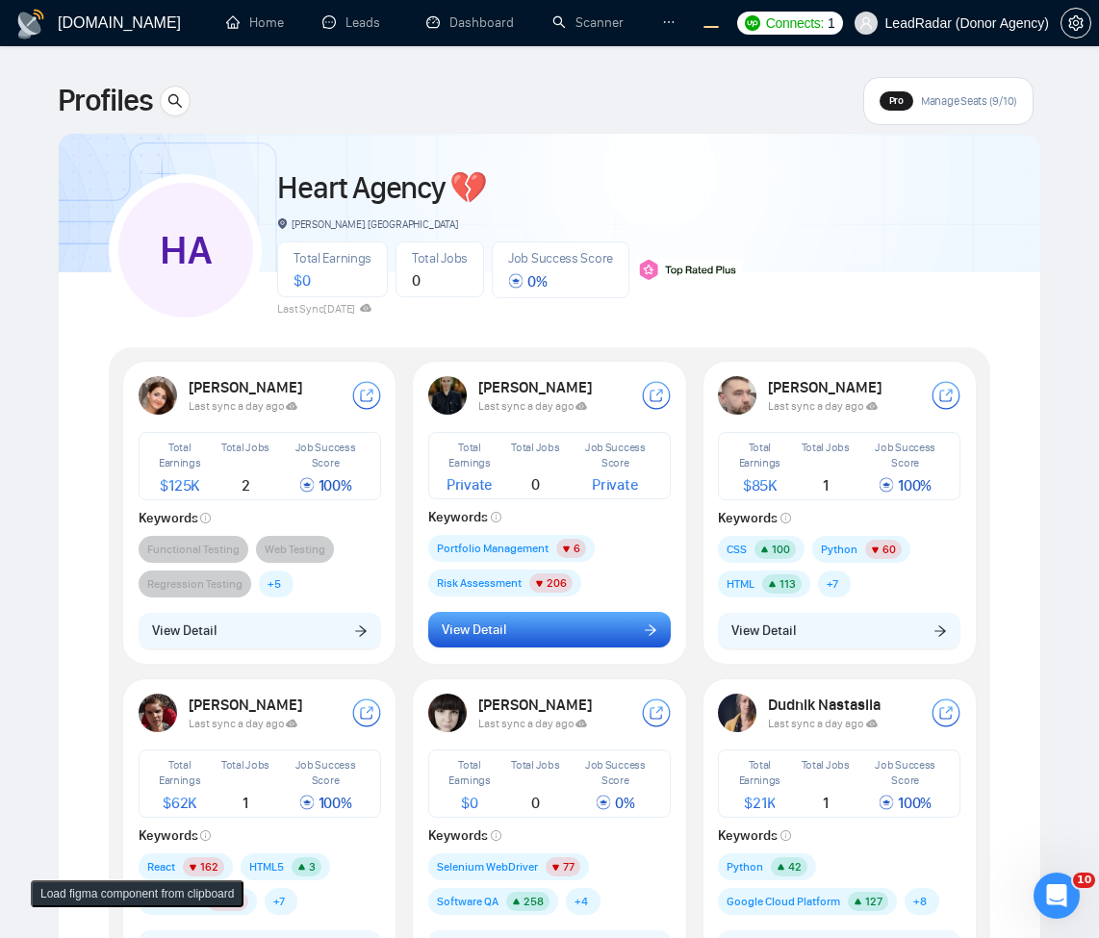
click at [511, 642] on button "View Detail" at bounding box center [549, 630] width 243 height 37
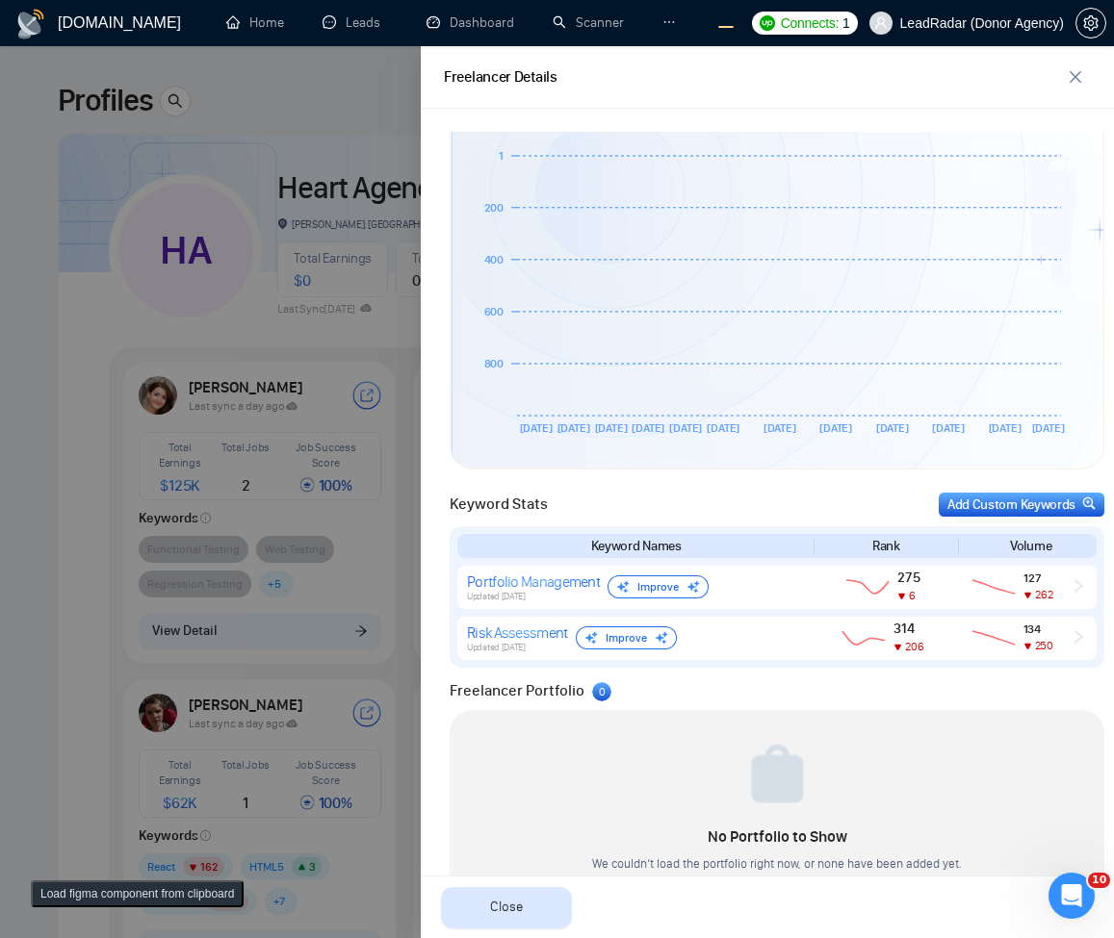
scroll to position [480, 0]
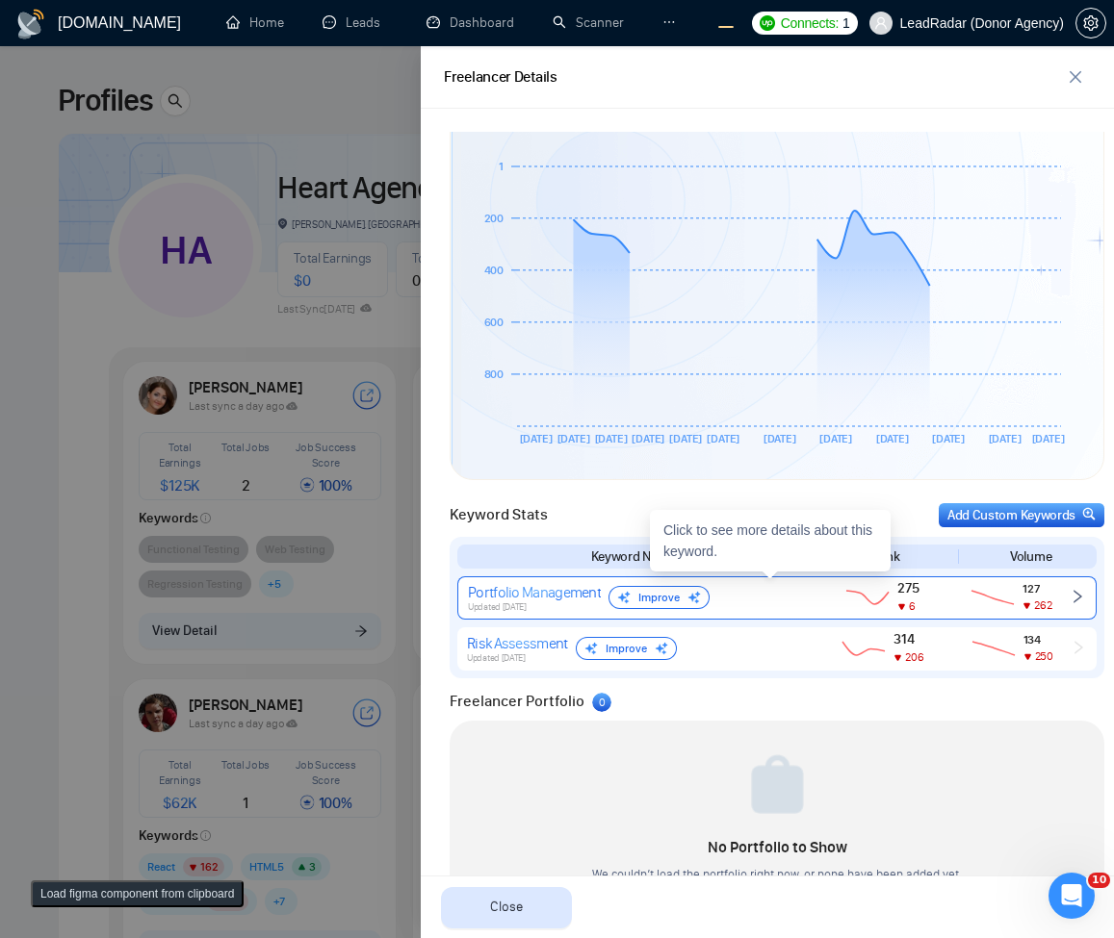
click at [762, 609] on div "Portfolio Management Updated [DATE] Improve" at bounding box center [634, 598] width 332 height 30
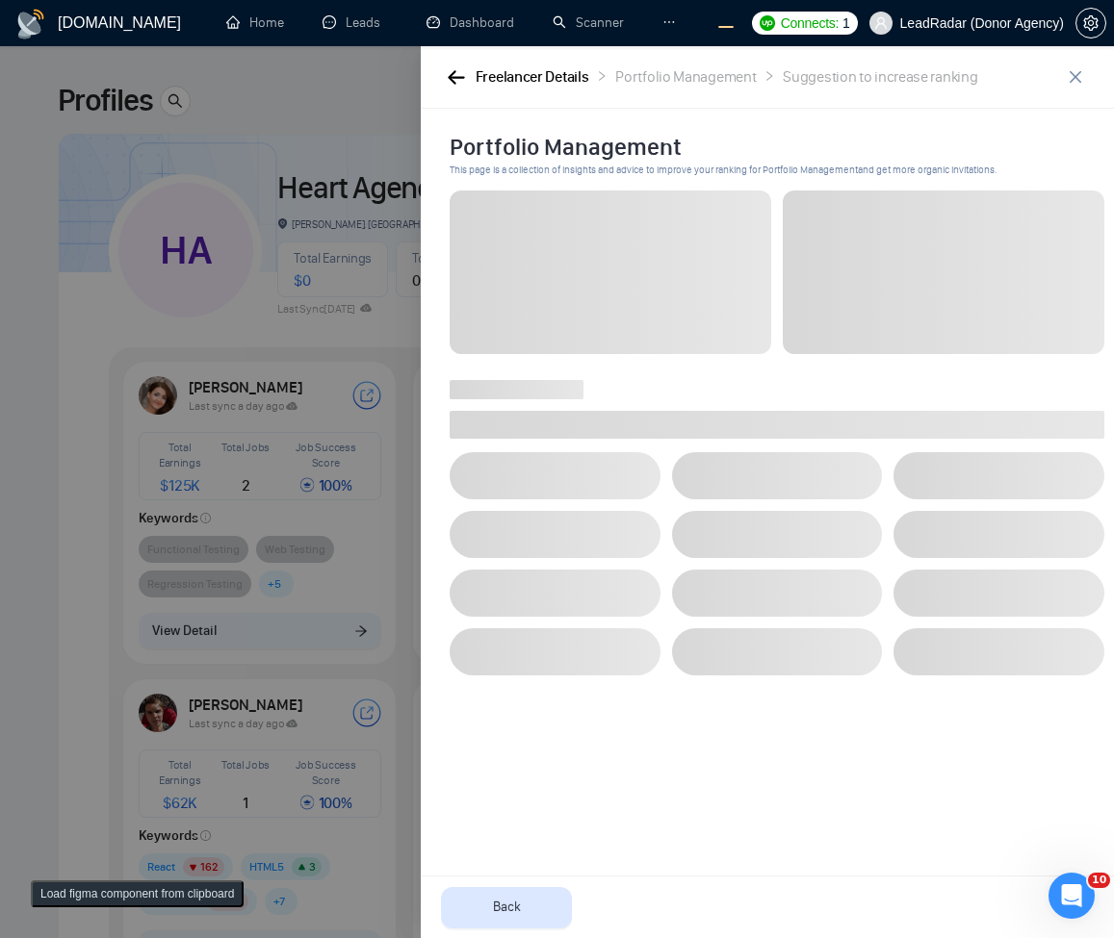
scroll to position [0, 0]
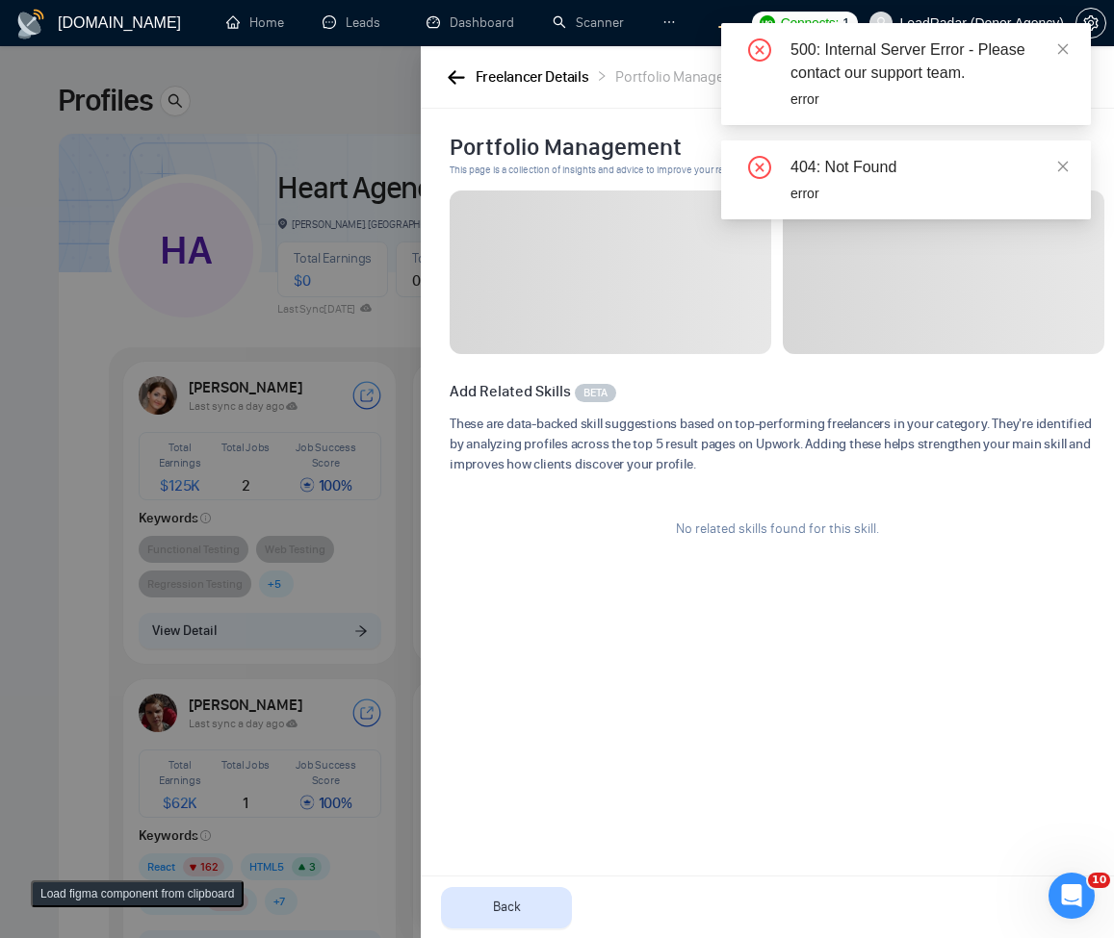
click at [1069, 51] on div "500: Internal Server Error - Please contact our support team. error" at bounding box center [906, 74] width 370 height 102
click at [1056, 52] on icon "close" at bounding box center [1062, 48] width 13 height 13
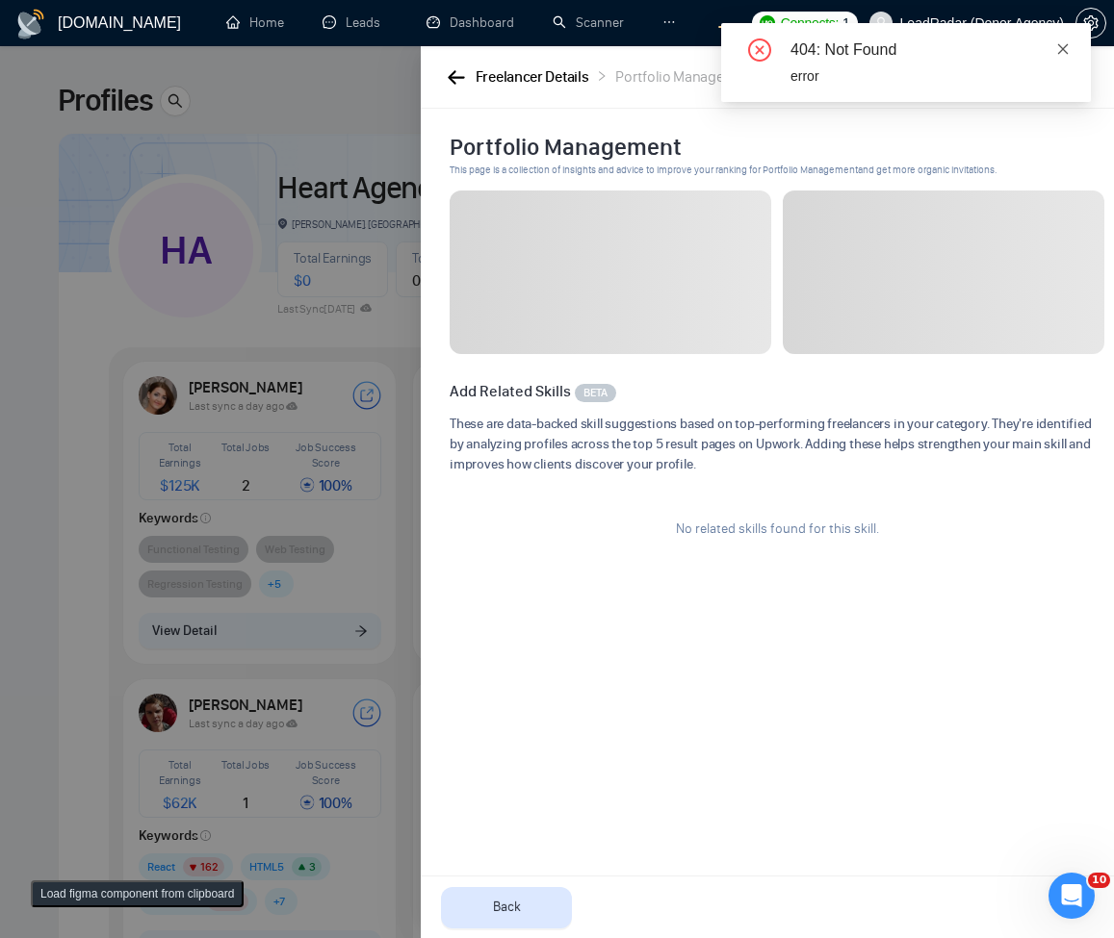
click at [1064, 56] on span at bounding box center [1062, 48] width 13 height 15
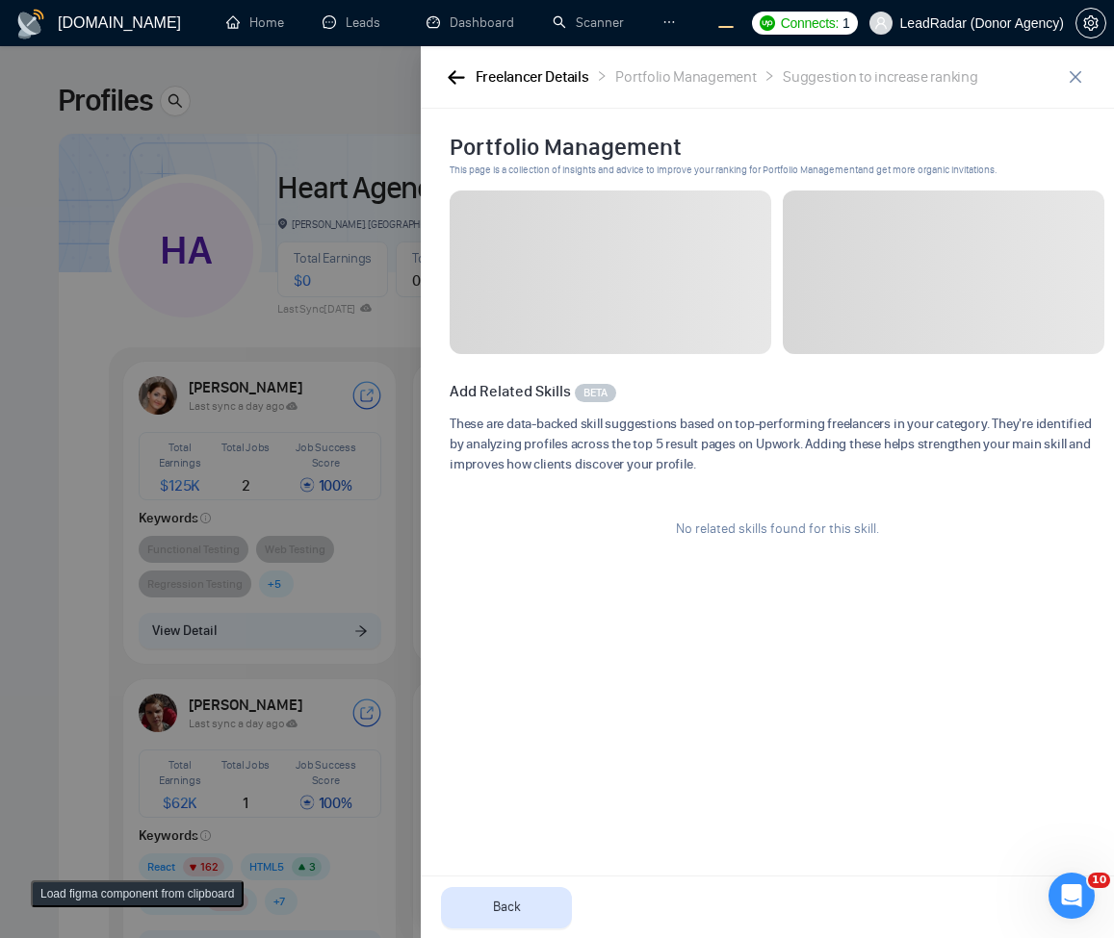
click at [488, 82] on div "Freelancer Details" at bounding box center [532, 77] width 114 height 24
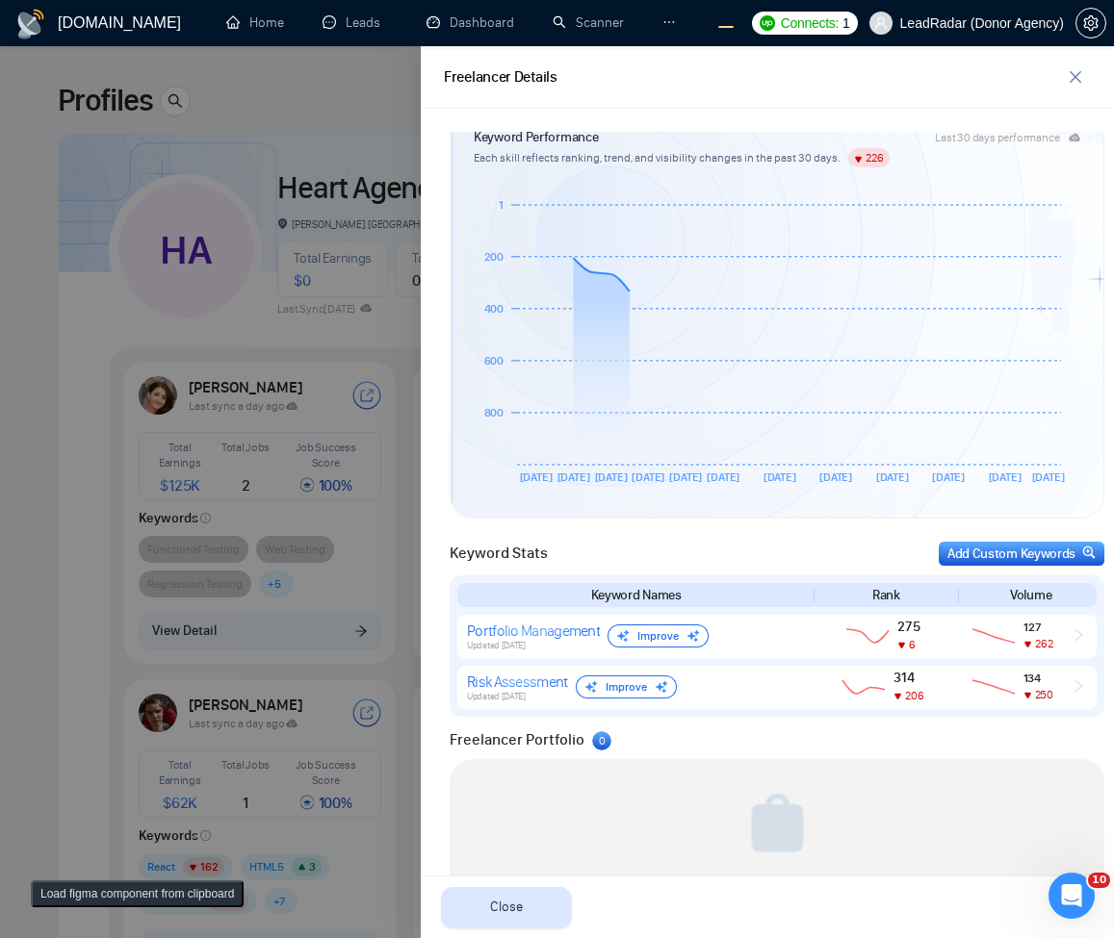
scroll to position [544, 0]
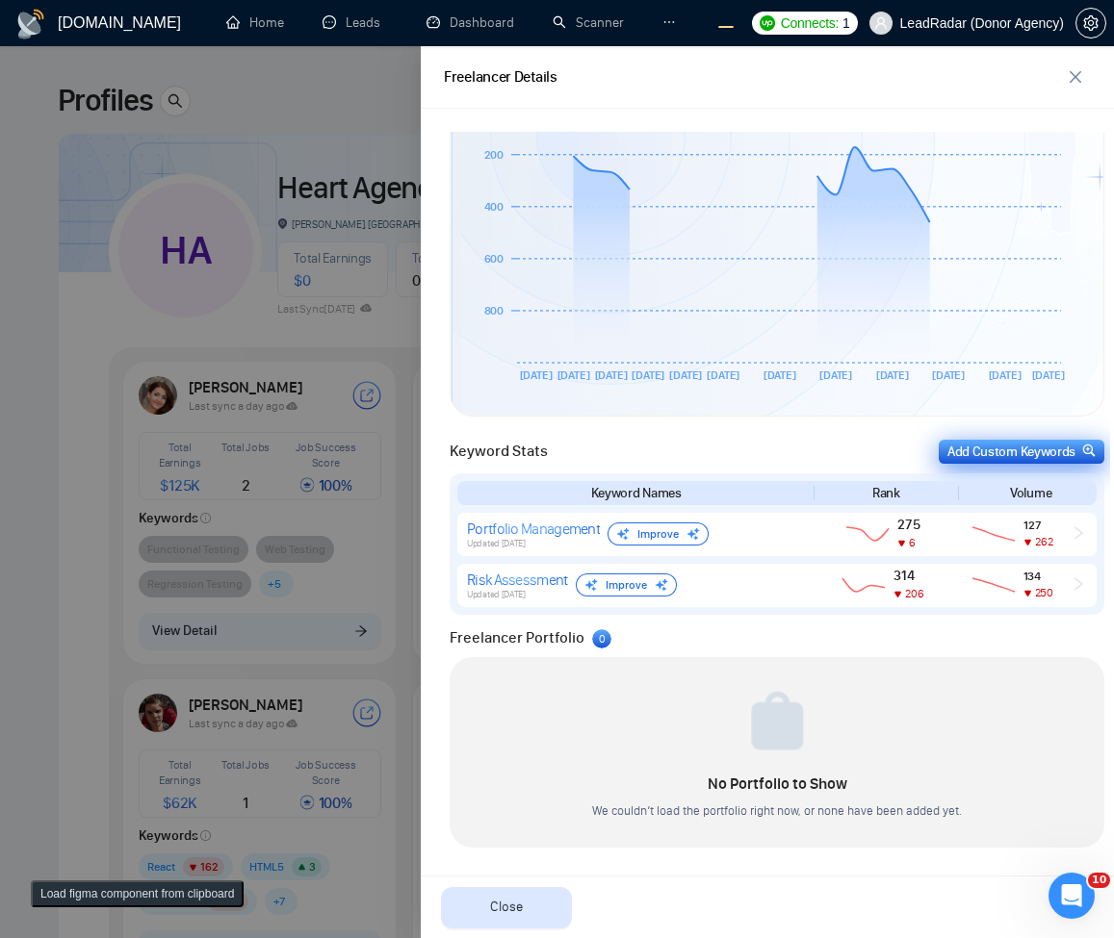
click at [1047, 449] on div "Add Custom Keywords" at bounding box center [1021, 452] width 148 height 20
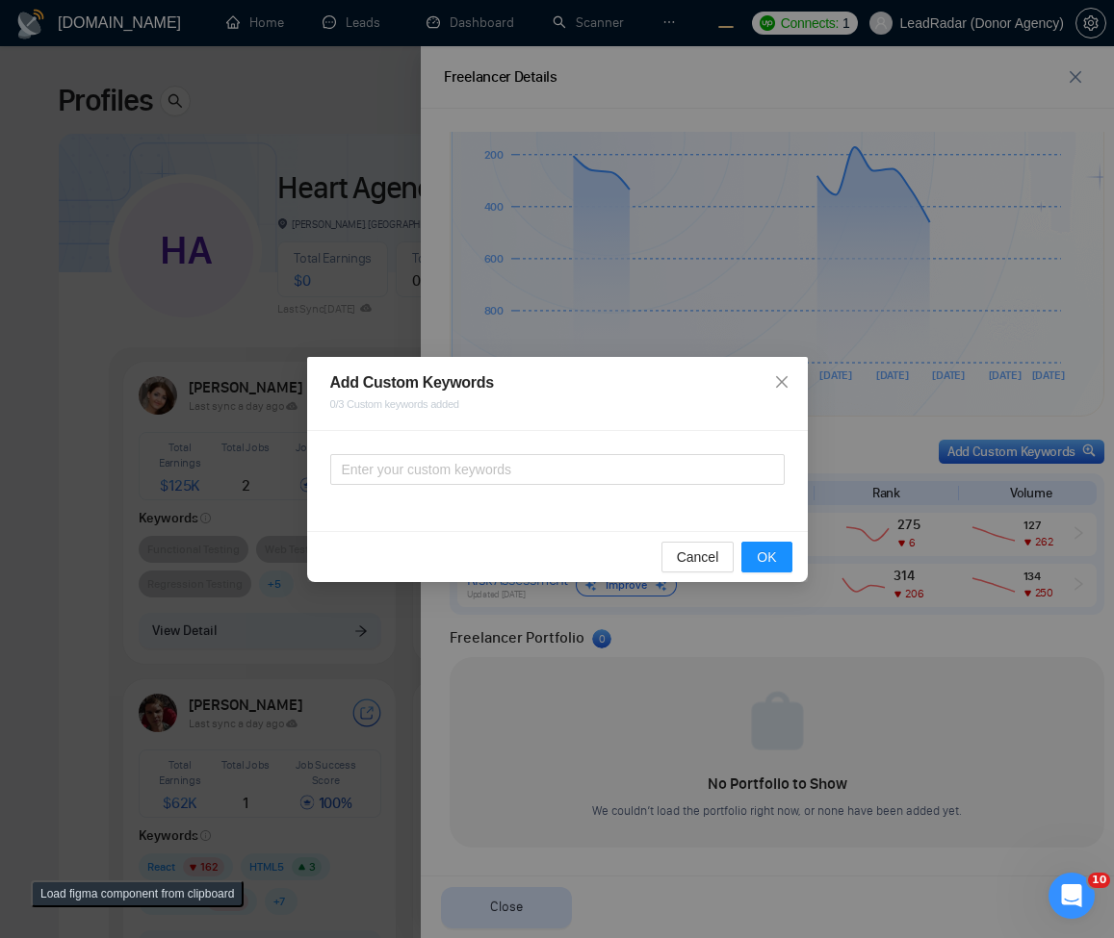
click at [550, 261] on div "Add Custom Keywords 0/3 Custom keywords added Cancel OK" at bounding box center [557, 469] width 1114 height 938
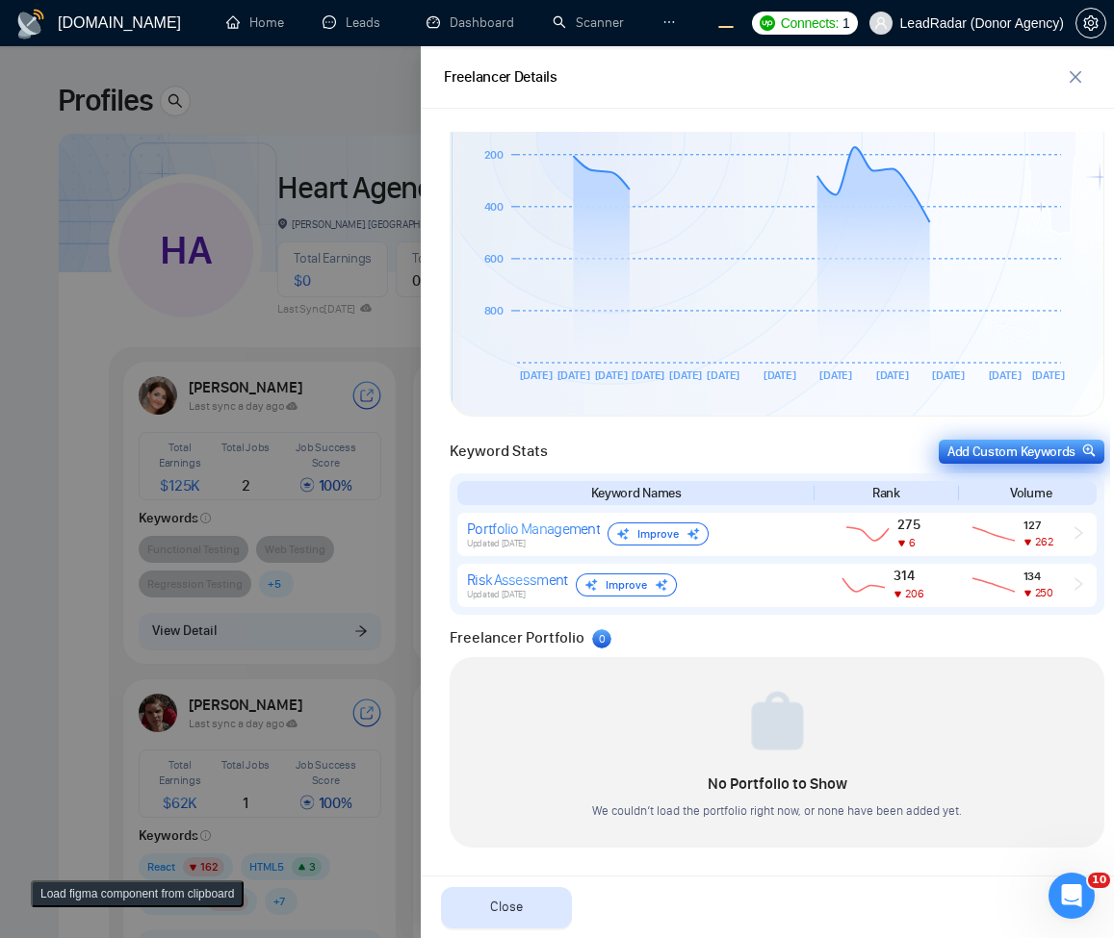
click at [1020, 457] on div "Add Custom Keywords" at bounding box center [1021, 452] width 148 height 20
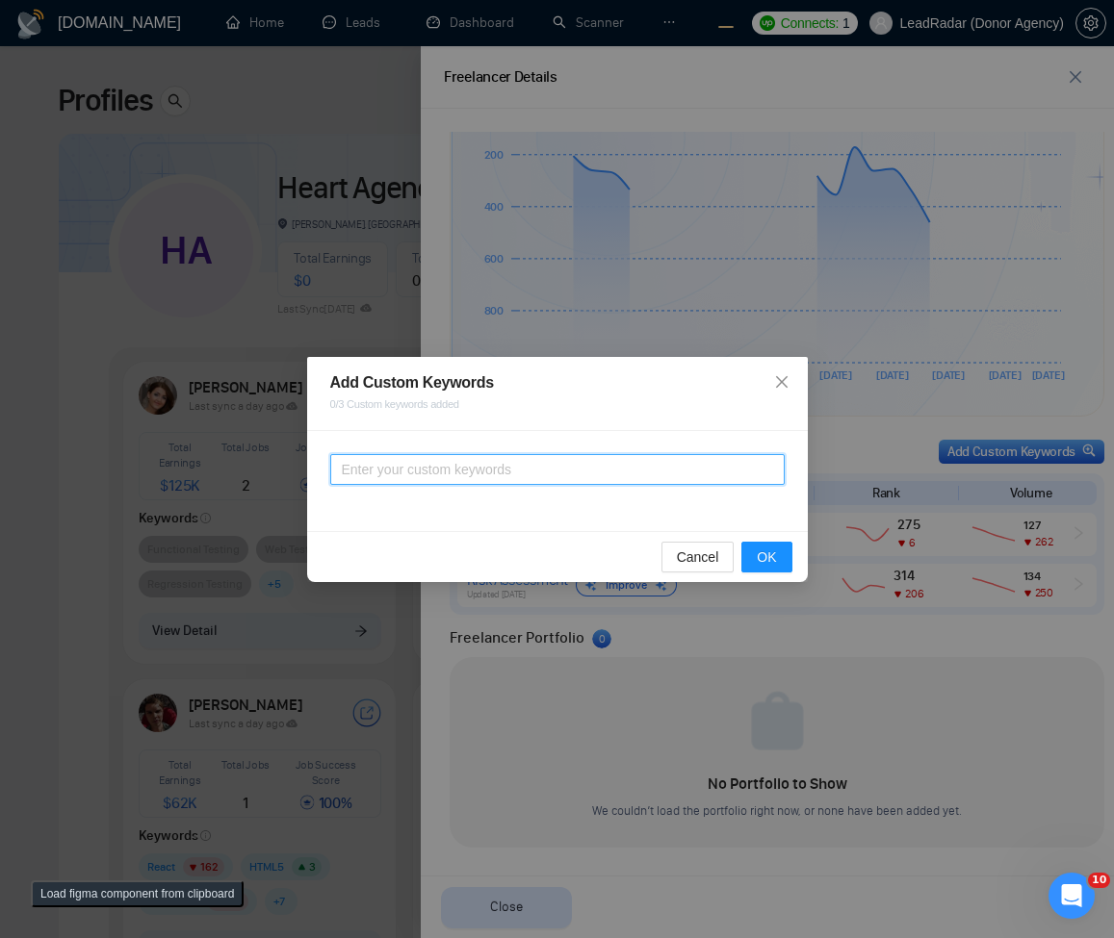
click at [487, 458] on input "text" at bounding box center [557, 469] width 454 height 31
type input "asdzxc"
type input "a"
type input "asdasdasd"
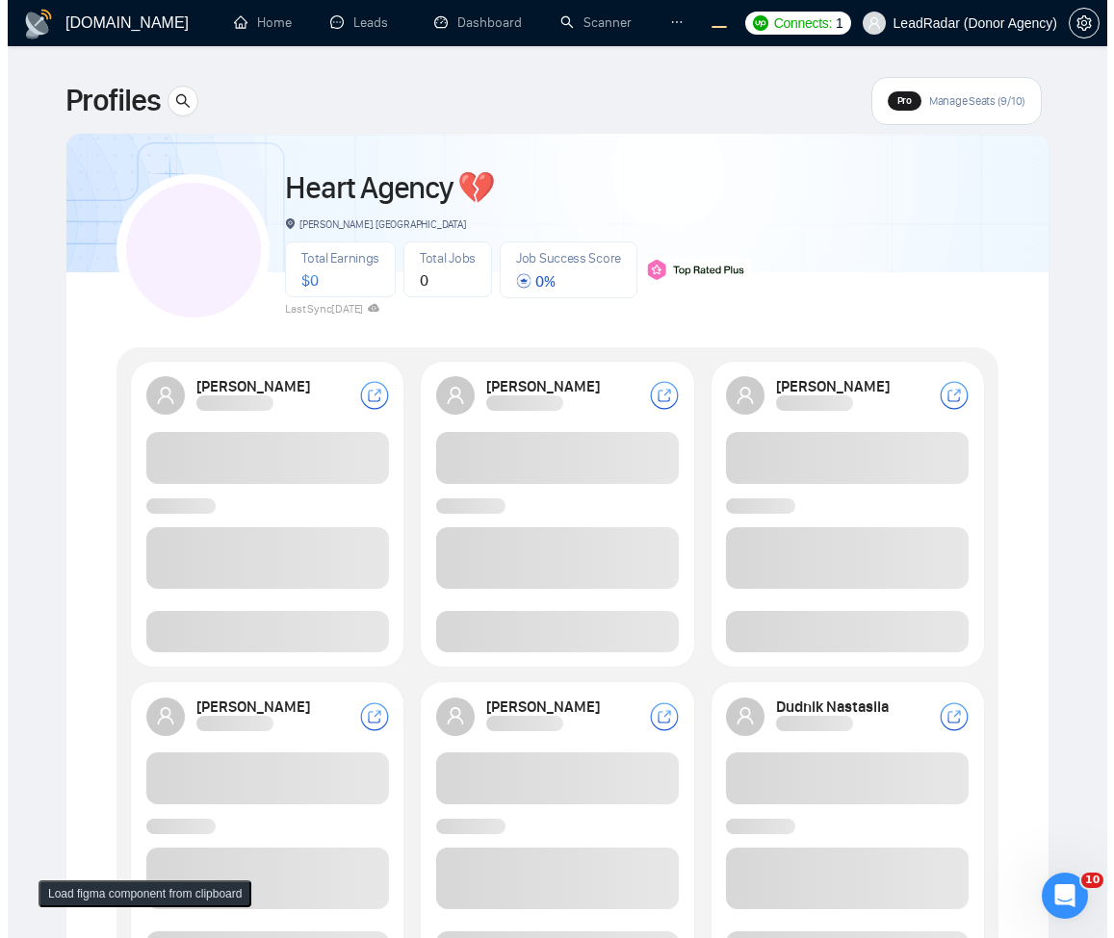
scroll to position [231, 0]
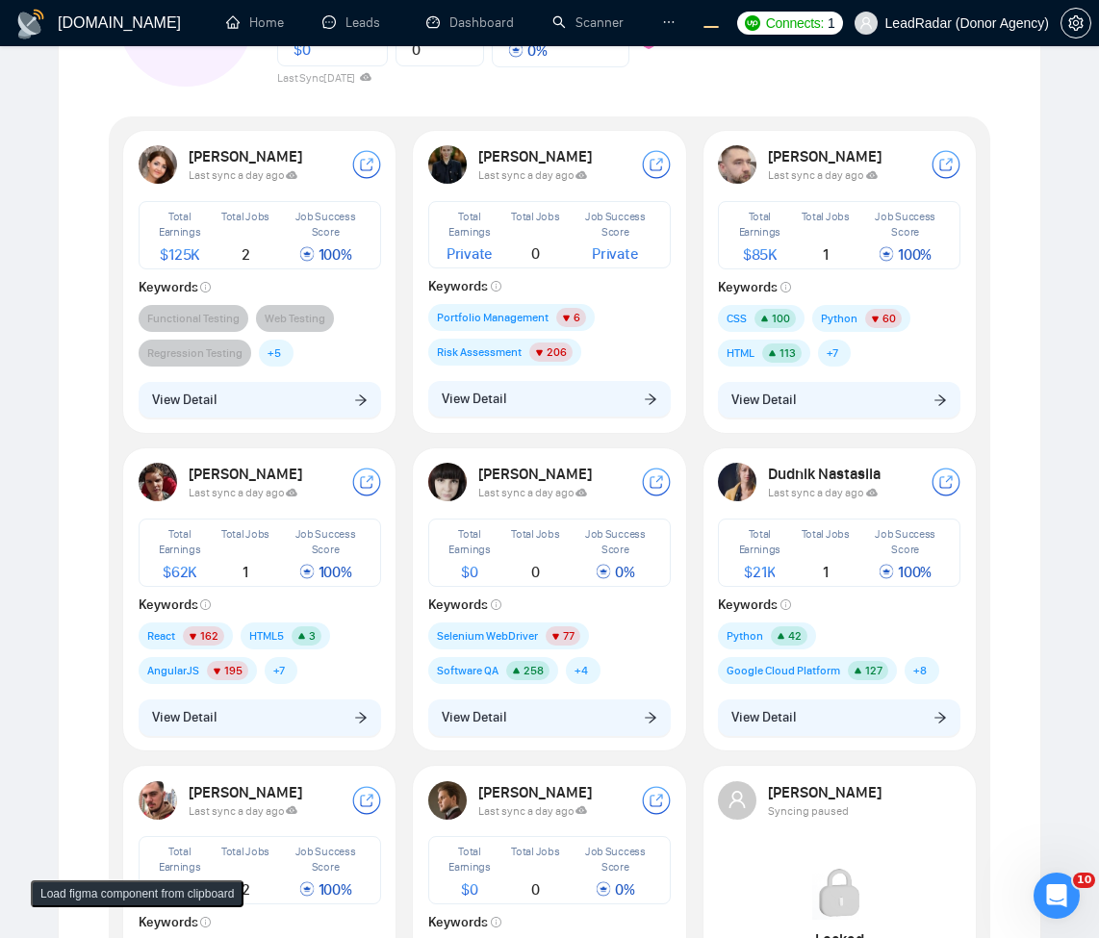
click at [585, 403] on button "View Detail" at bounding box center [549, 399] width 243 height 37
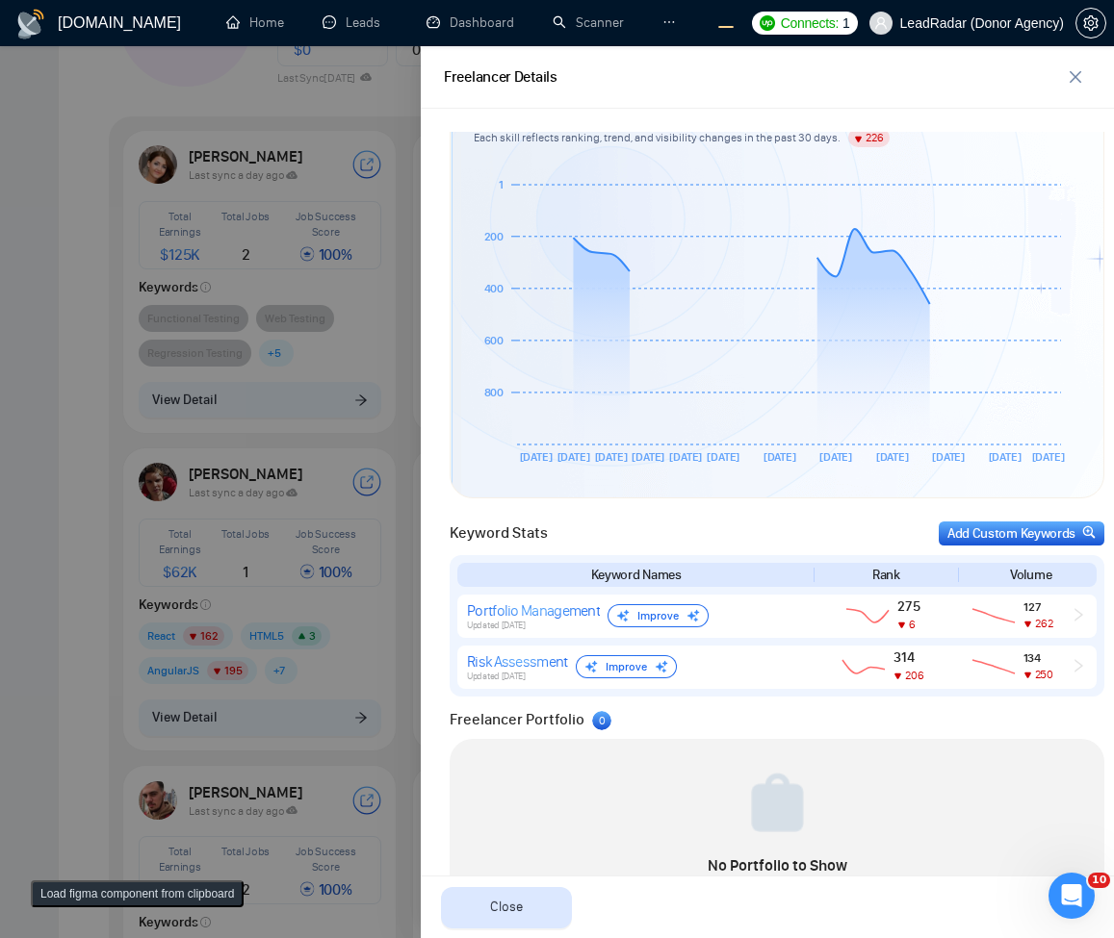
scroll to position [544, 0]
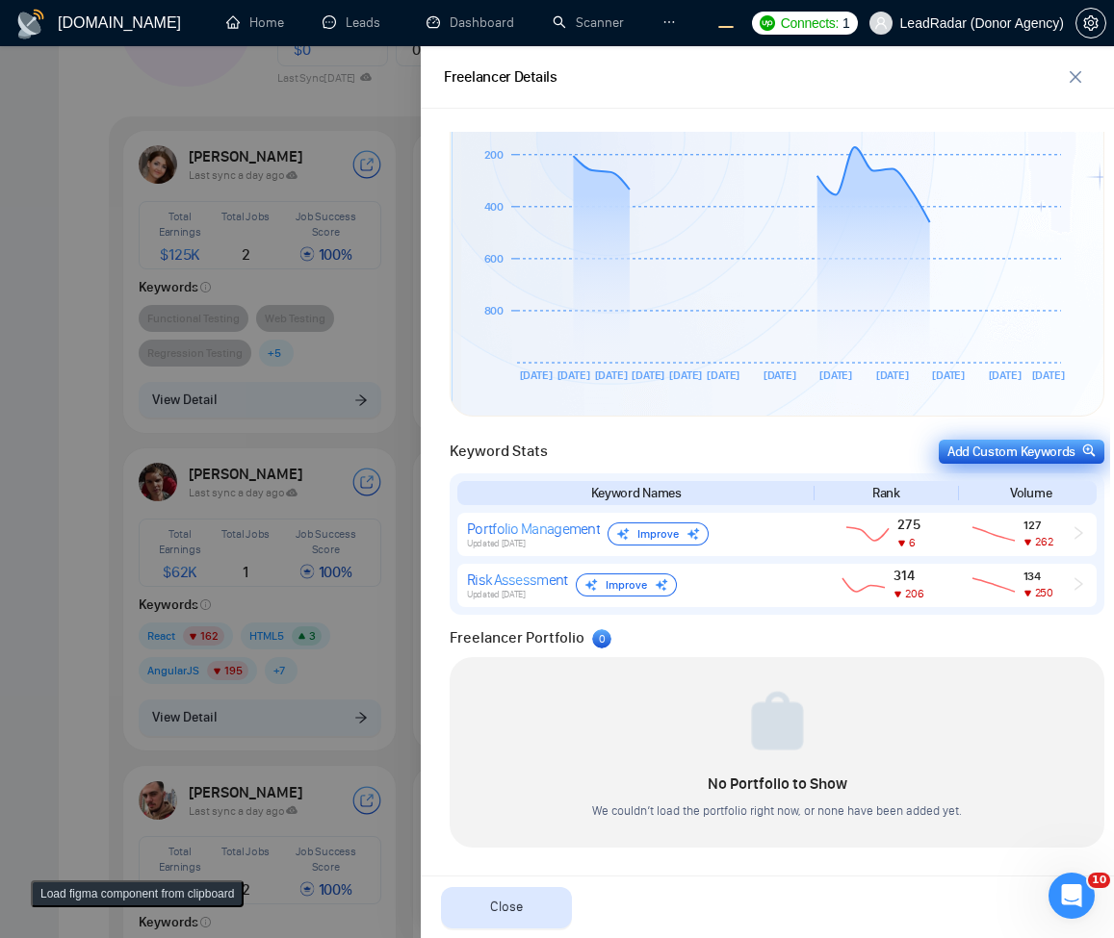
click at [1004, 451] on div "Add Custom Keywords" at bounding box center [1021, 452] width 148 height 20
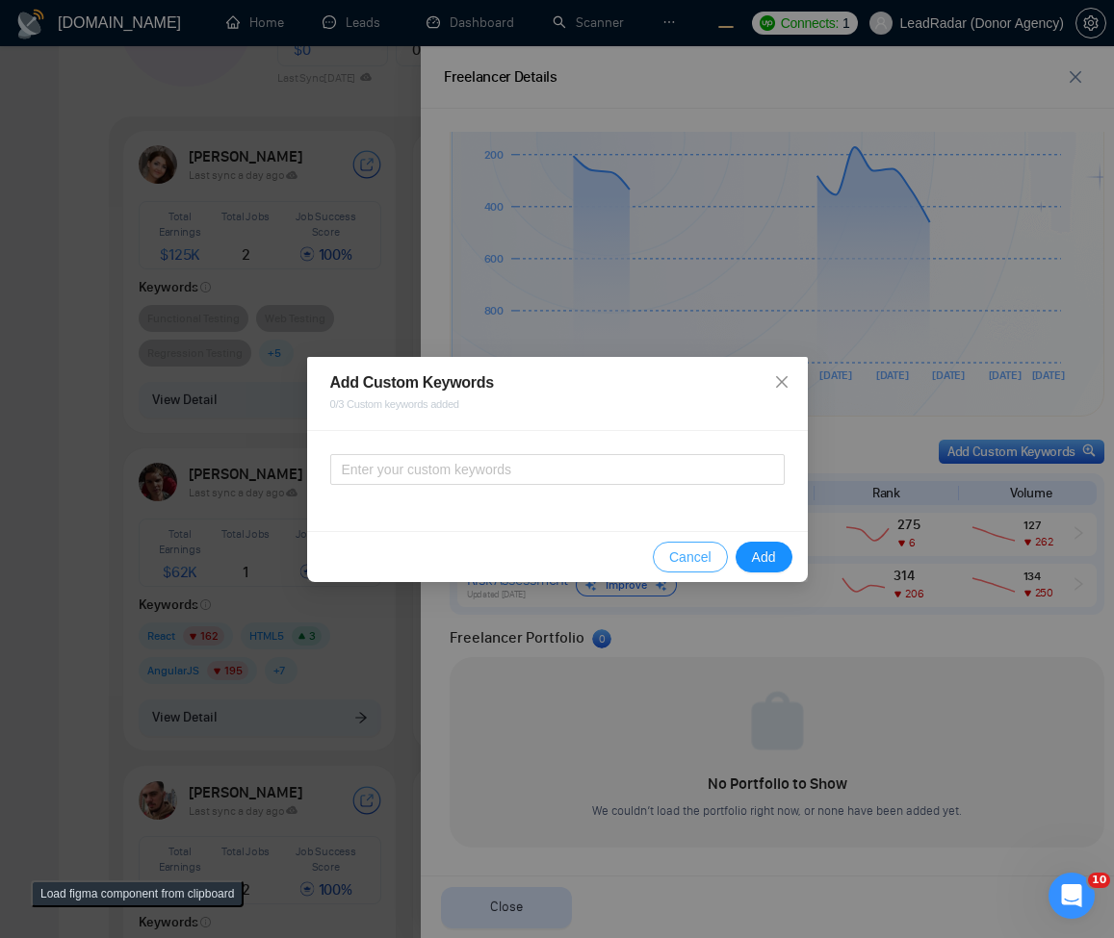
click at [705, 562] on span "Cancel" at bounding box center [690, 557] width 42 height 21
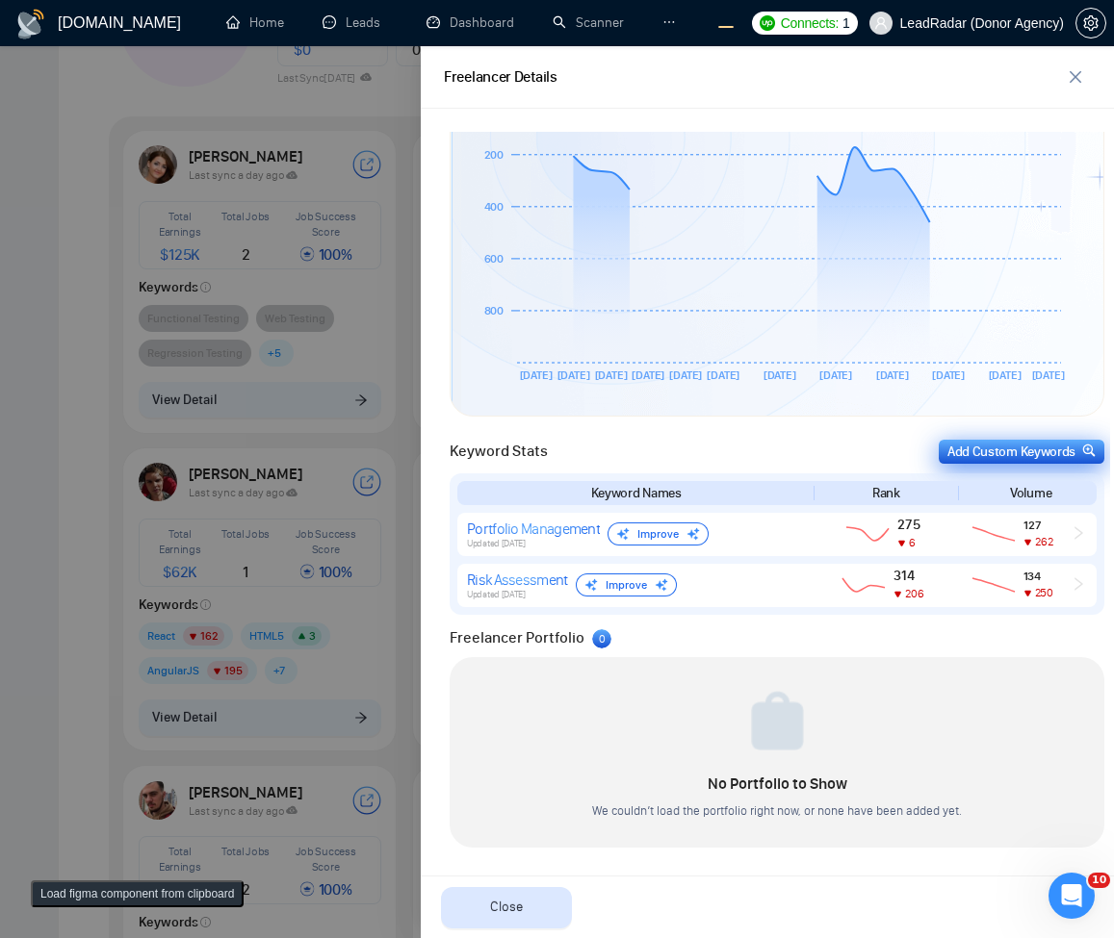
click at [1002, 455] on div "Add Custom Keywords" at bounding box center [1021, 452] width 148 height 20
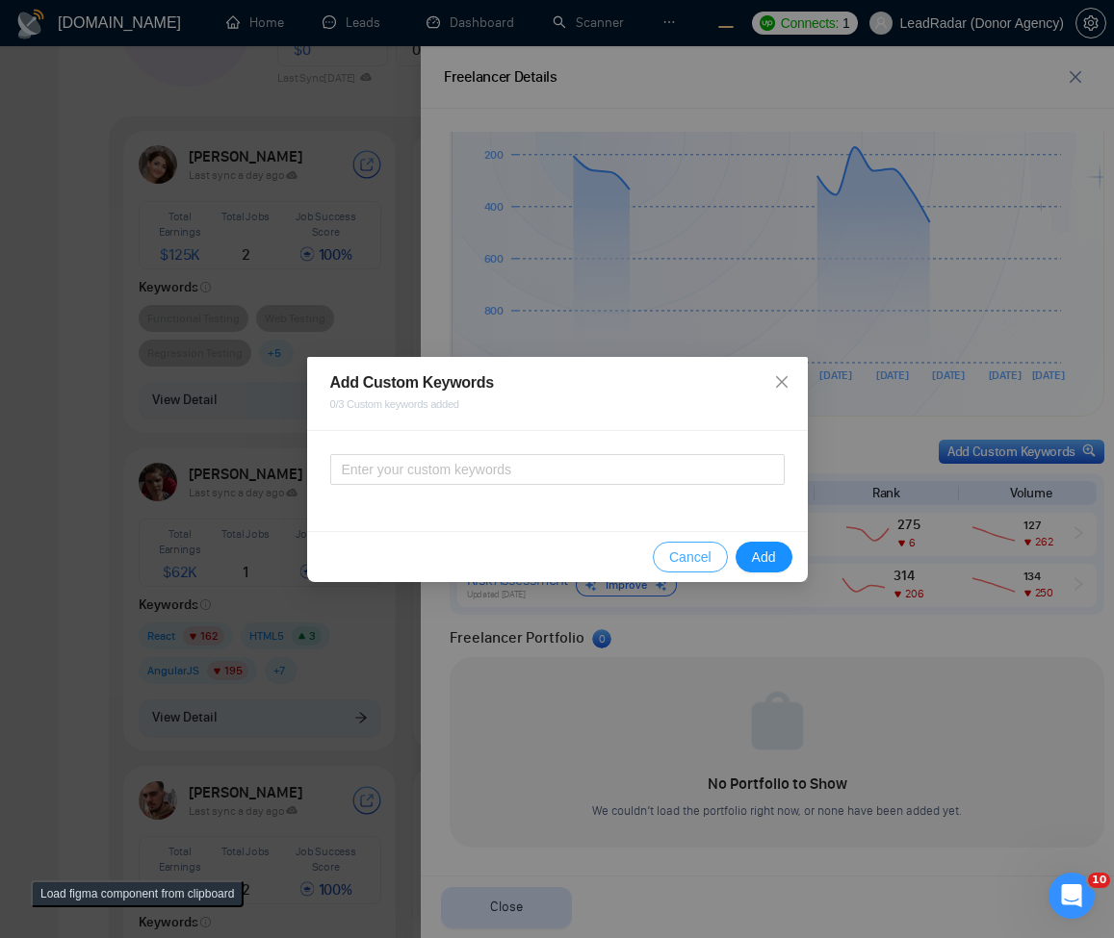
click at [683, 569] on button "Cancel" at bounding box center [690, 557] width 75 height 31
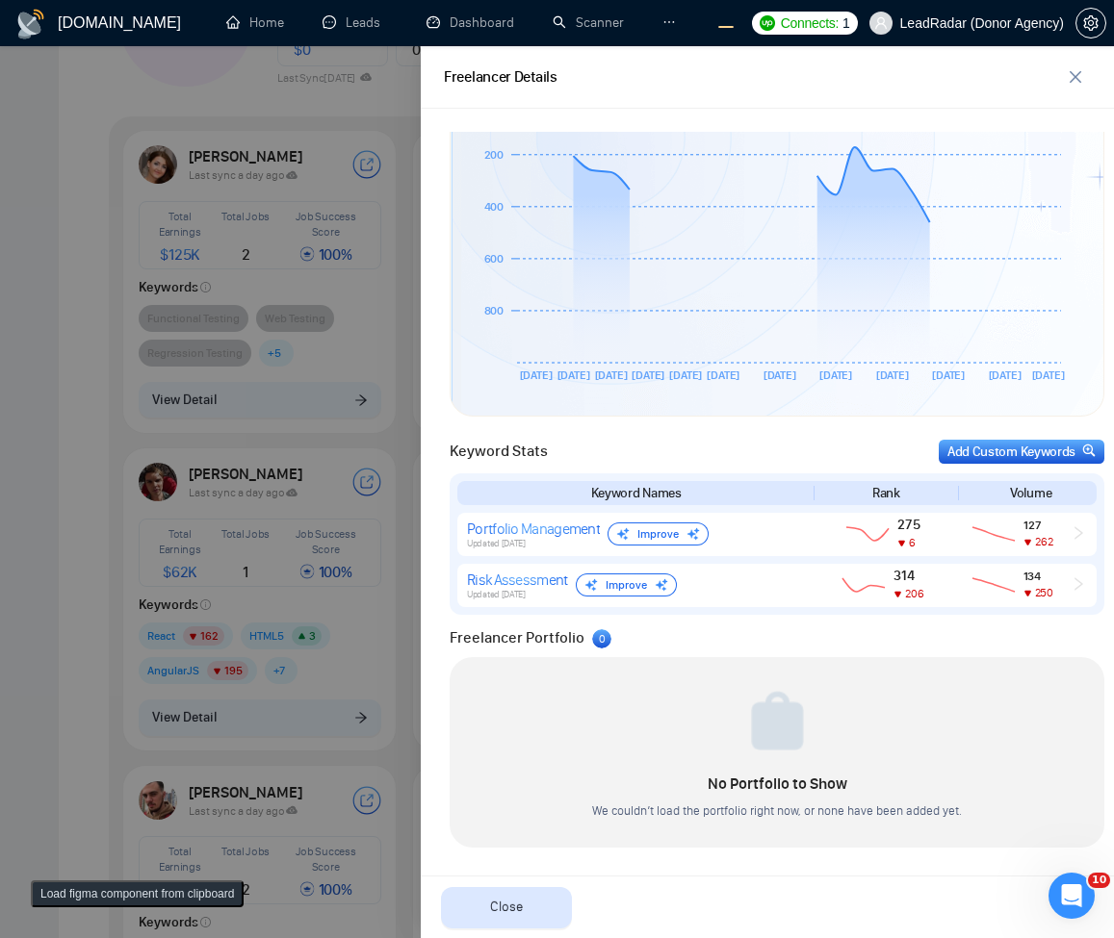
click at [92, 900] on button "Load figma component from clipboard" at bounding box center [137, 894] width 213 height 27
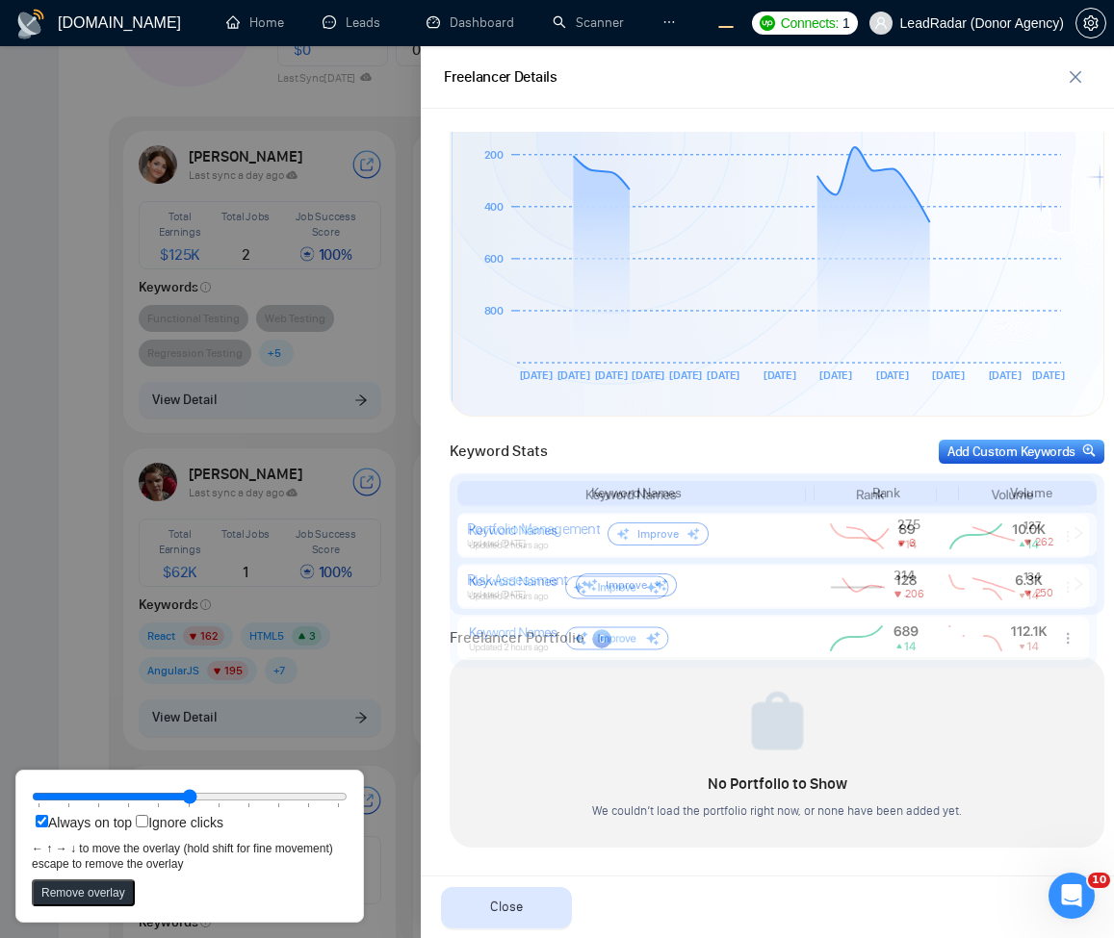
drag, startPoint x: 258, startPoint y: 176, endPoint x: 707, endPoint y: 652, distance: 654.3
click at [707, 652] on rect at bounding box center [772, 638] width 631 height 43
drag, startPoint x: 628, startPoint y: 556, endPoint x: 639, endPoint y: 553, distance: 11.0
click at [639, 553] on rect at bounding box center [783, 533] width 631 height 43
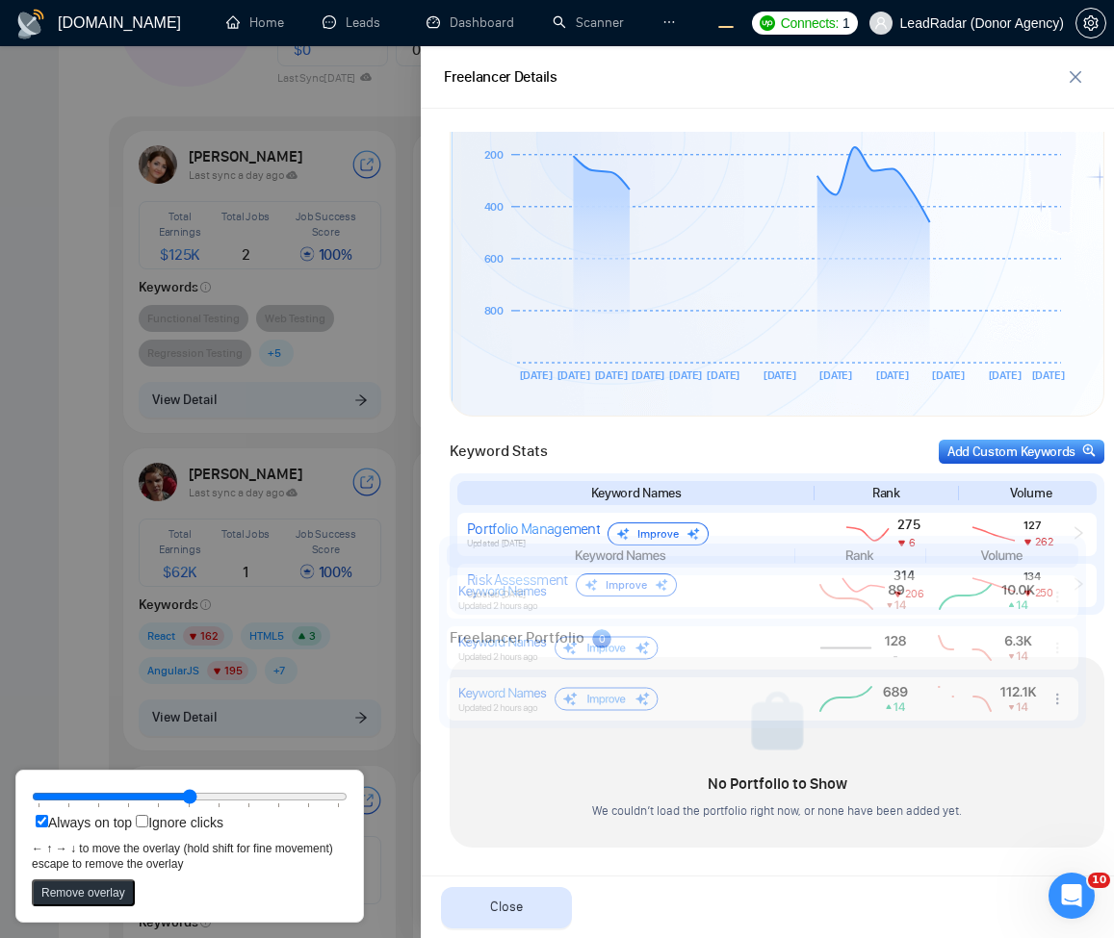
drag, startPoint x: 613, startPoint y: 564, endPoint x: 592, endPoint y: 628, distance: 67.0
click at [592, 628] on rect at bounding box center [762, 648] width 631 height 43
click at [76, 898] on button "Remove overlay" at bounding box center [83, 893] width 103 height 27
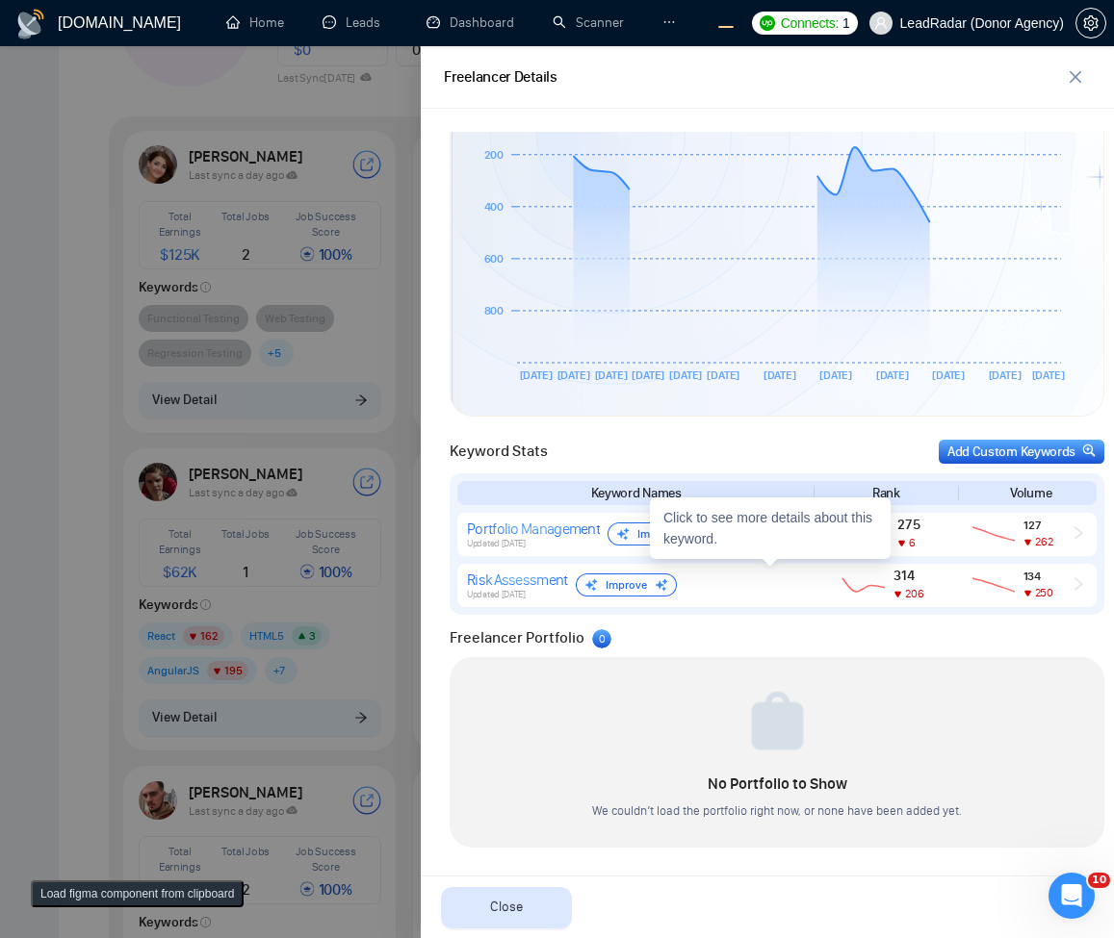
click at [737, 537] on div "Click to see more details about this keyword." at bounding box center [770, 529] width 241 height 62
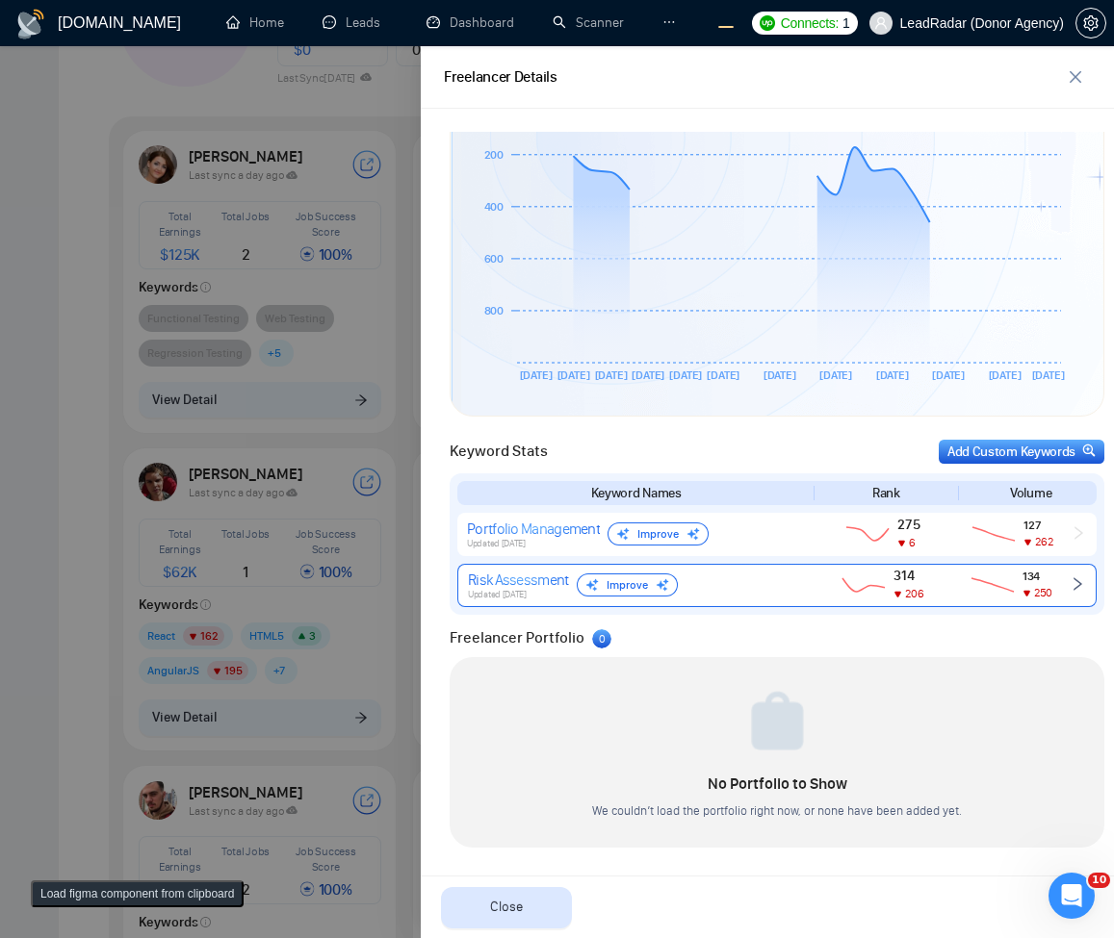
click at [755, 577] on div "Risk Assessment Updated [DATE] Improve" at bounding box center [634, 586] width 332 height 30
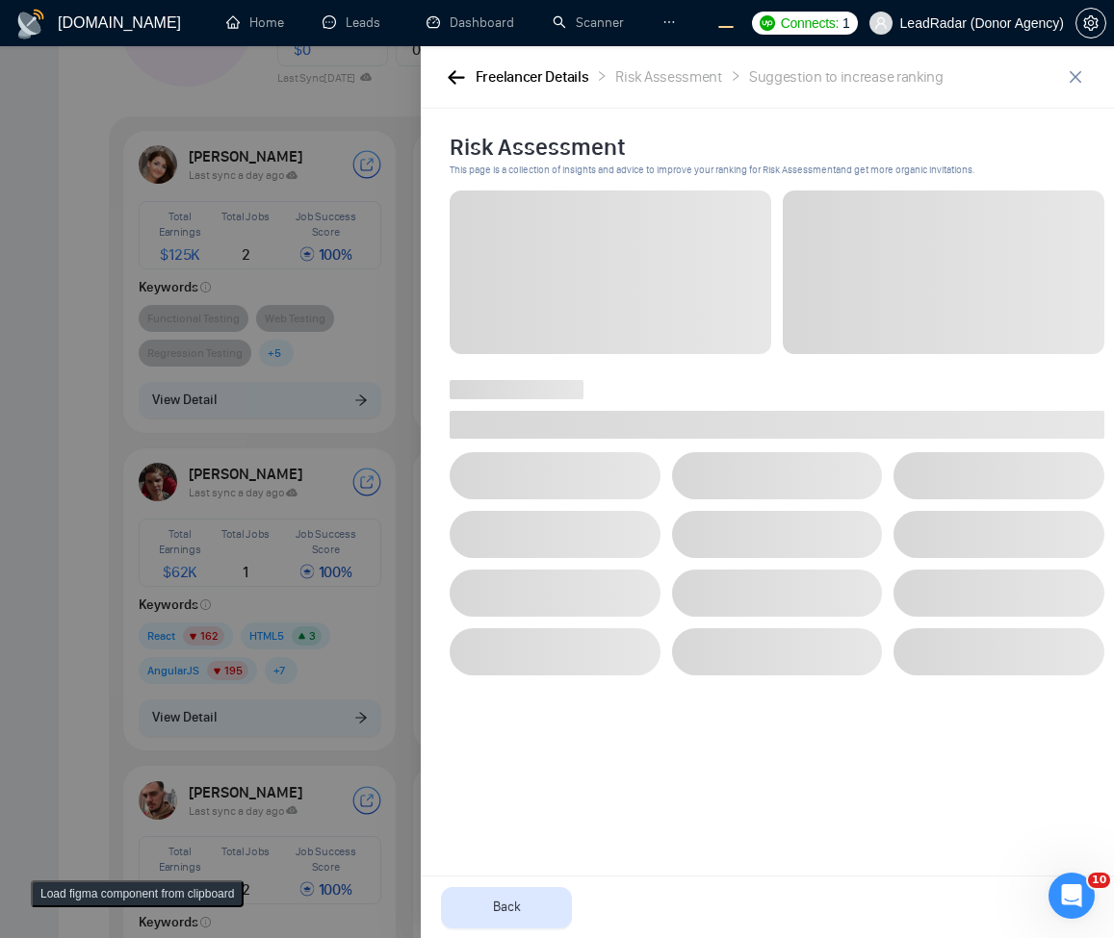
scroll to position [0, 0]
click at [158, 243] on div at bounding box center [557, 492] width 1114 height 892
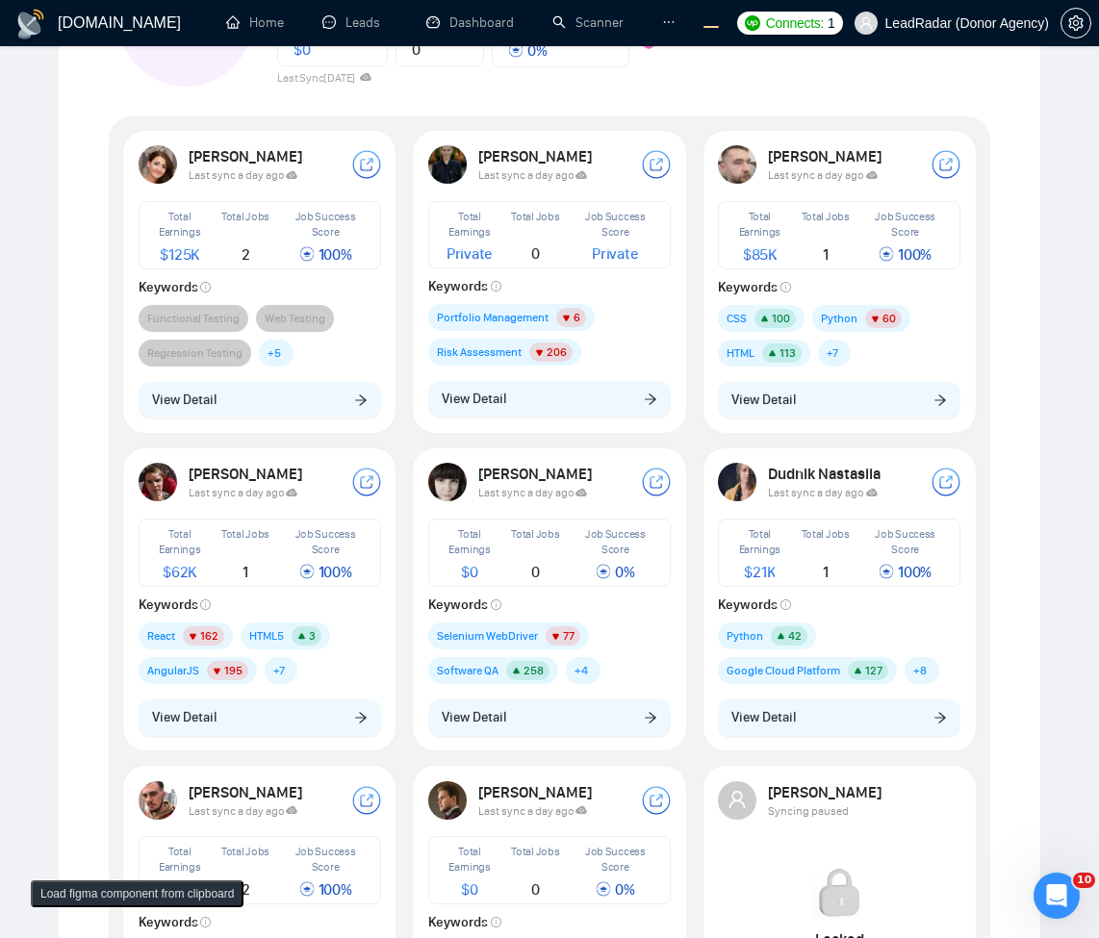
click at [271, 433] on div "[PERSON_NAME] Last sync a day ago Total Earnings $ 125K Total Jobs 2 Job Succes…" at bounding box center [259, 282] width 274 height 304
click at [297, 411] on button "View Detail" at bounding box center [260, 400] width 243 height 37
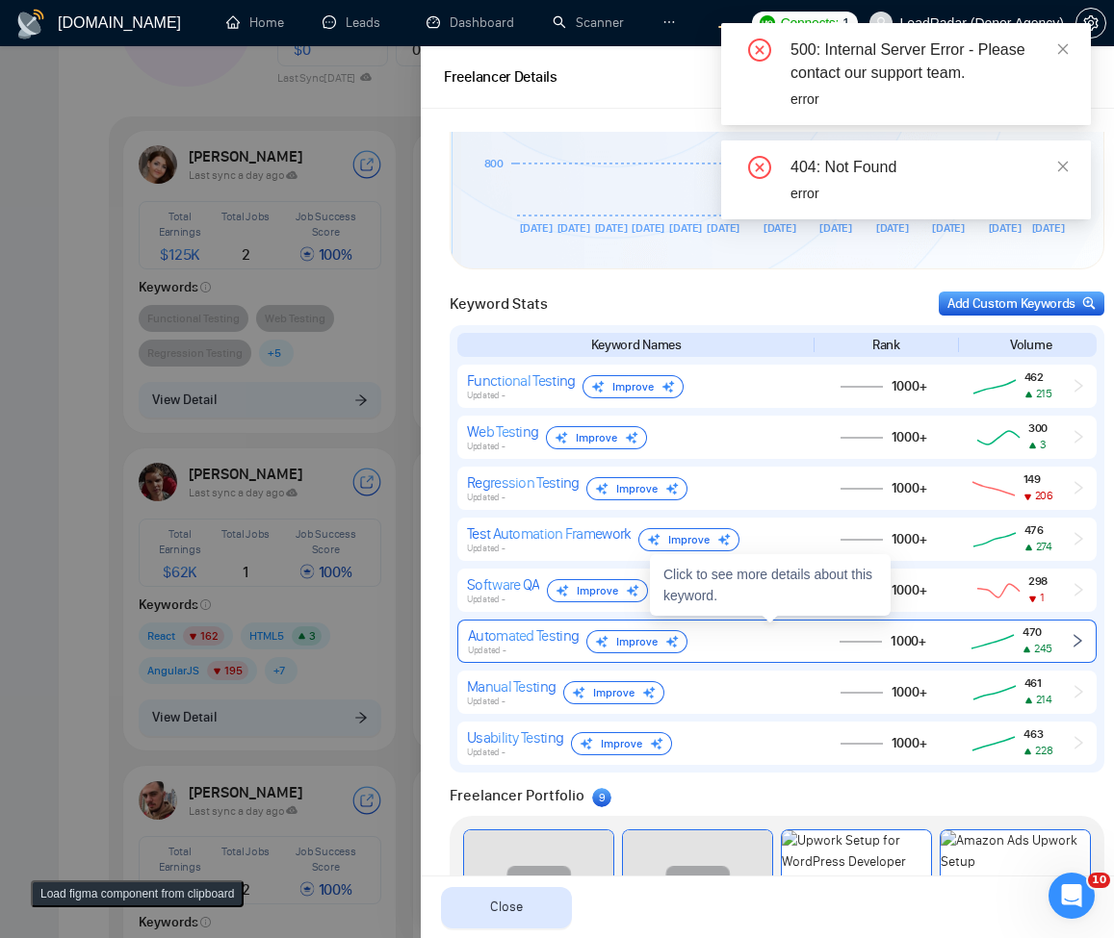
scroll to position [229, 0]
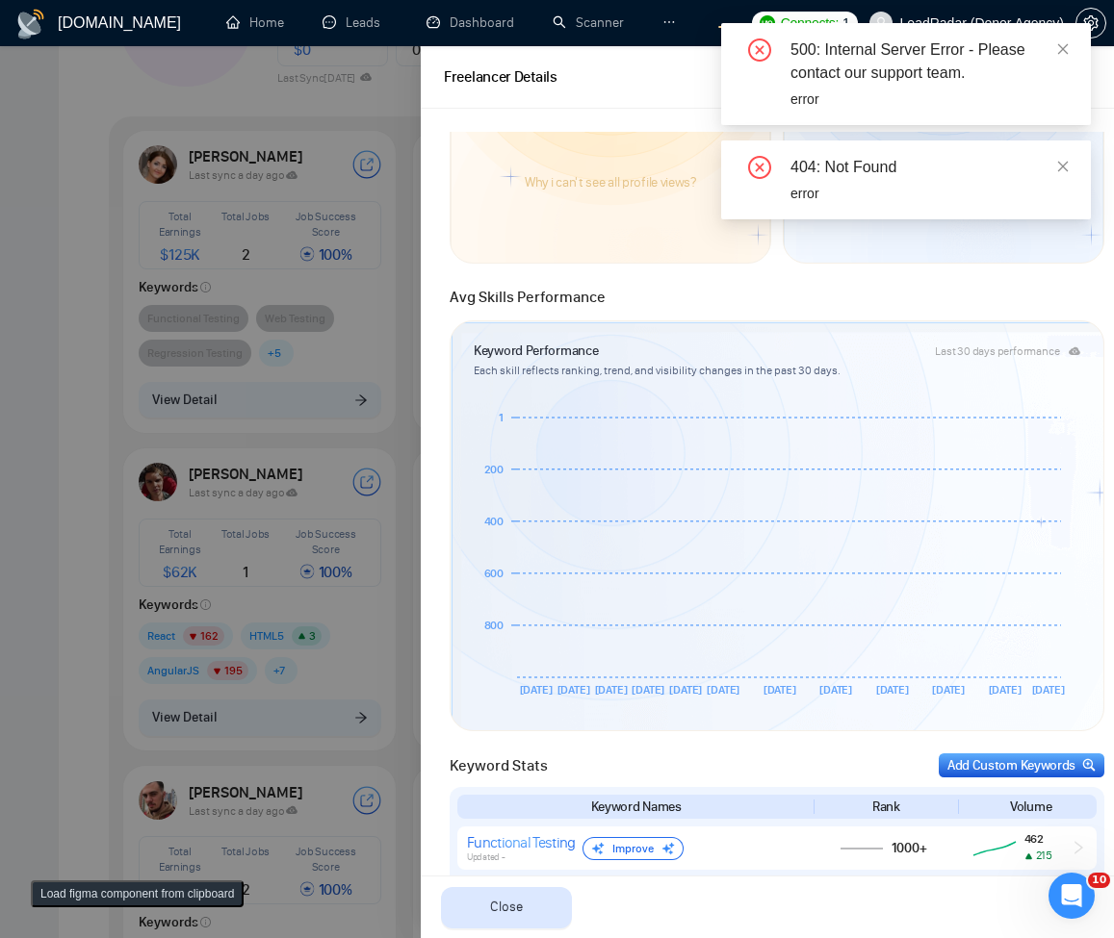
click at [1062, 177] on div "404: Not Found" at bounding box center [928, 167] width 277 height 23
click at [1061, 168] on icon "close" at bounding box center [1063, 166] width 11 height 11
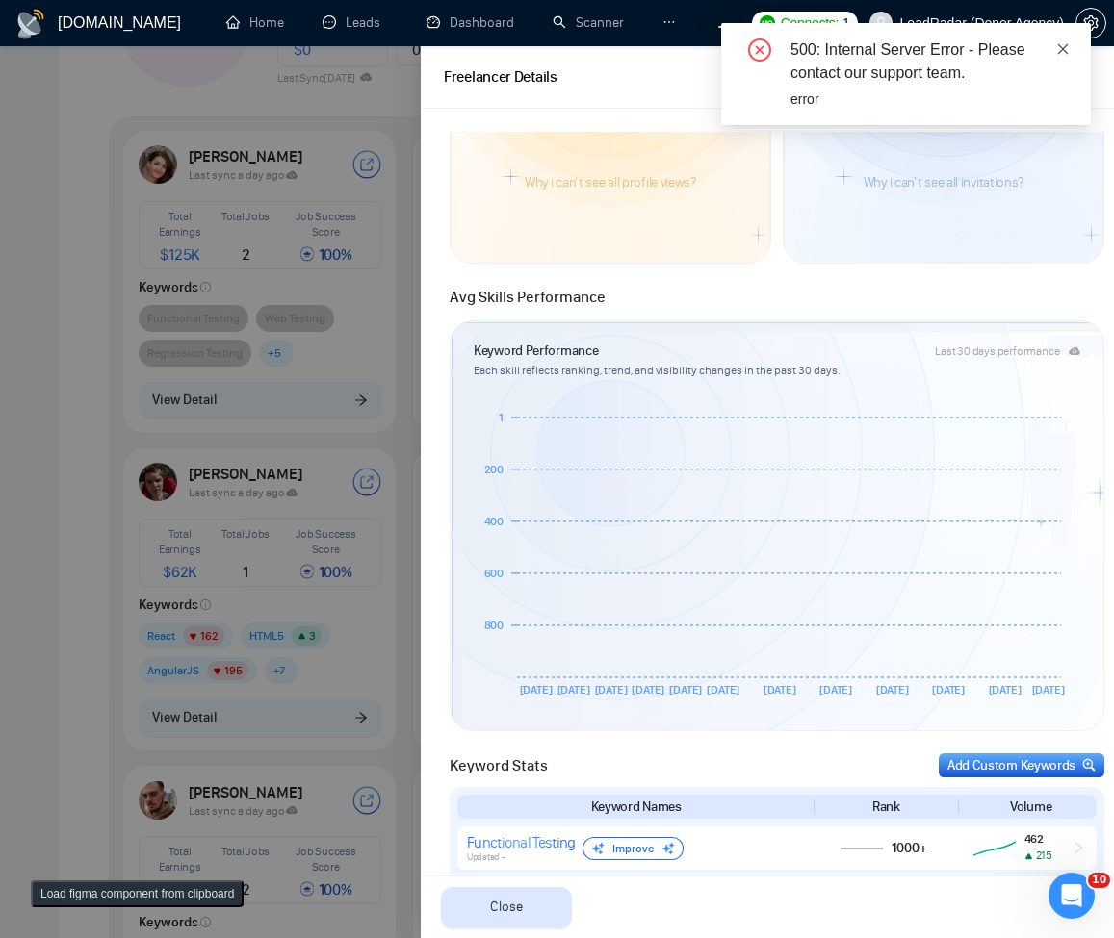
click at [1065, 51] on icon "close" at bounding box center [1063, 48] width 11 height 11
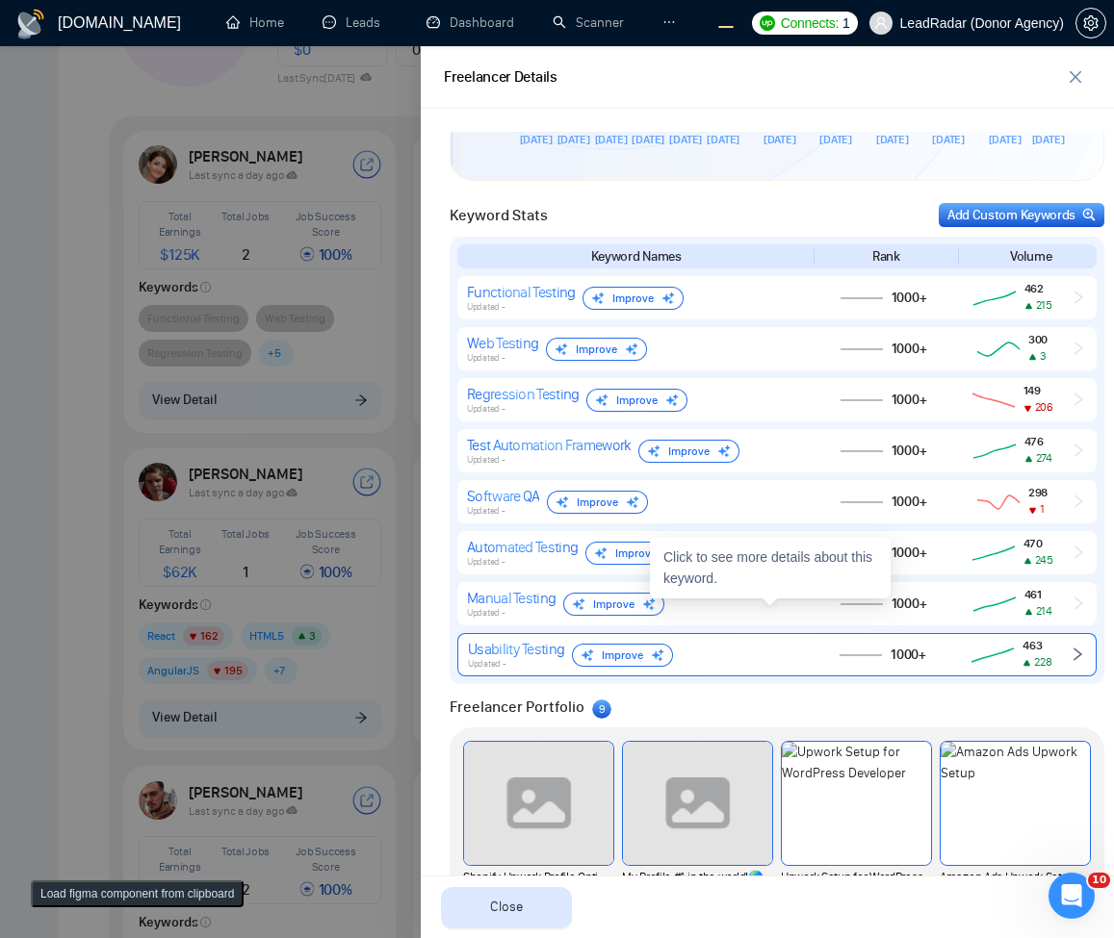
scroll to position [653, 0]
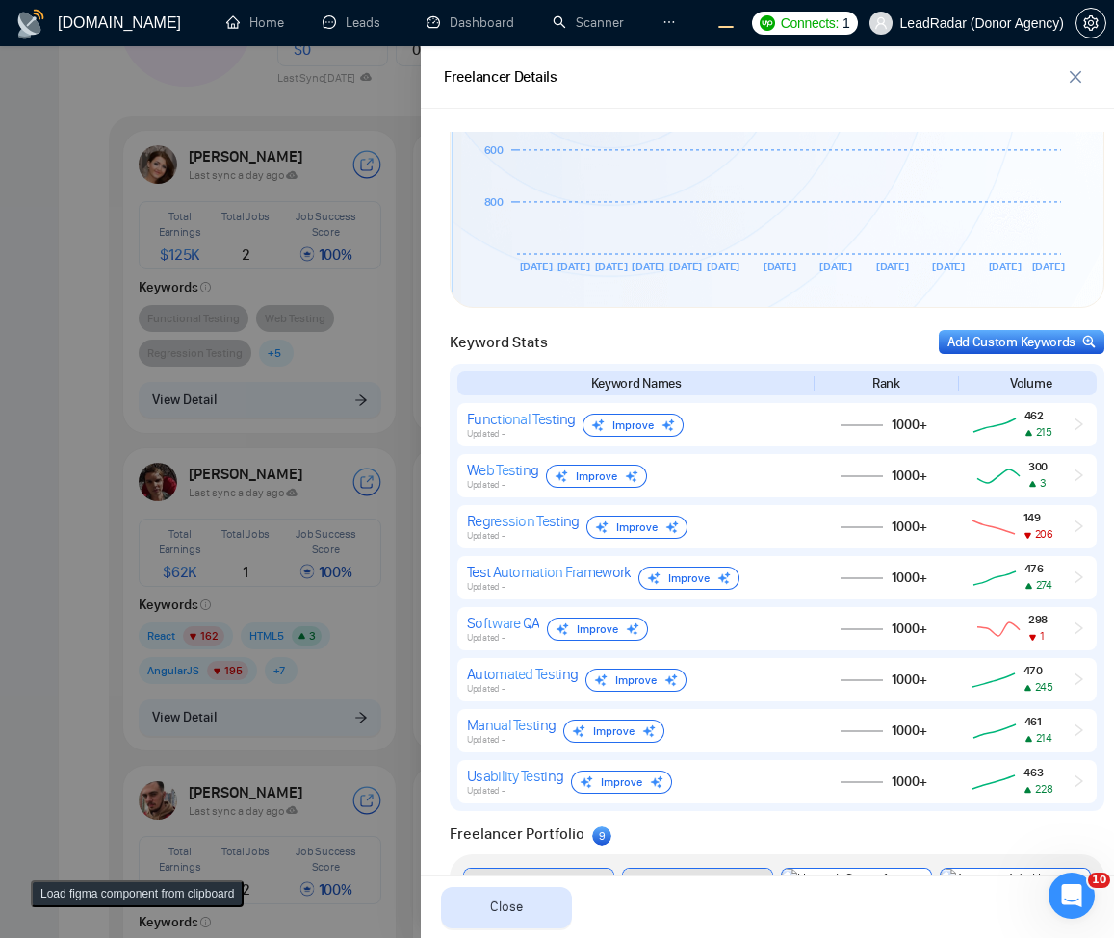
click at [207, 258] on div at bounding box center [557, 492] width 1114 height 892
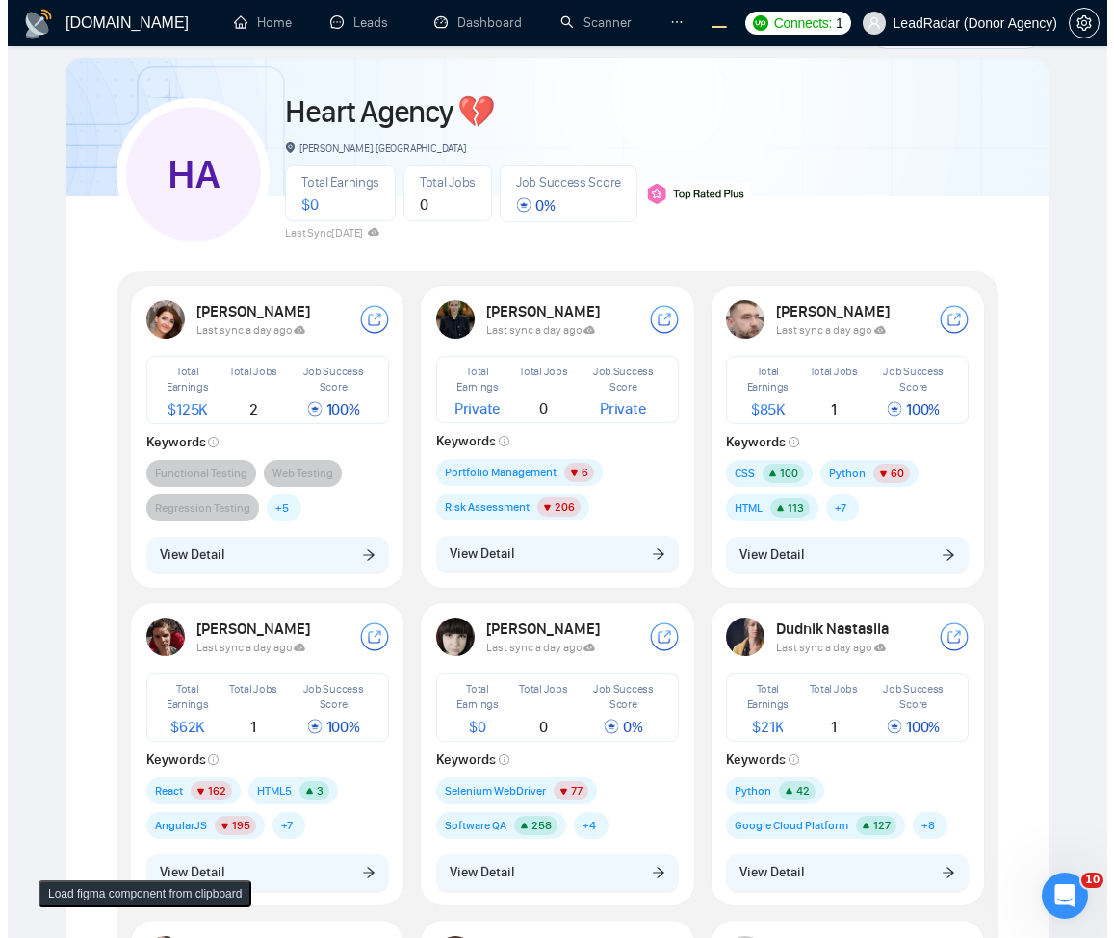
scroll to position [115, 0]
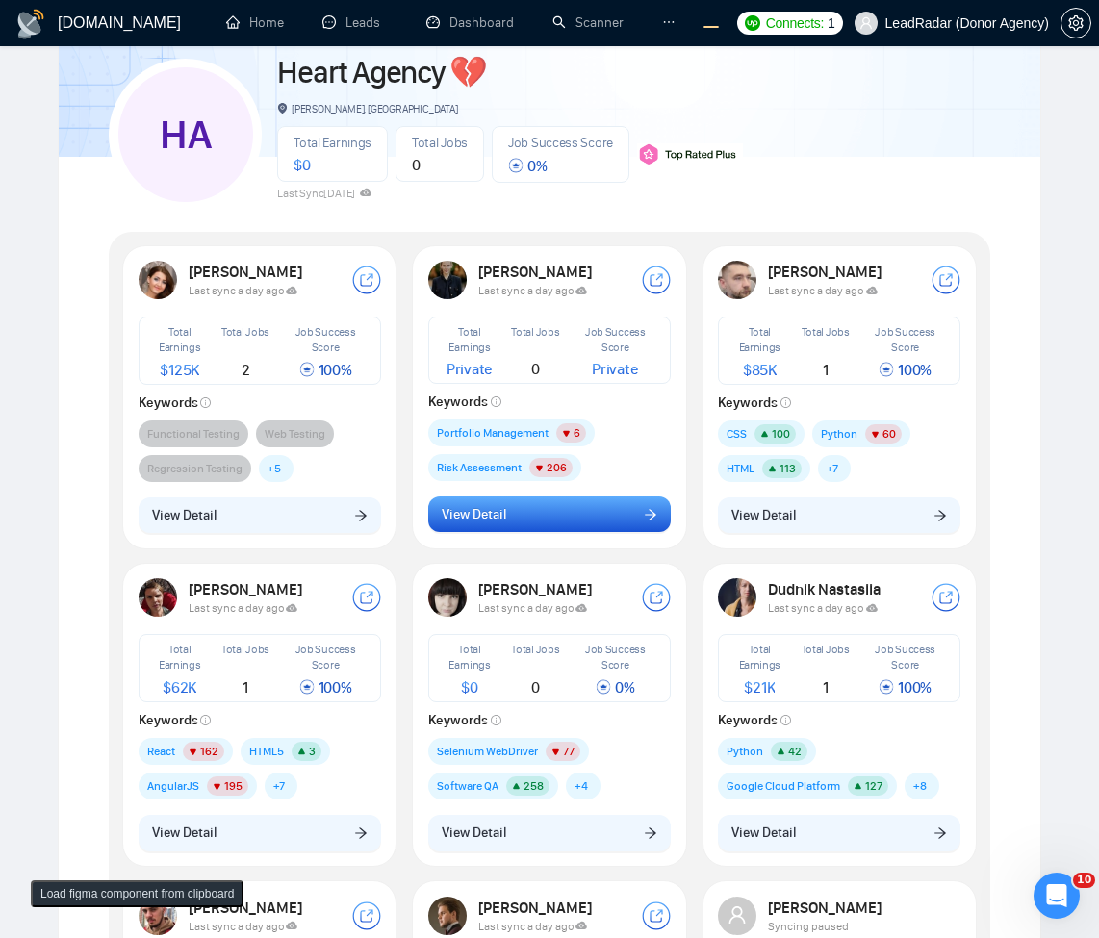
click at [503, 531] on button "View Detail" at bounding box center [549, 515] width 243 height 37
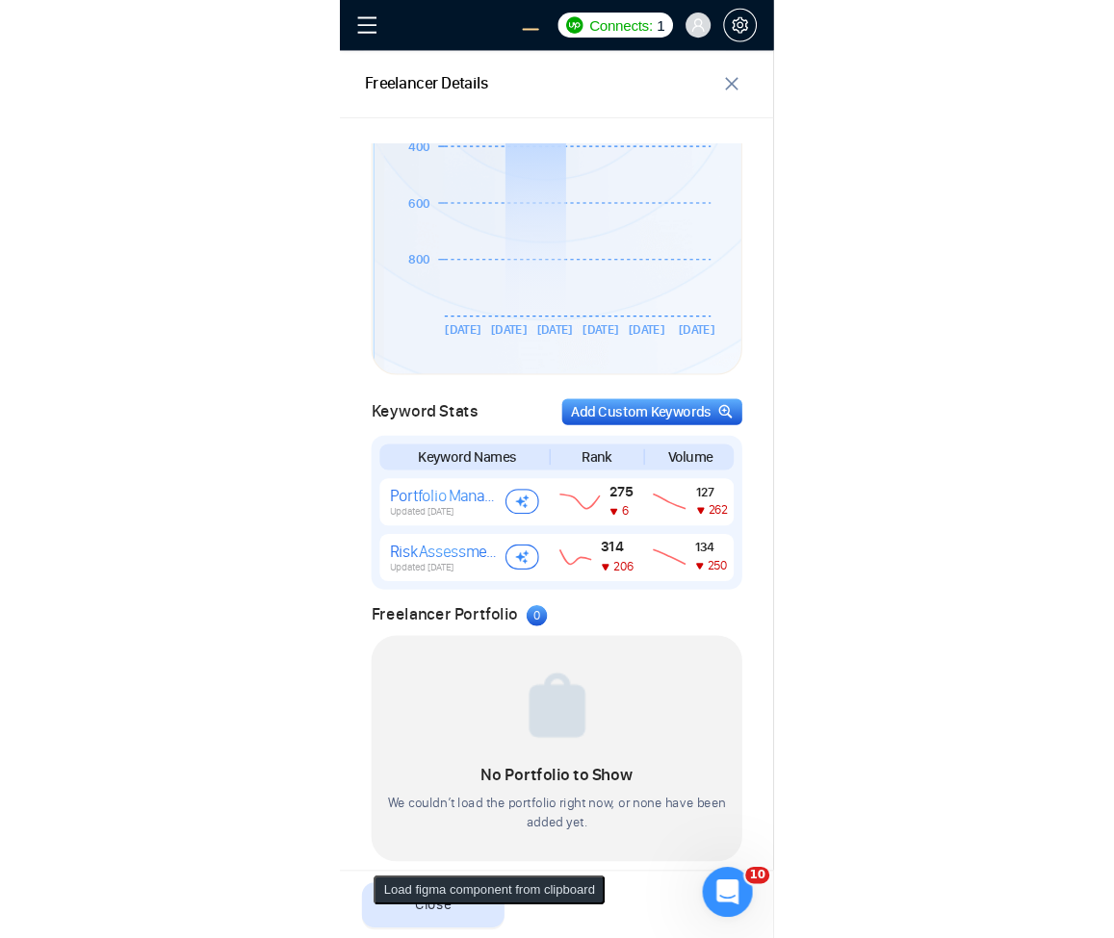
scroll to position [990, 0]
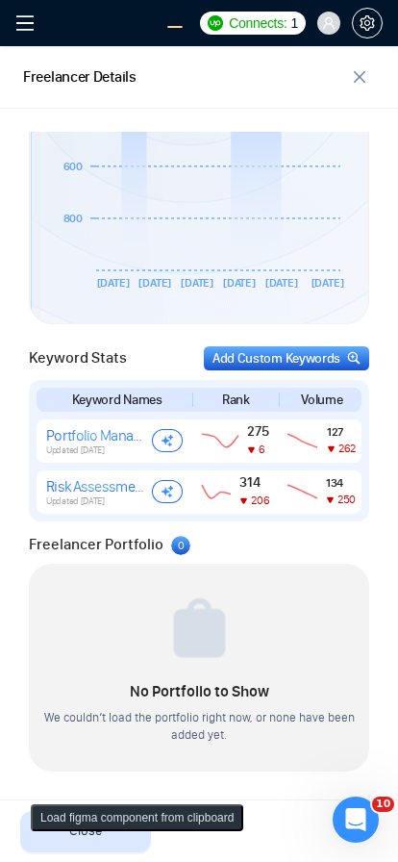
click at [107, 819] on button "Load figma component from clipboard" at bounding box center [137, 818] width 213 height 27
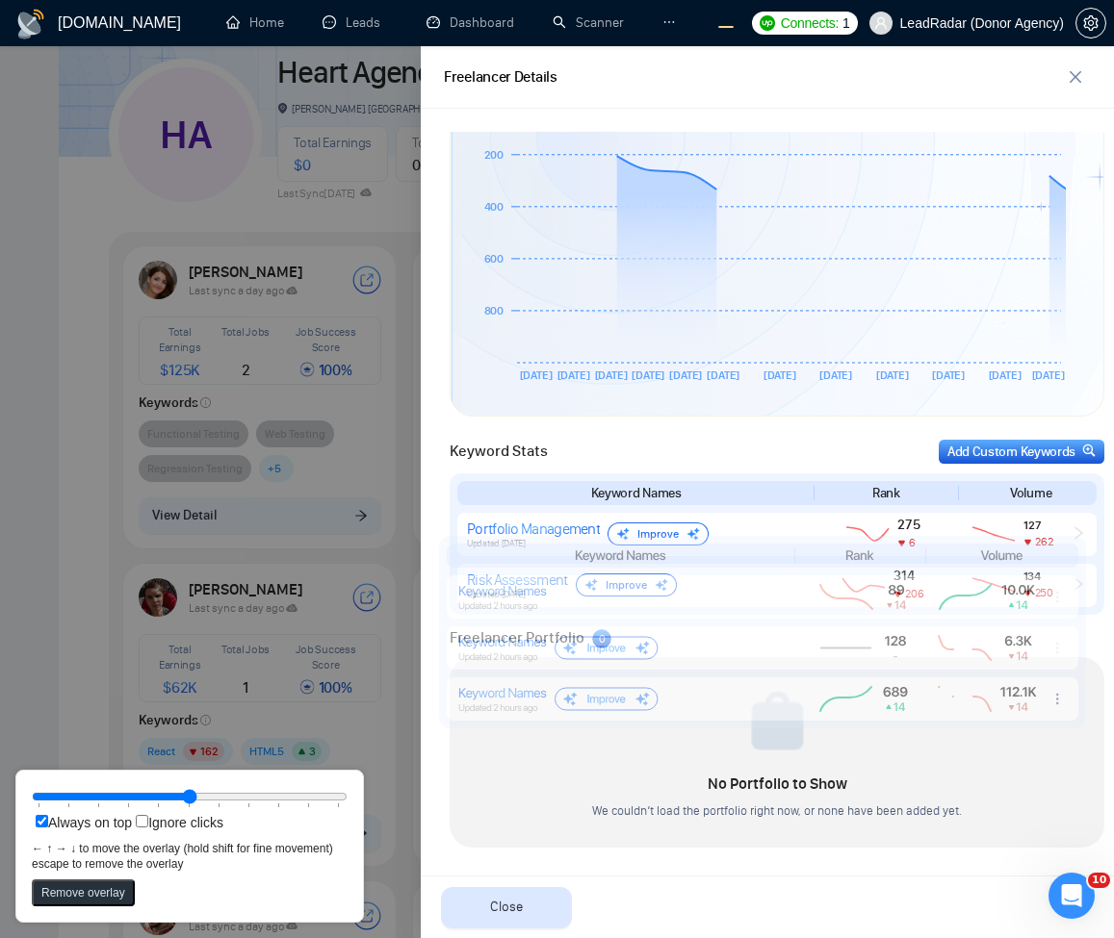
scroll to position [544, 0]
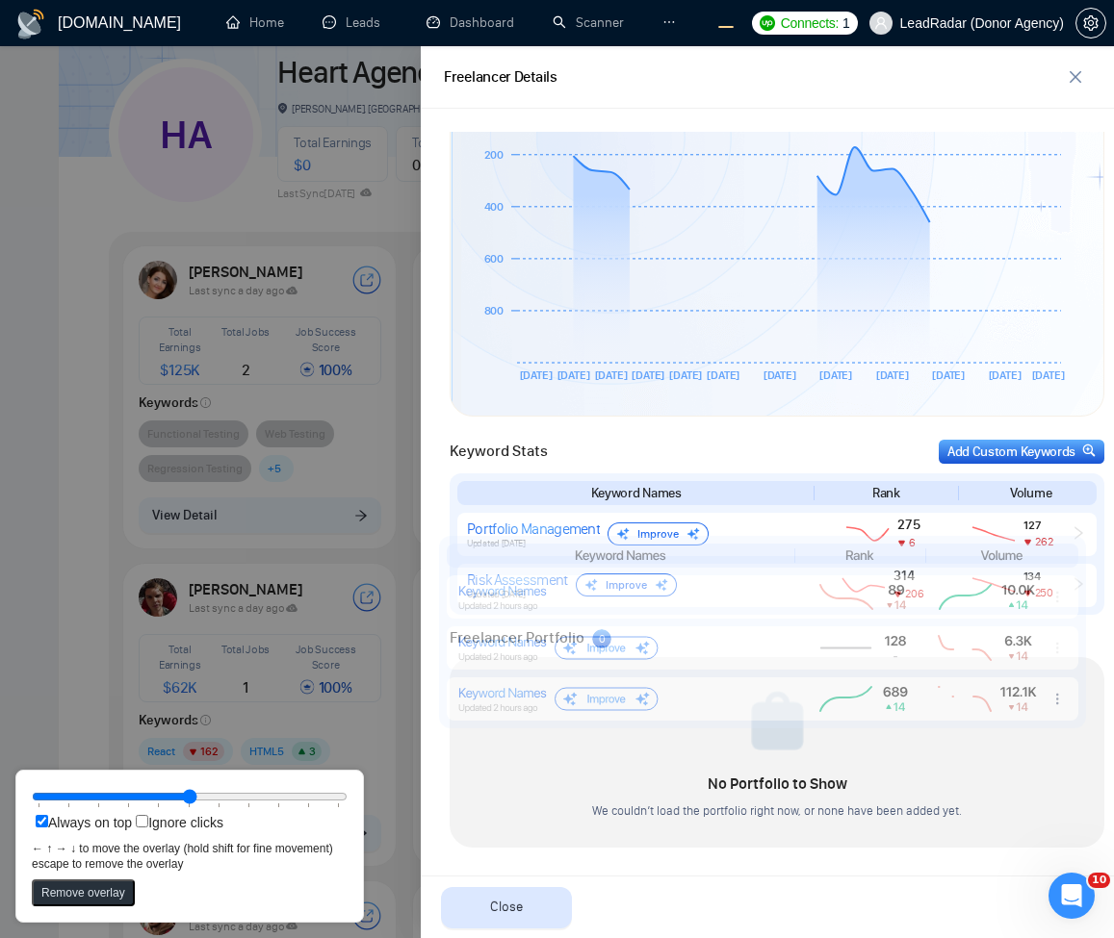
click at [108, 886] on button "Remove overlay" at bounding box center [83, 893] width 103 height 27
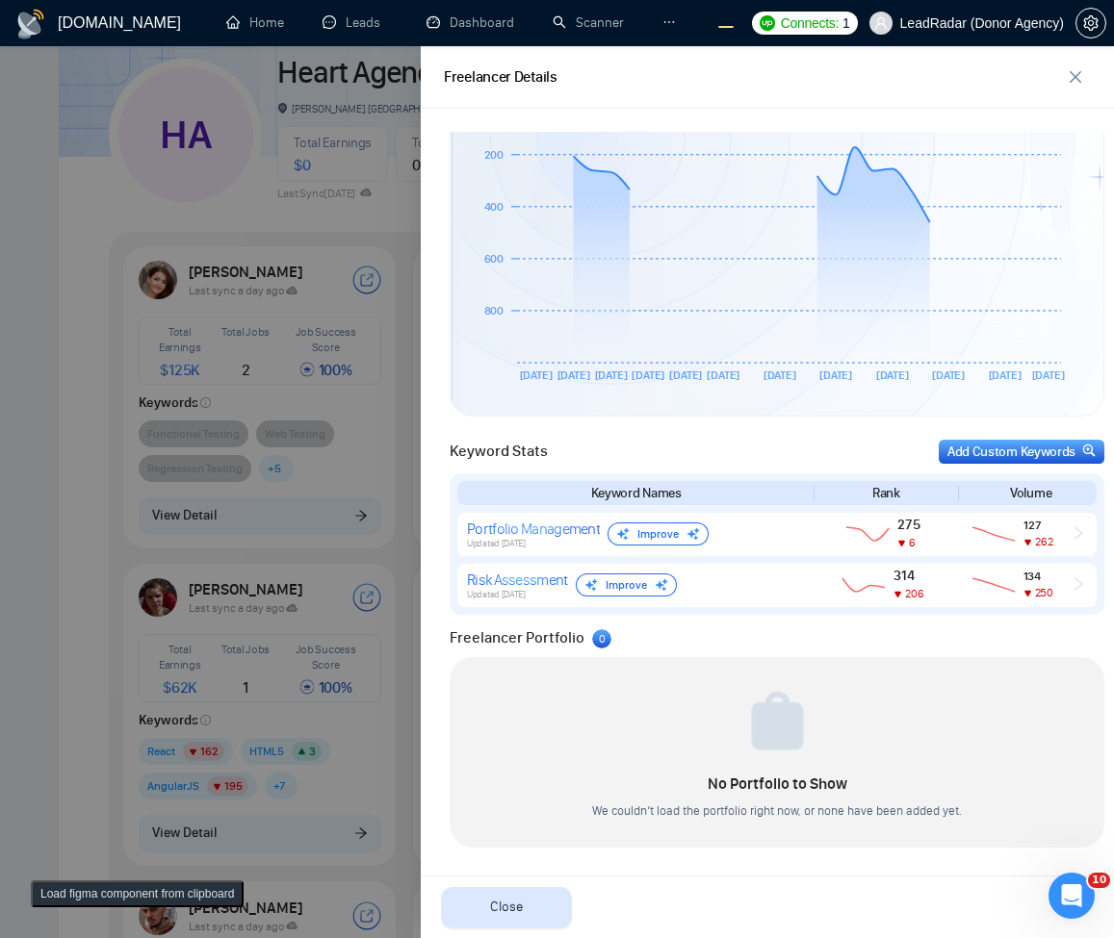
click at [80, 893] on button "Load figma component from clipboard" at bounding box center [137, 894] width 213 height 27
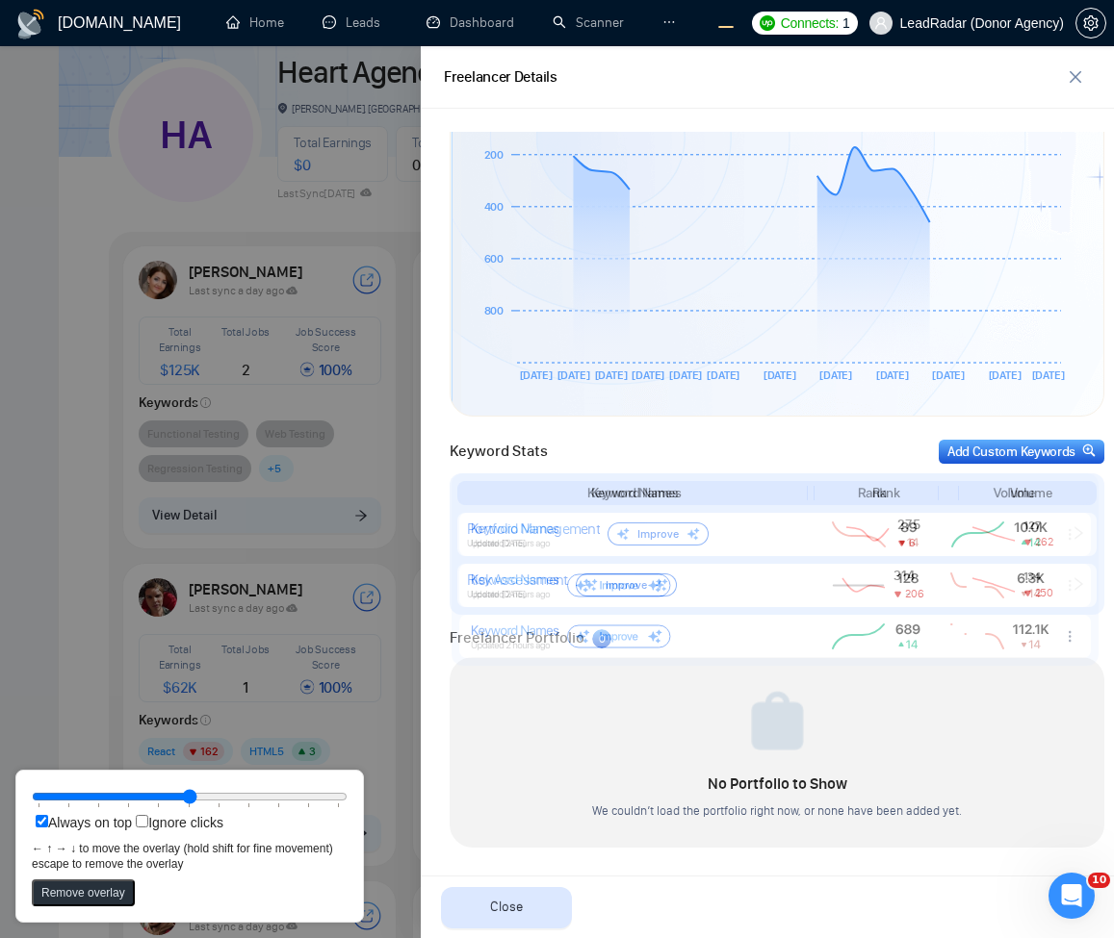
drag, startPoint x: 594, startPoint y: 605, endPoint x: 605, endPoint y: 543, distance: 63.6
click at [605, 543] on rect at bounding box center [774, 534] width 631 height 43
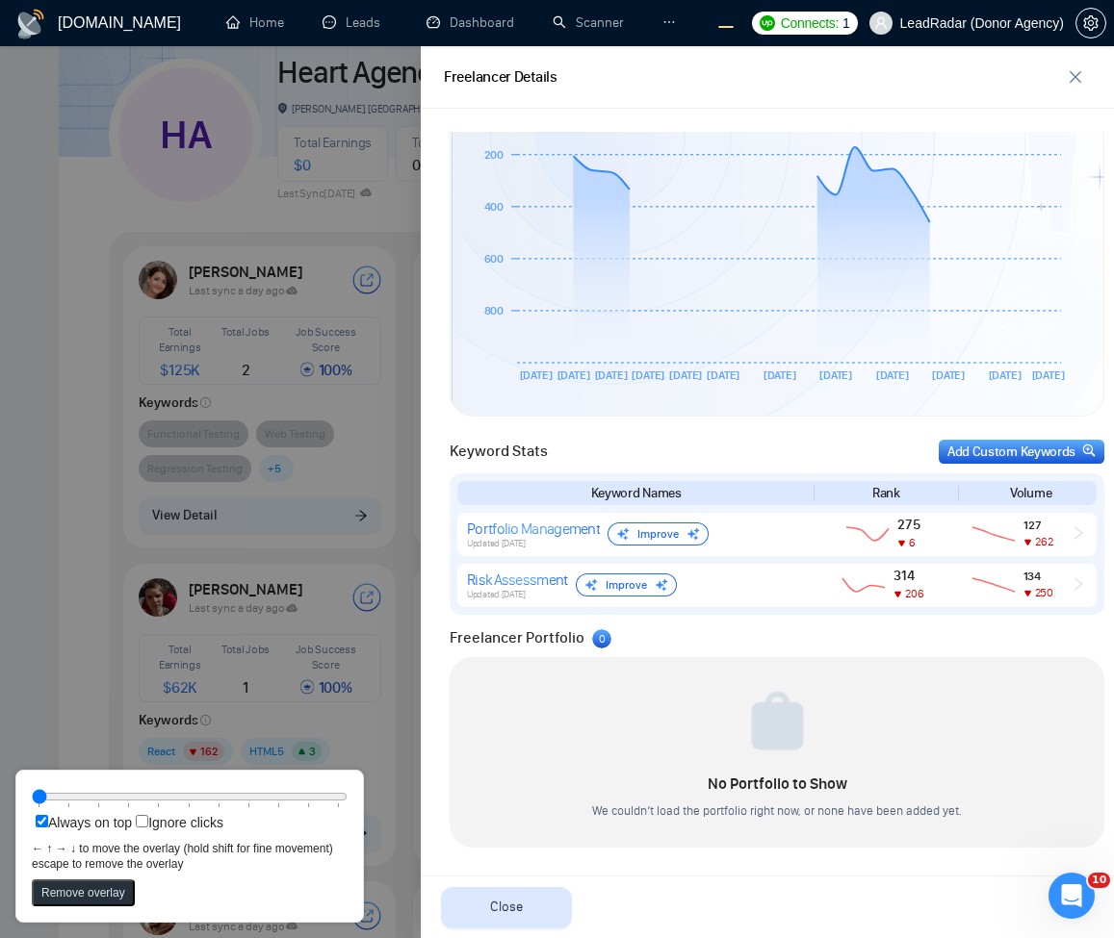
drag, startPoint x: 218, startPoint y: 792, endPoint x: 0, endPoint y: 793, distance: 217.5
click at [32, 793] on input "range" at bounding box center [190, 796] width 316 height 21
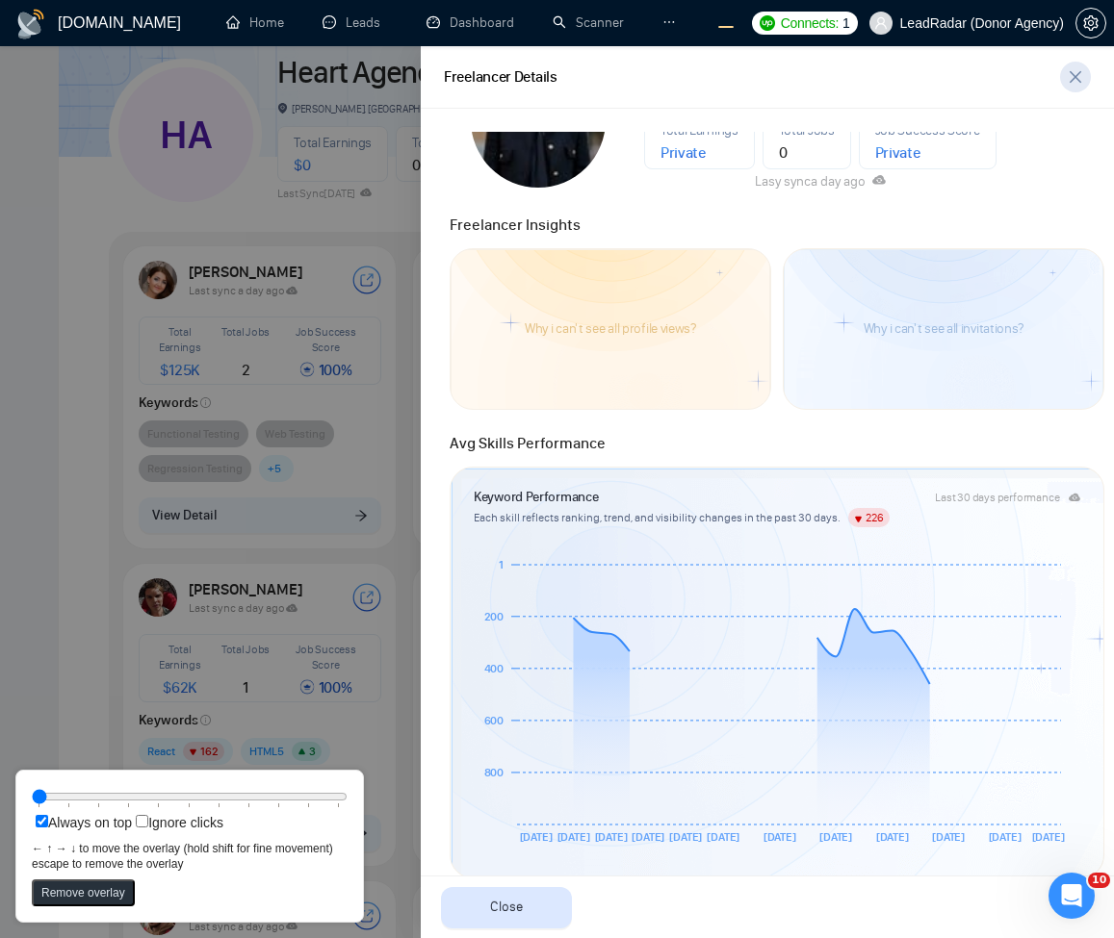
click at [1072, 75] on icon "close" at bounding box center [1075, 77] width 12 height 12
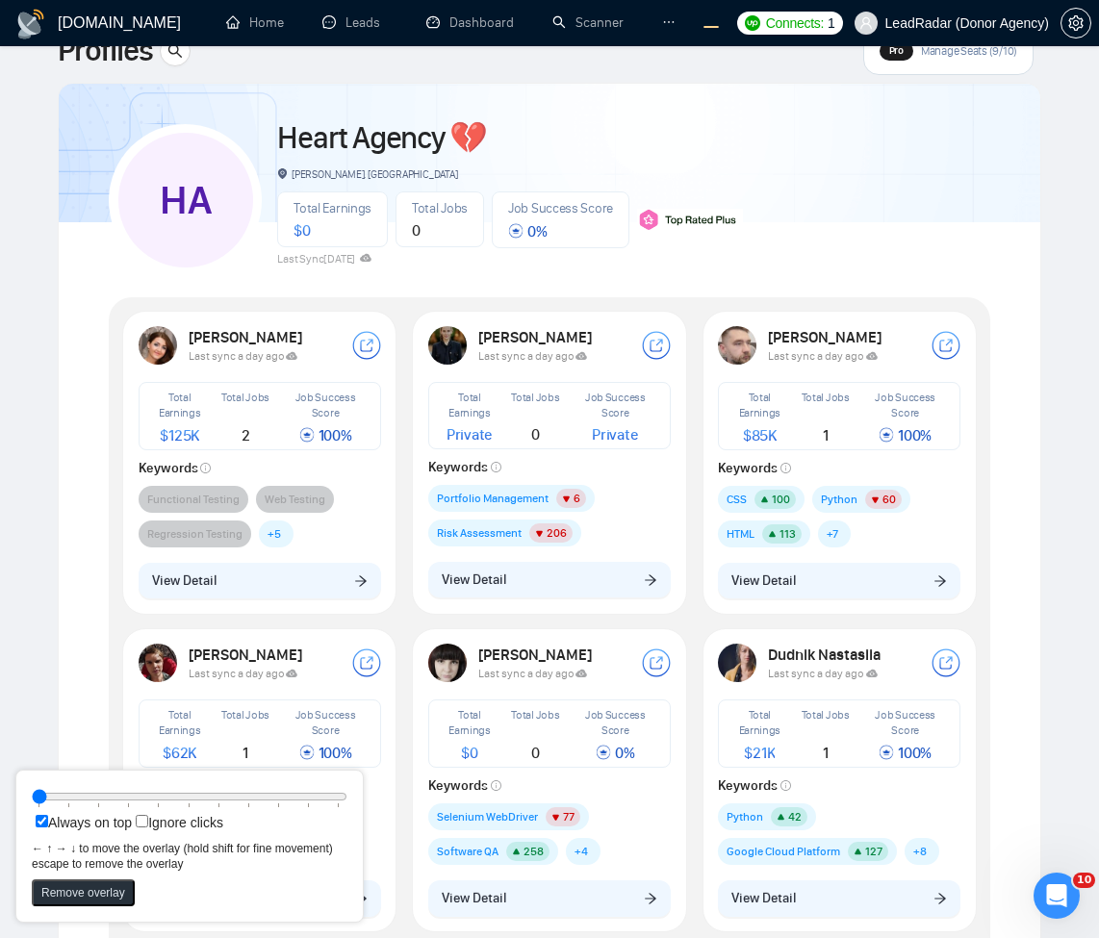
scroll to position [115, 0]
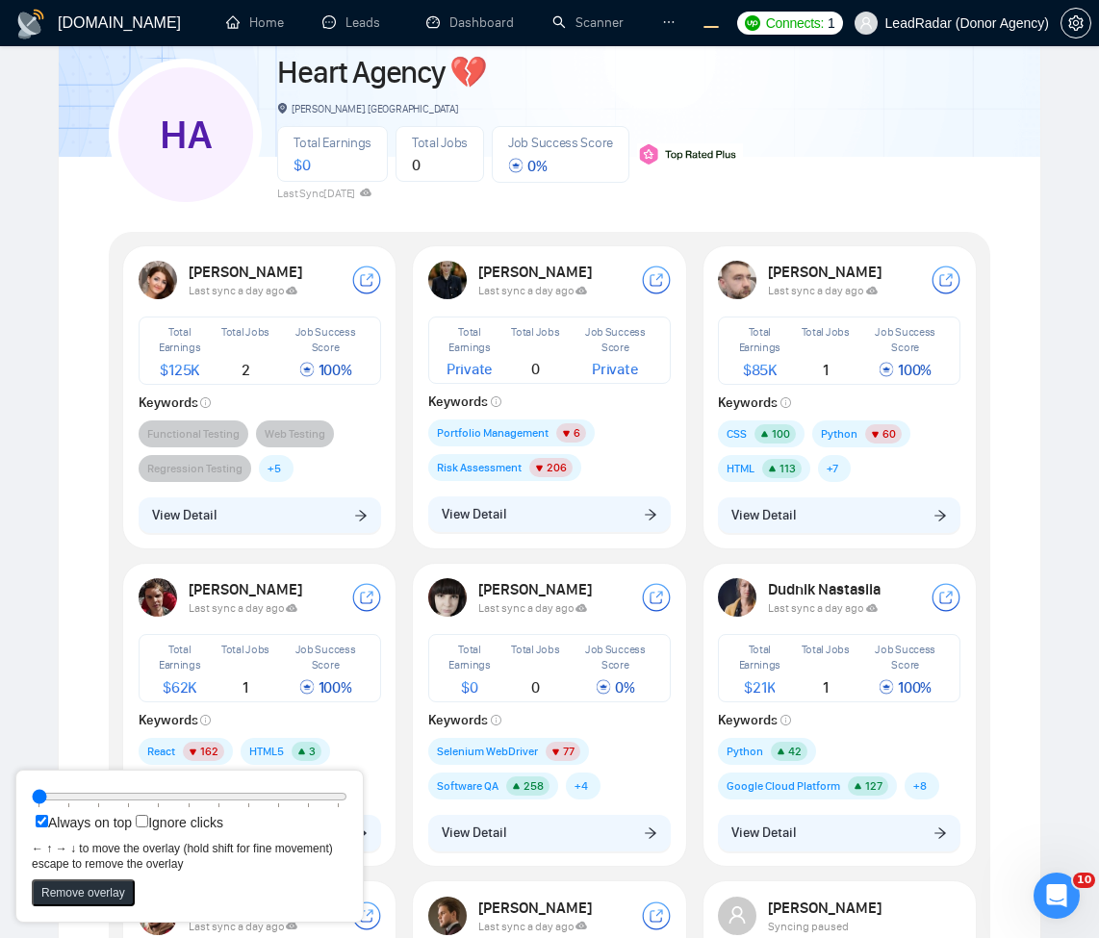
click at [604, 538] on rect at bounding box center [774, 534] width 631 height 43
click at [634, 530] on rect at bounding box center [774, 534] width 631 height 43
click at [617, 508] on rect at bounding box center [774, 570] width 647 height 192
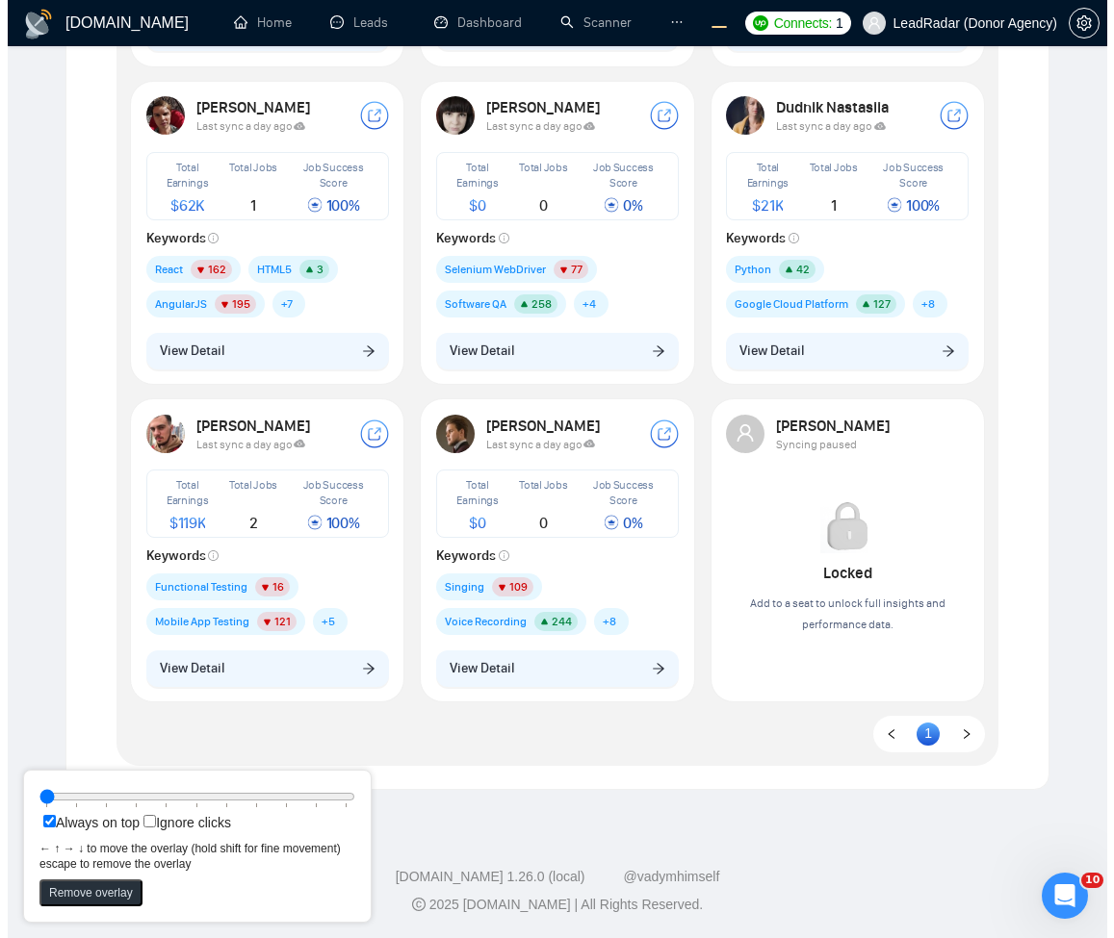
scroll to position [136, 0]
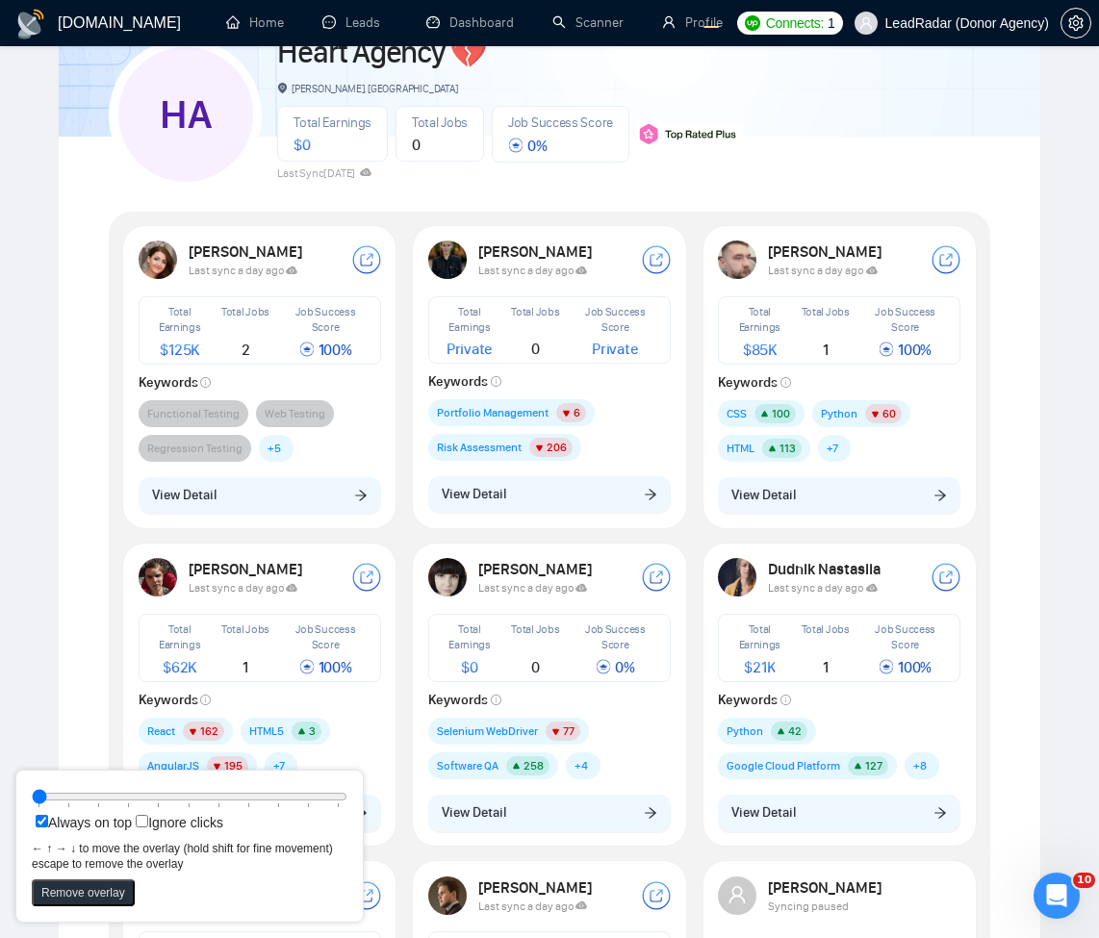
type input "20"
click at [100, 794] on input "range" at bounding box center [190, 796] width 316 height 21
click at [85, 888] on div "Always on top Ignore clicks ← ↑ → ↓ to move the overlay (hold shift for fine mo…" at bounding box center [190, 846] width 316 height 120
click at [85, 892] on button "Remove overlay" at bounding box center [83, 893] width 103 height 27
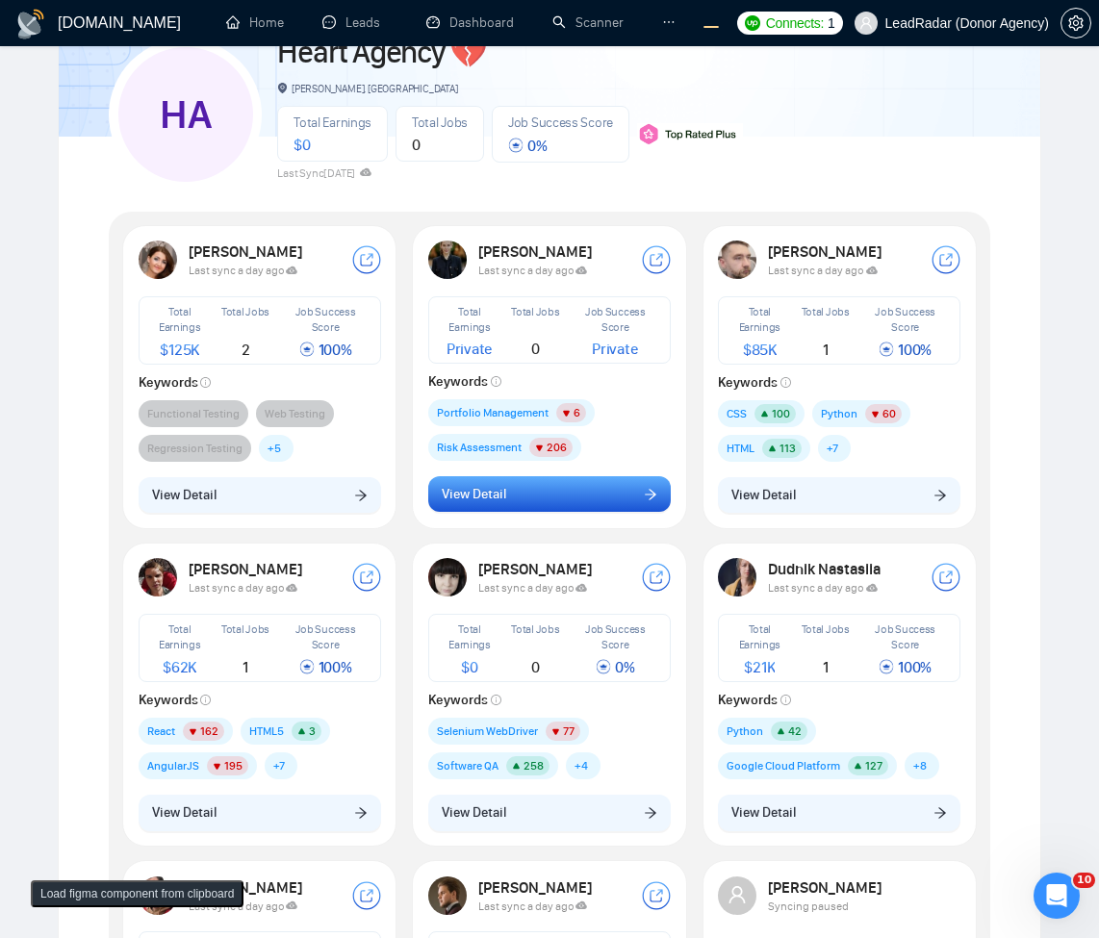
click at [606, 485] on button "View Detail" at bounding box center [549, 494] width 243 height 37
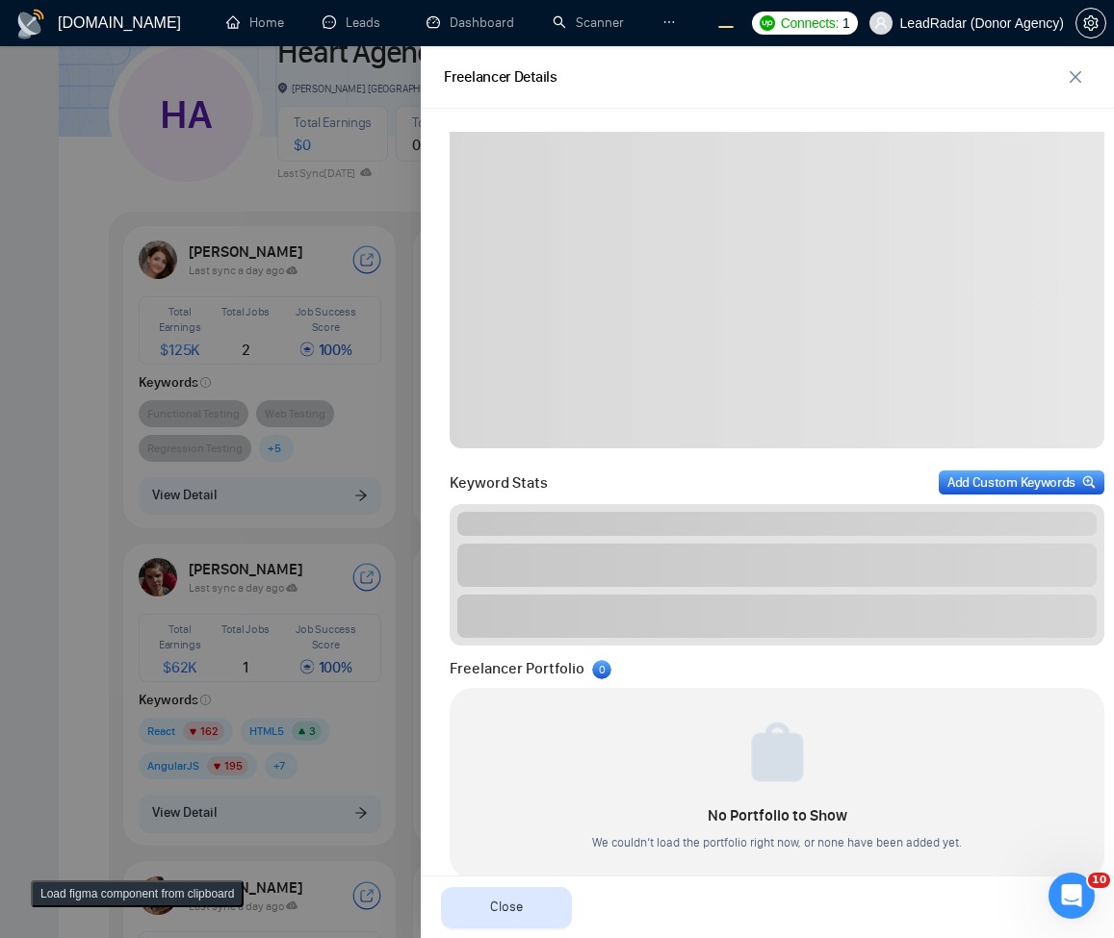
scroll to position [495, 0]
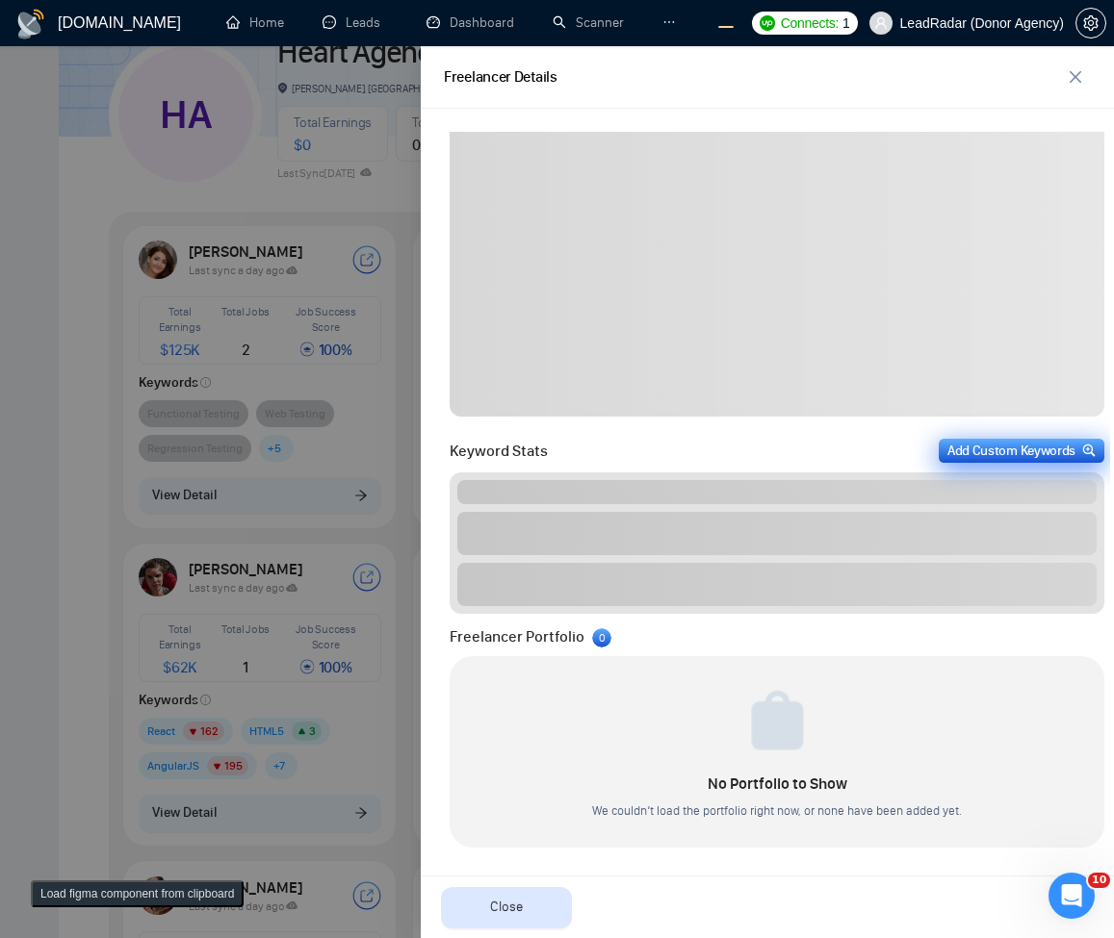
click at [1038, 449] on div "Add Custom Keywords" at bounding box center [1021, 451] width 148 height 20
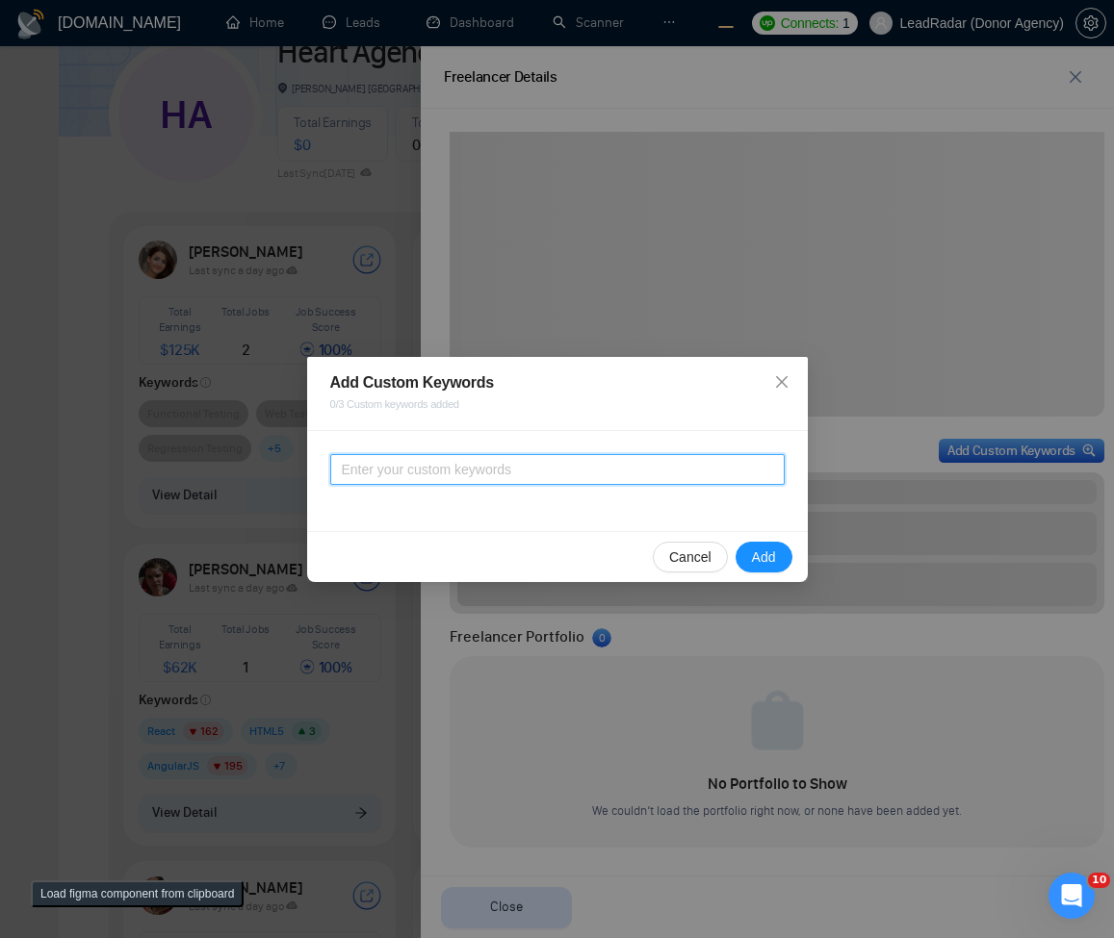
click at [511, 477] on input "text" at bounding box center [557, 469] width 454 height 31
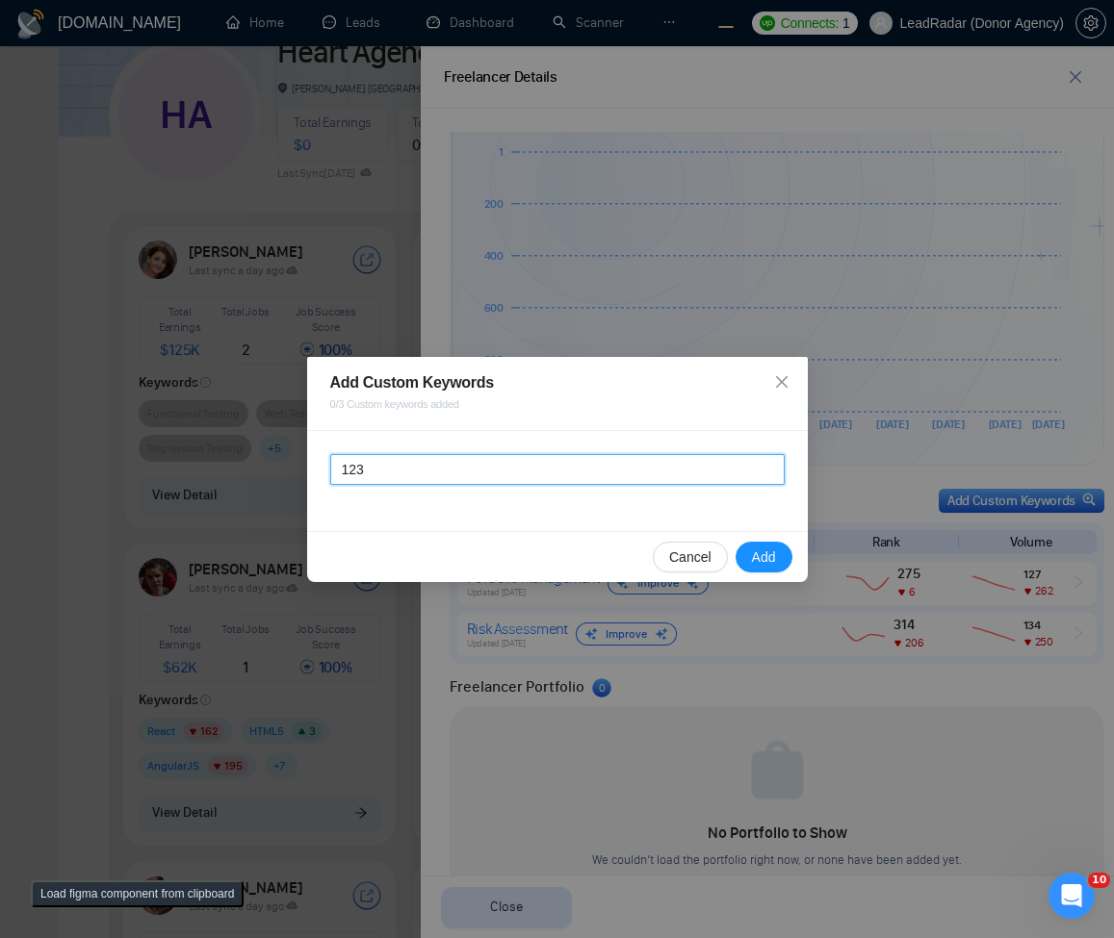
scroll to position [480, 0]
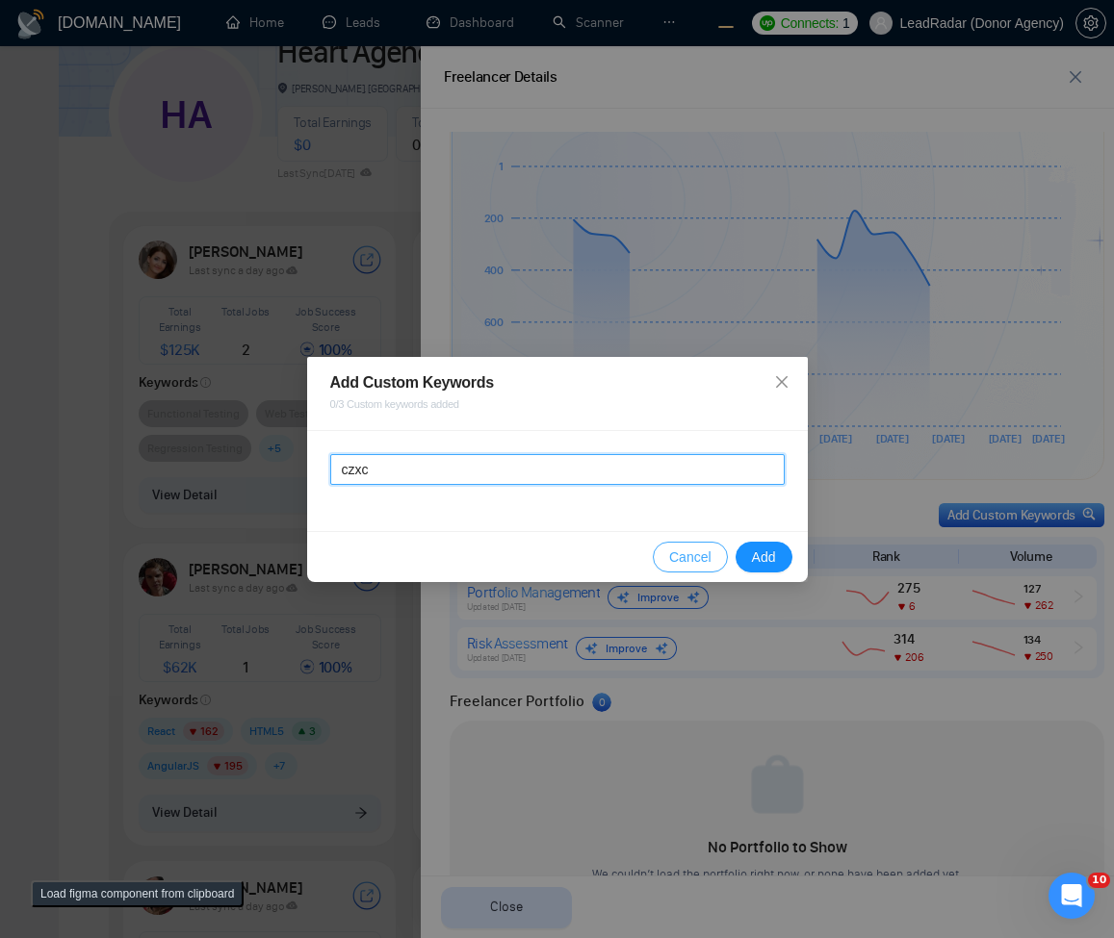
type input "czxc"
click at [694, 560] on span "Cancel" at bounding box center [690, 557] width 42 height 21
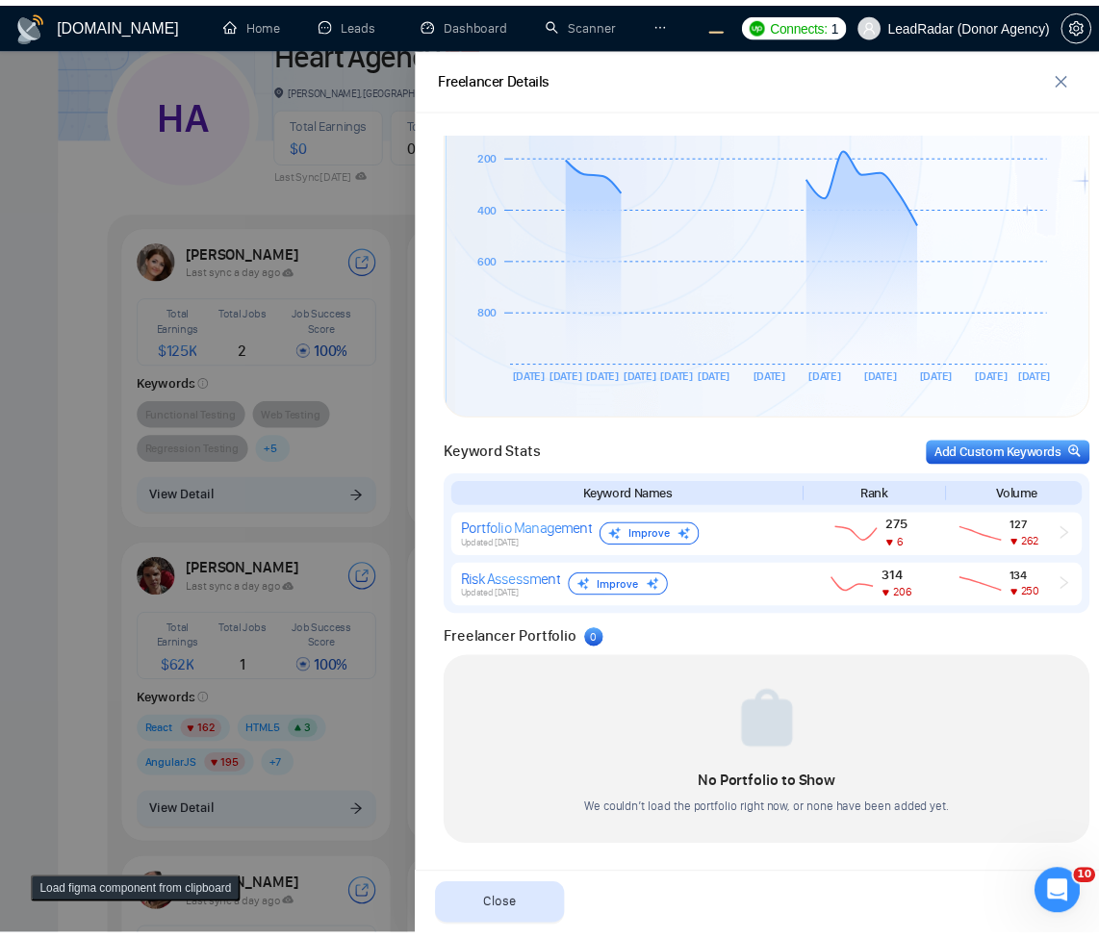
scroll to position [0, 0]
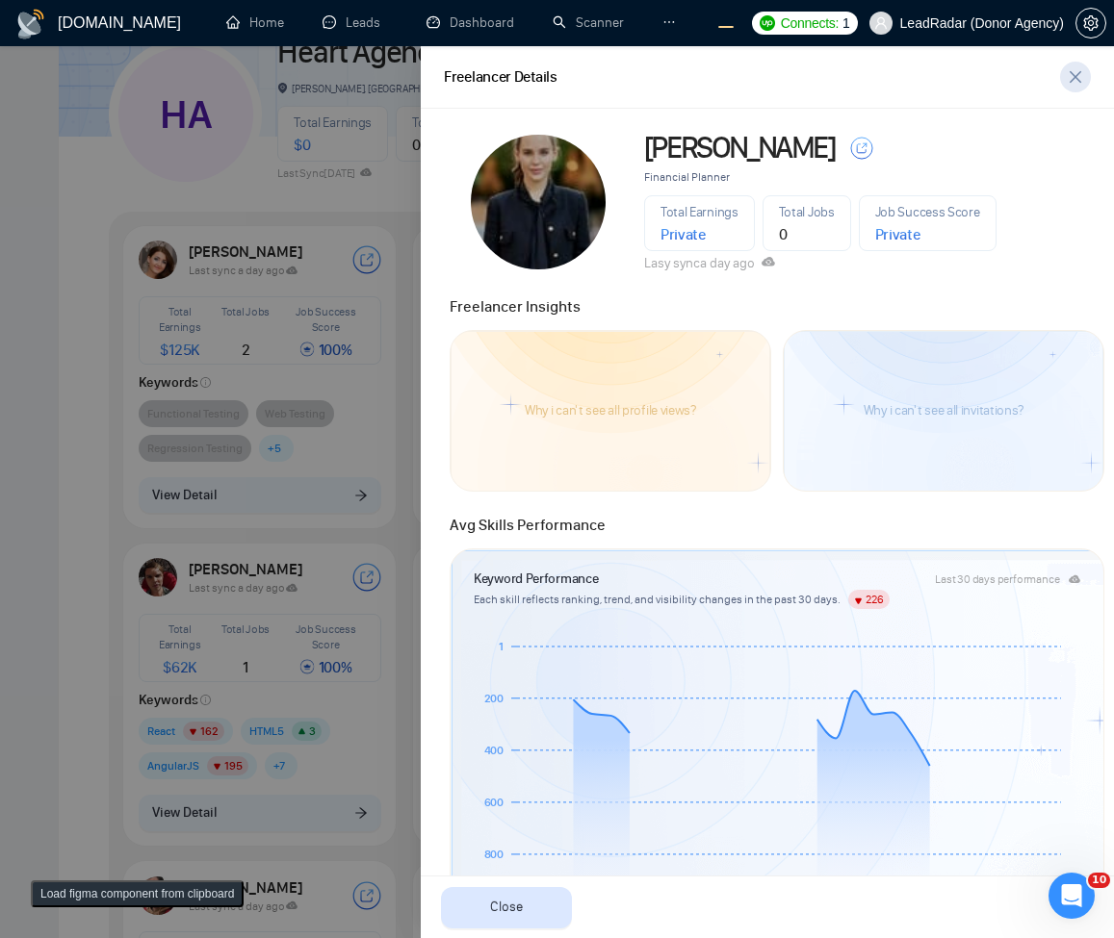
click at [1071, 70] on icon "close" at bounding box center [1074, 76] width 15 height 15
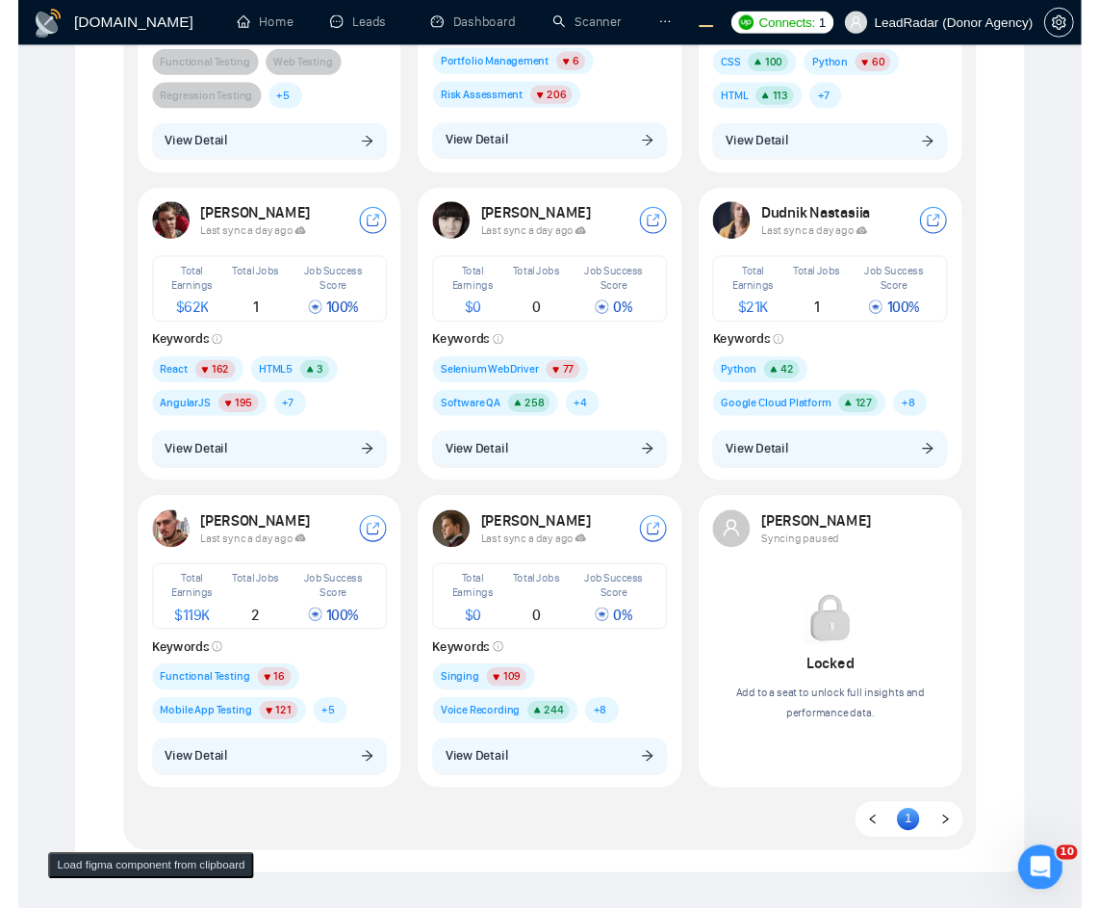
scroll to position [598, 0]
